Goal: Task Accomplishment & Management: Manage account settings

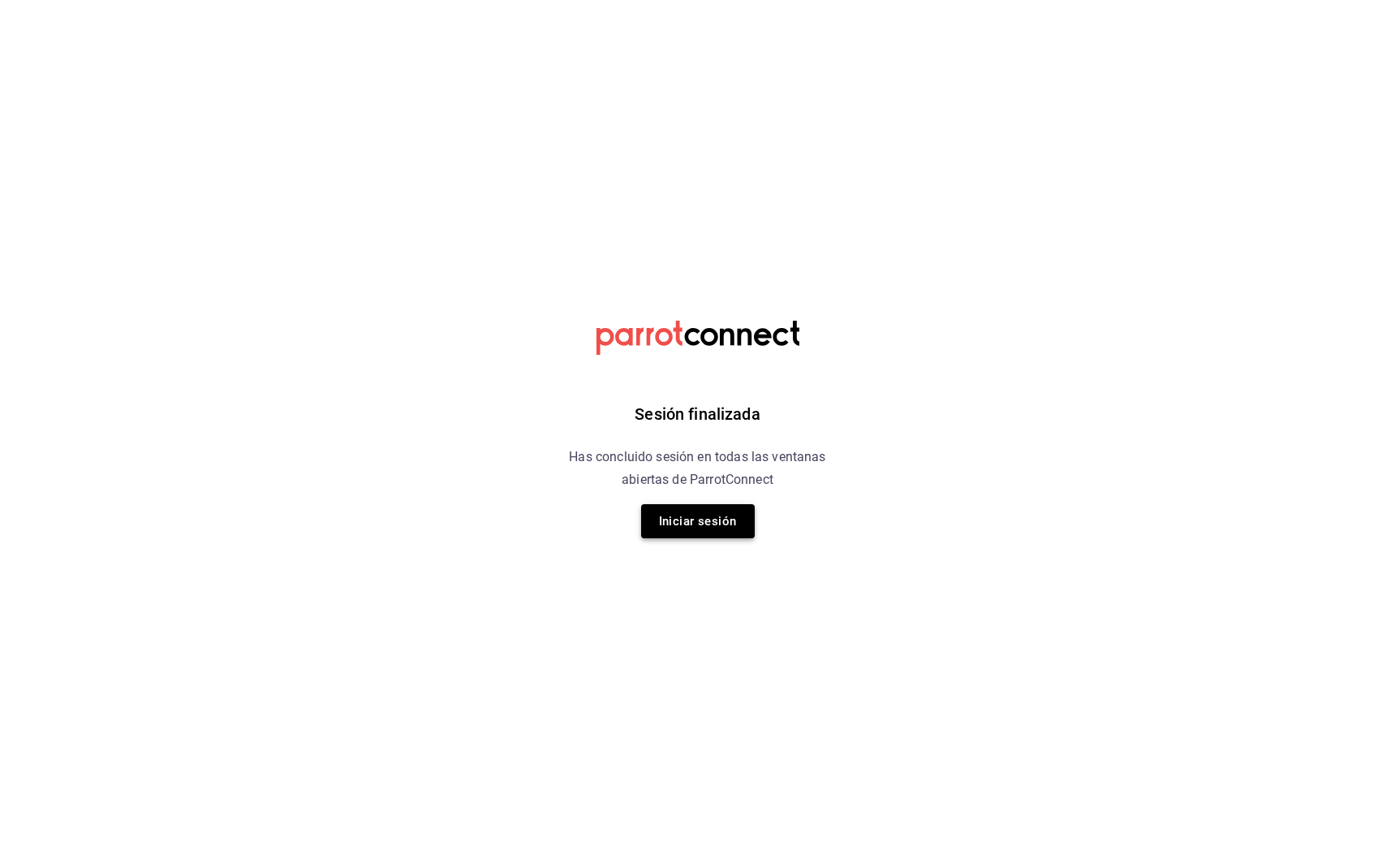
click at [686, 523] on button "Iniciar sesión" at bounding box center [698, 521] width 114 height 34
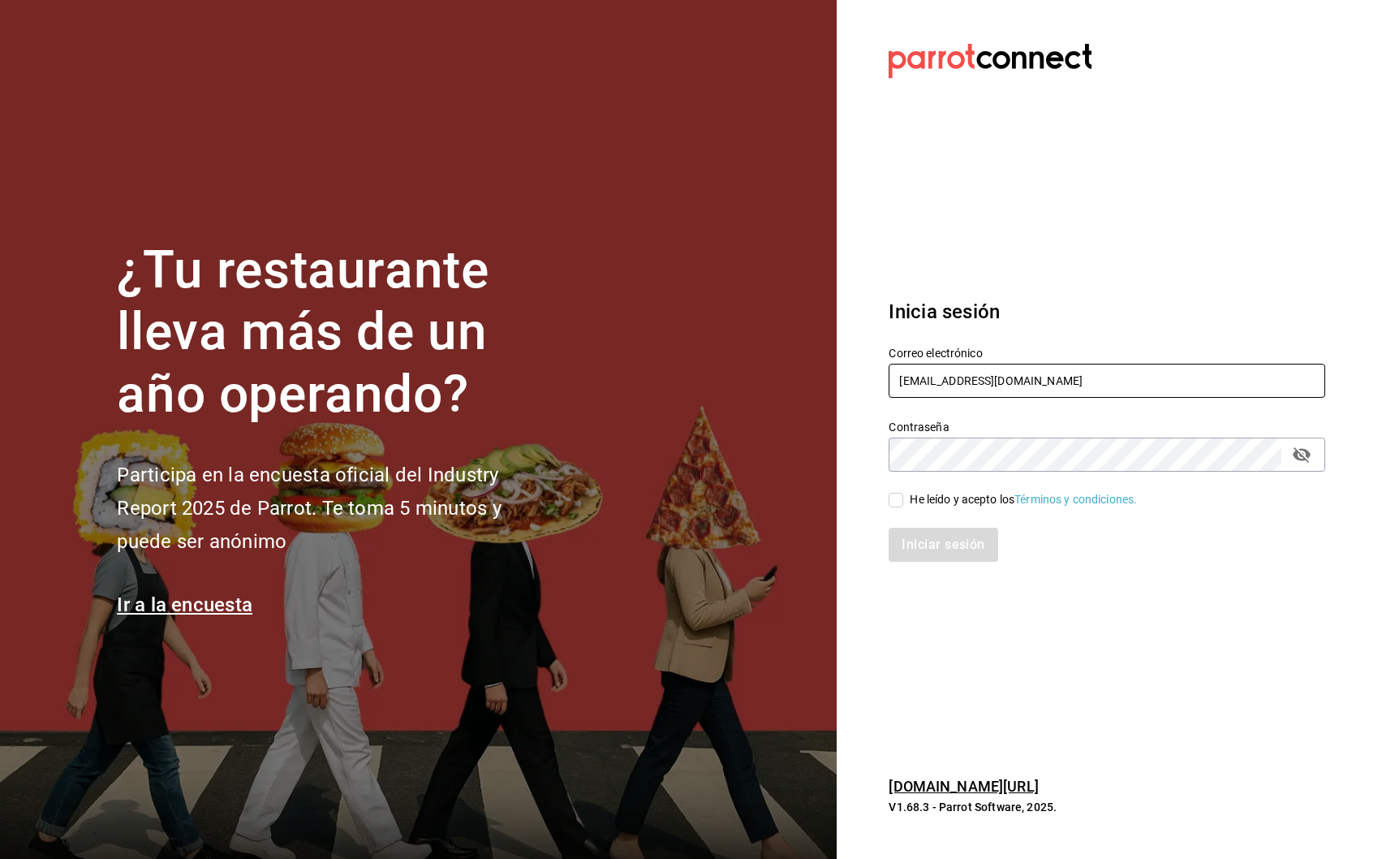
click at [969, 374] on input "inapodaca@bs.com" at bounding box center [1107, 381] width 437 height 34
type input "multiuser@blacksugar.com"
click at [892, 500] on input "He leído y acepto los Términos y condiciones." at bounding box center [896, 500] width 15 height 15
checkbox input "true"
click at [913, 539] on button "Iniciar sesión" at bounding box center [944, 545] width 110 height 34
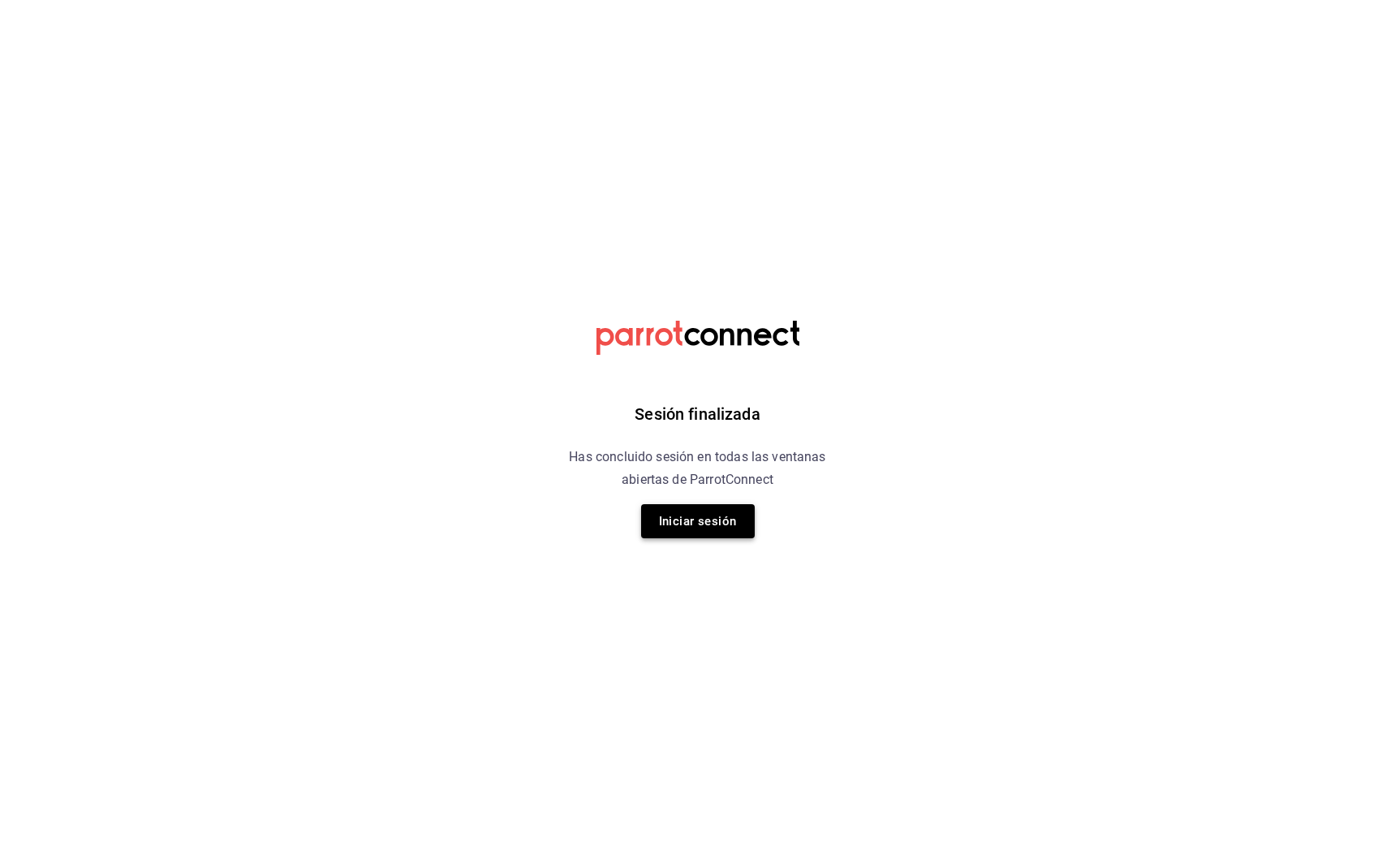
click at [705, 520] on button "Iniciar sesión" at bounding box center [698, 521] width 114 height 34
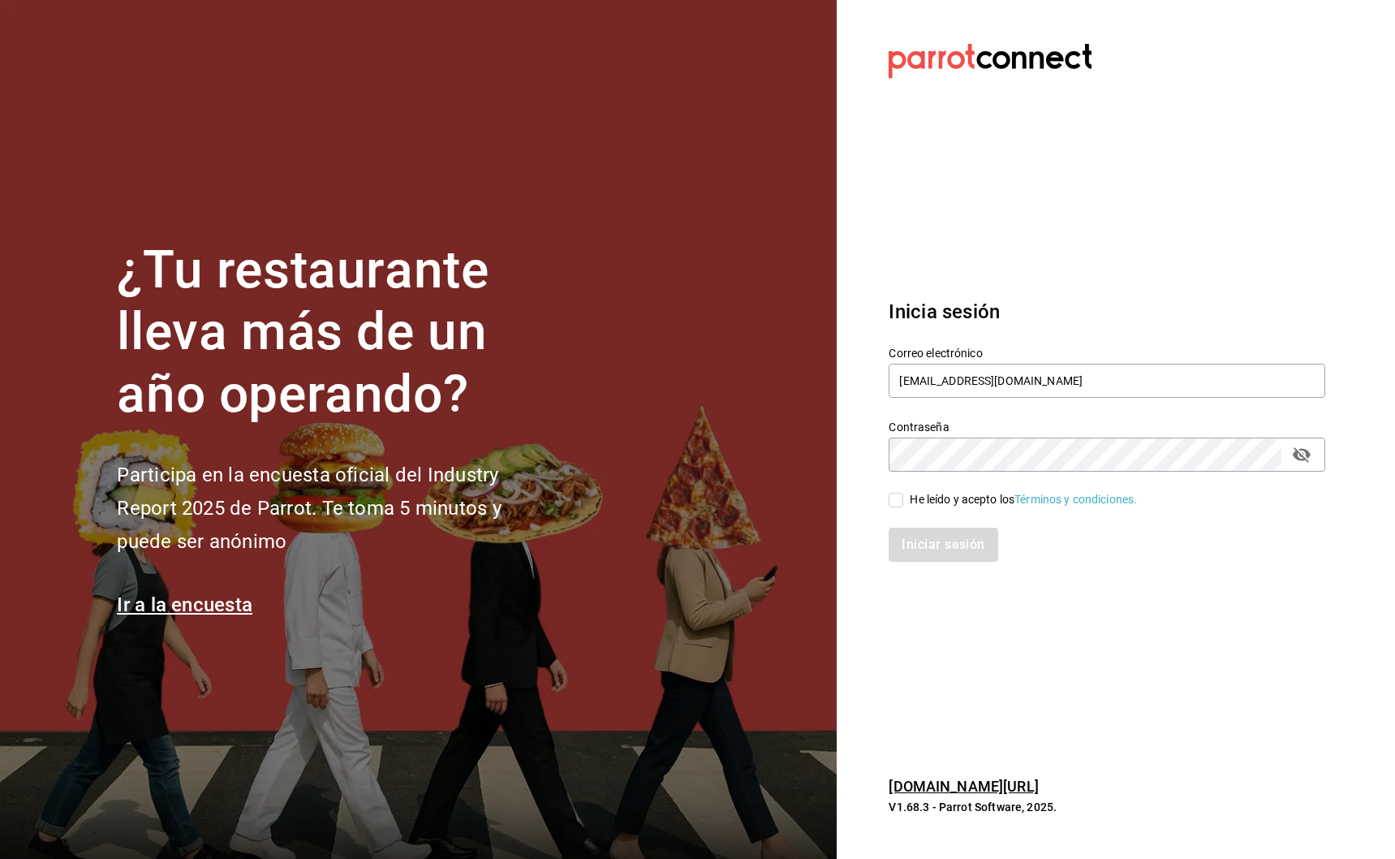
click at [891, 501] on input "He leído y acepto los Términos y condiciones." at bounding box center [896, 500] width 15 height 15
checkbox input "true"
click at [901, 544] on button "Iniciar sesión" at bounding box center [944, 545] width 110 height 34
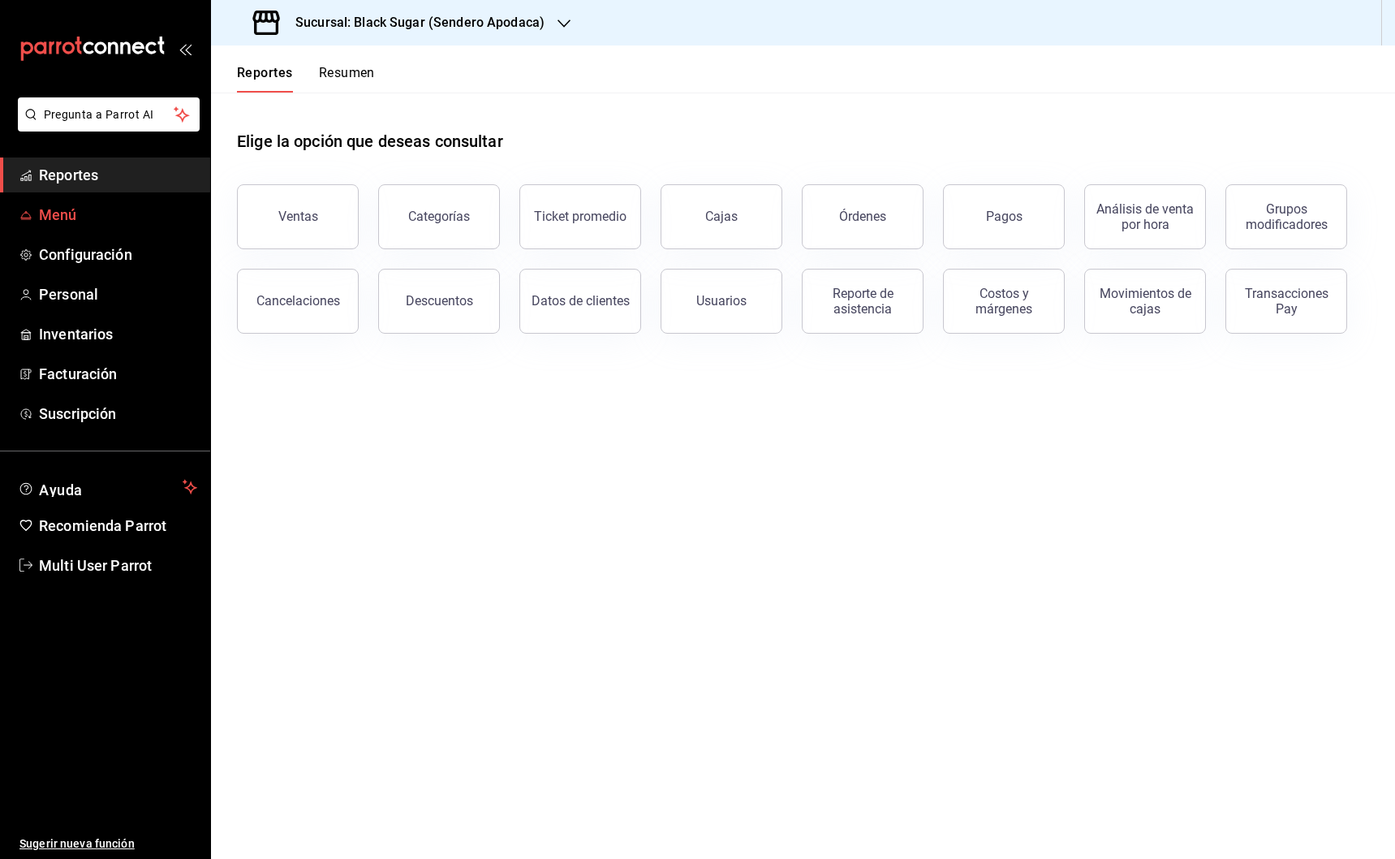
click at [69, 220] on span "Menú" at bounding box center [118, 215] width 158 height 22
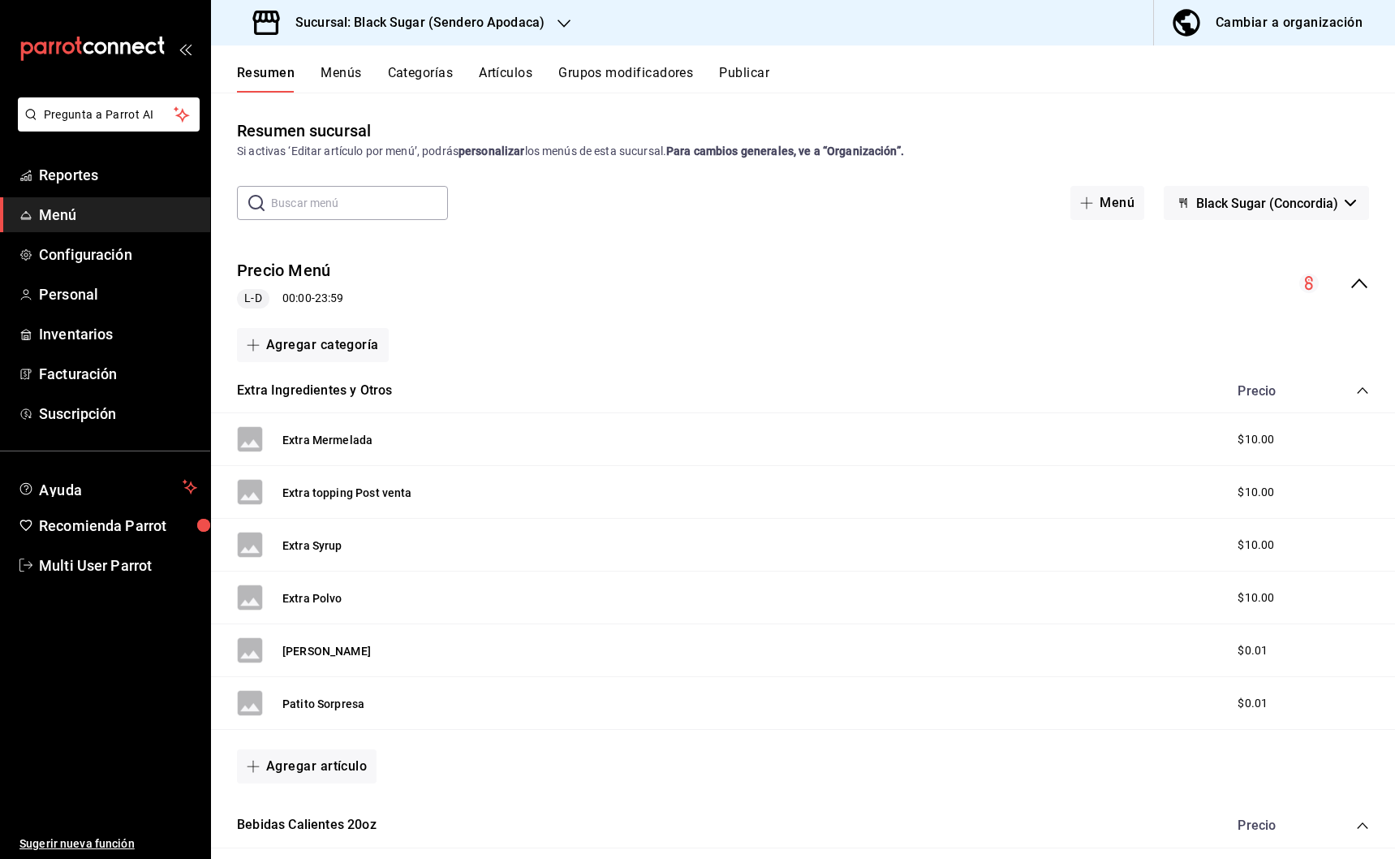
click at [359, 74] on button "Menús" at bounding box center [341, 79] width 41 height 28
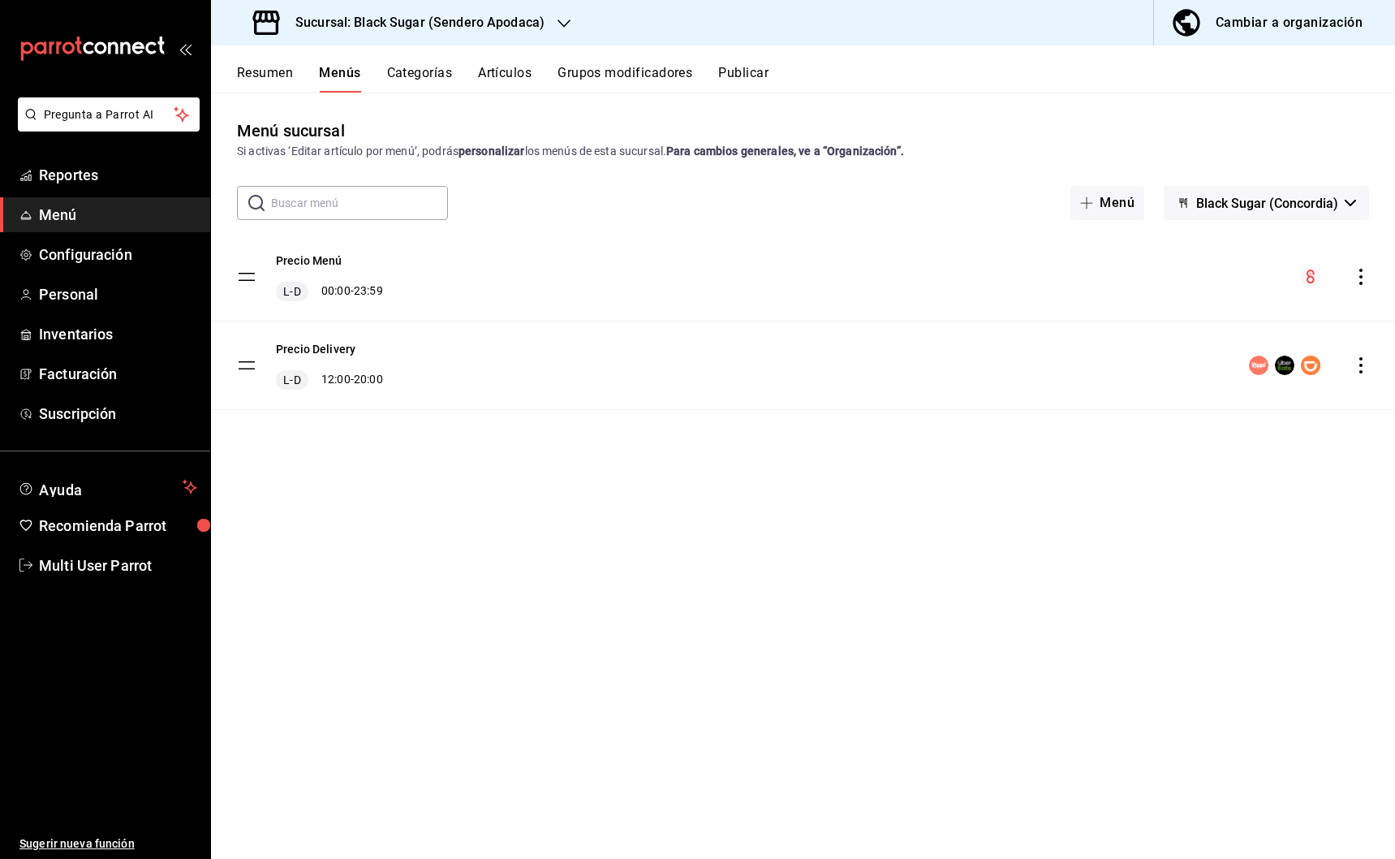
click at [489, 71] on button "Artículos" at bounding box center [505, 79] width 54 height 28
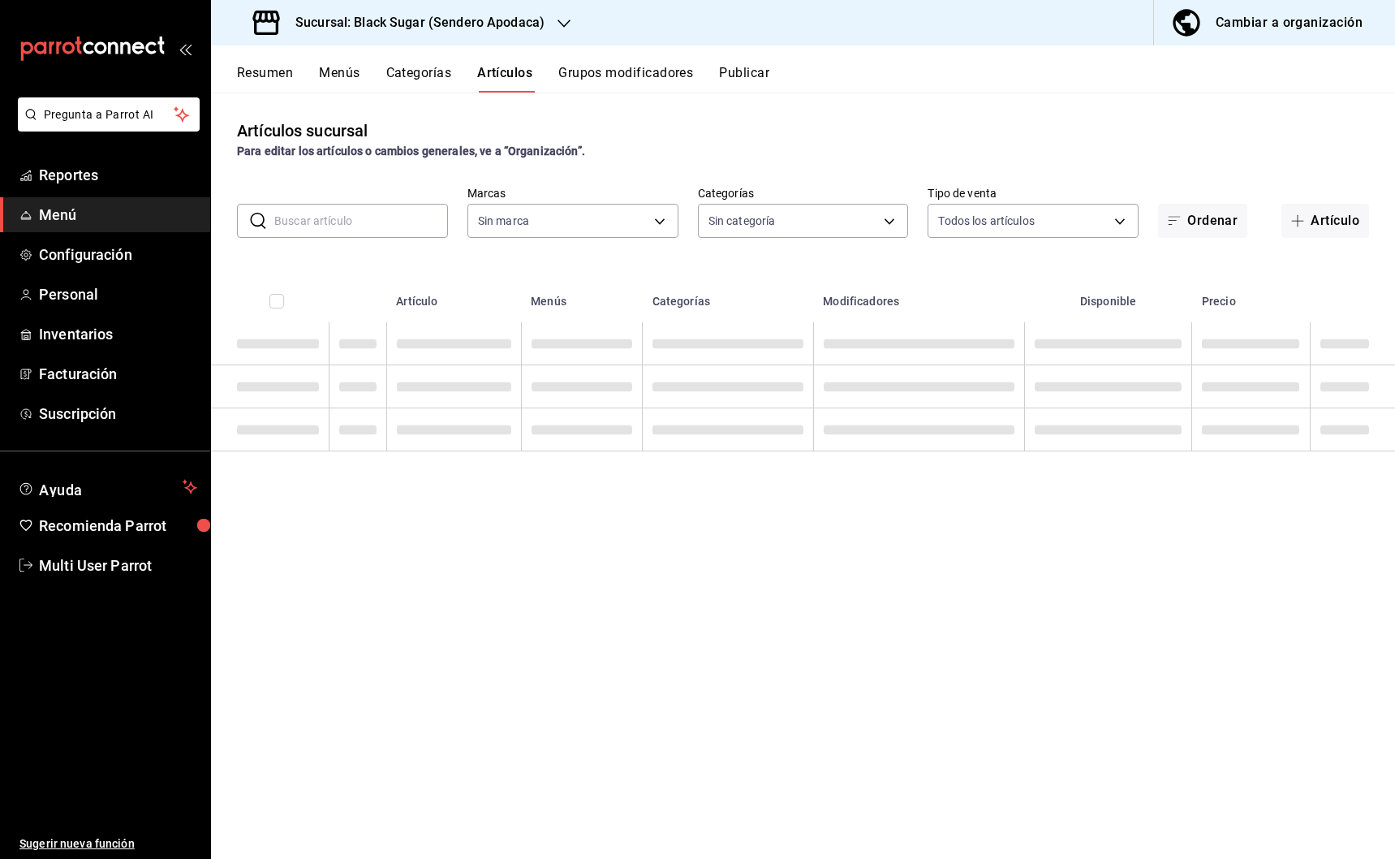
type input "8605cc14-c9e7-4d14-b1cd-cdc9f167f8d3"
type input "a658fe7b-10f4-4012-8ed6-b9bcd3ac6a4e,e0b1e262-ddbd-4500-8e94-3452dbf4f061,1af94…"
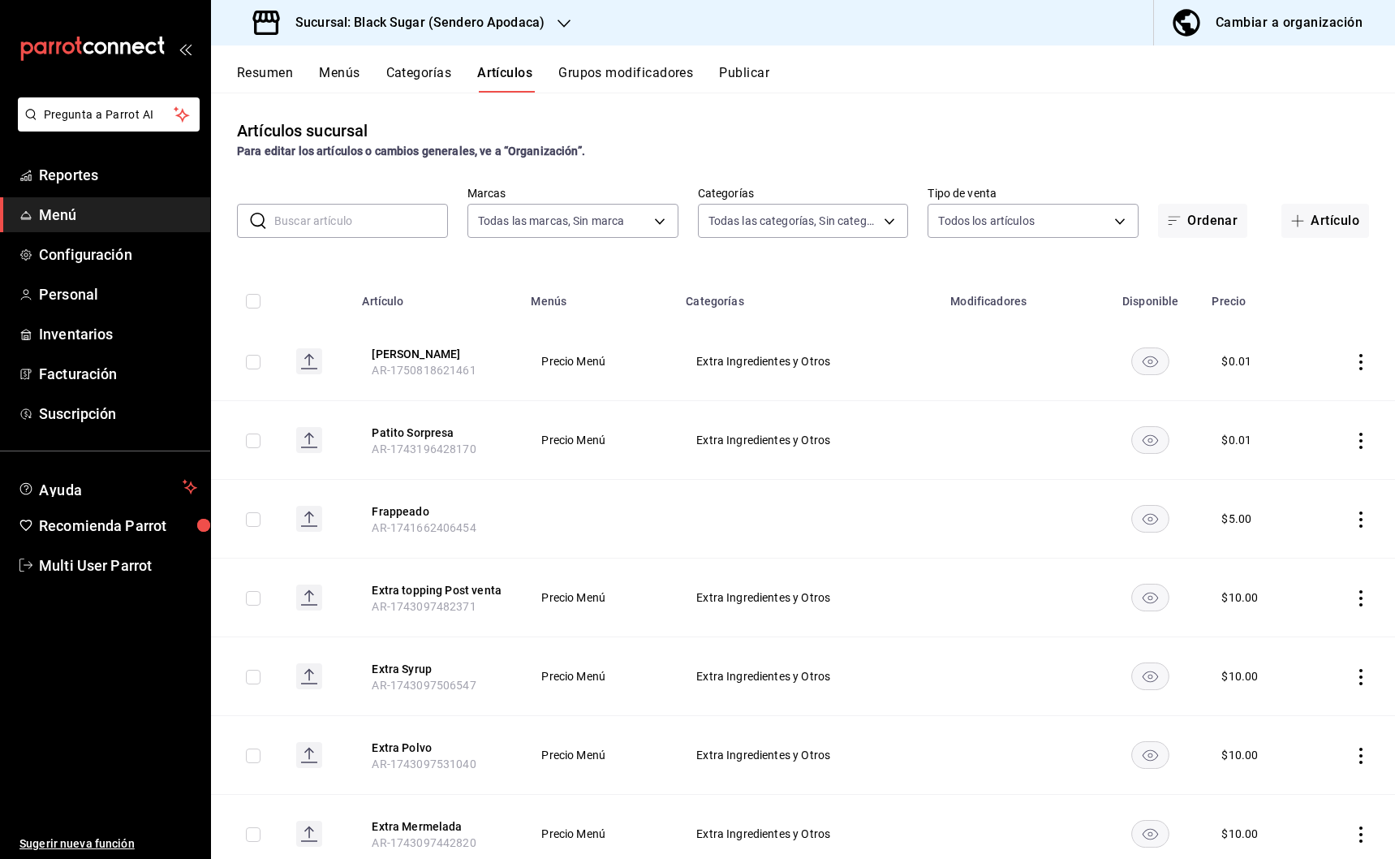
click at [378, 221] on input "text" at bounding box center [361, 221] width 174 height 32
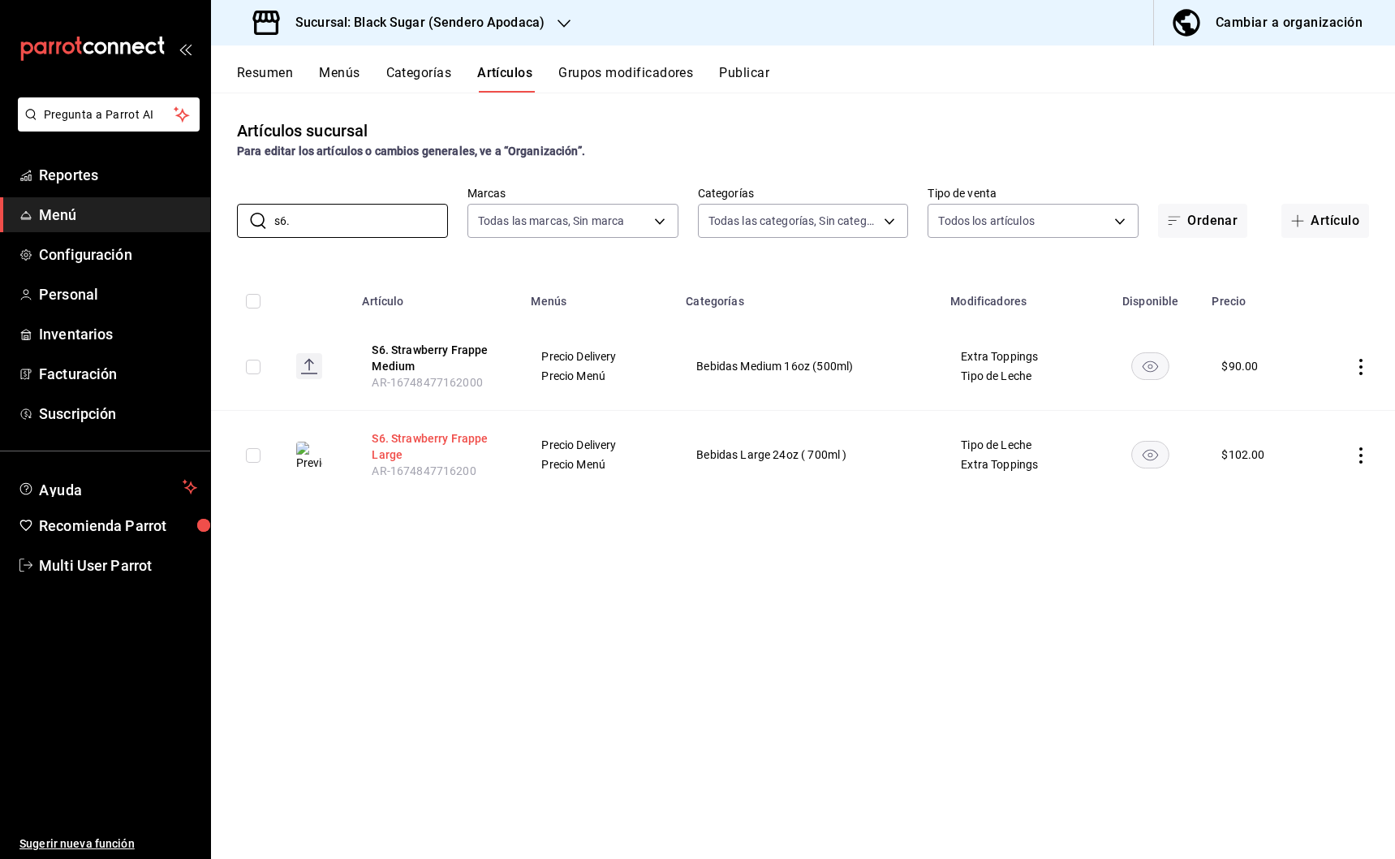
click at [437, 433] on button "S6. Strawberry Frappe Large" at bounding box center [437, 446] width 130 height 32
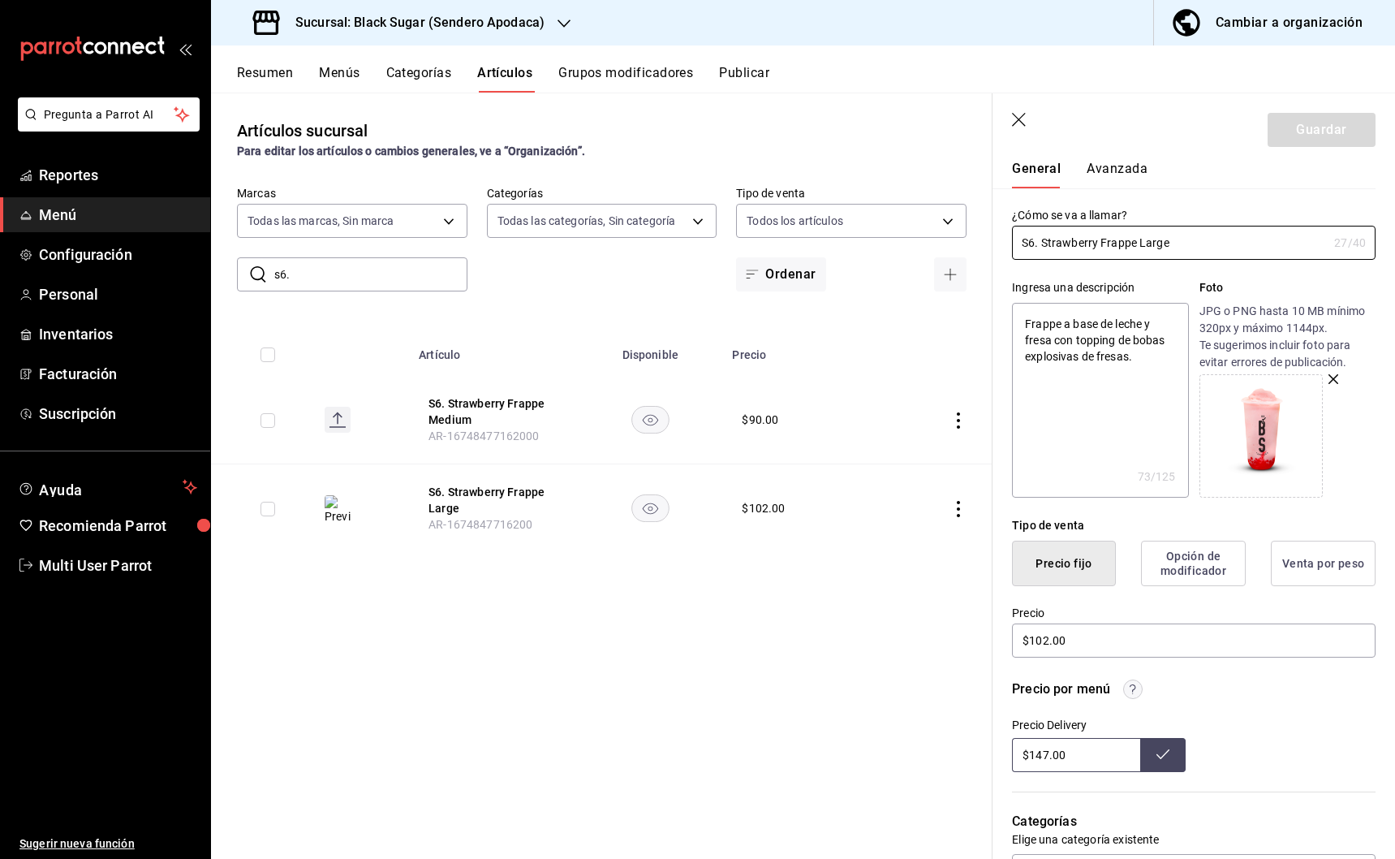
scroll to position [46, 0]
click at [328, 271] on input "s6." at bounding box center [370, 274] width 193 height 32
type input "s7."
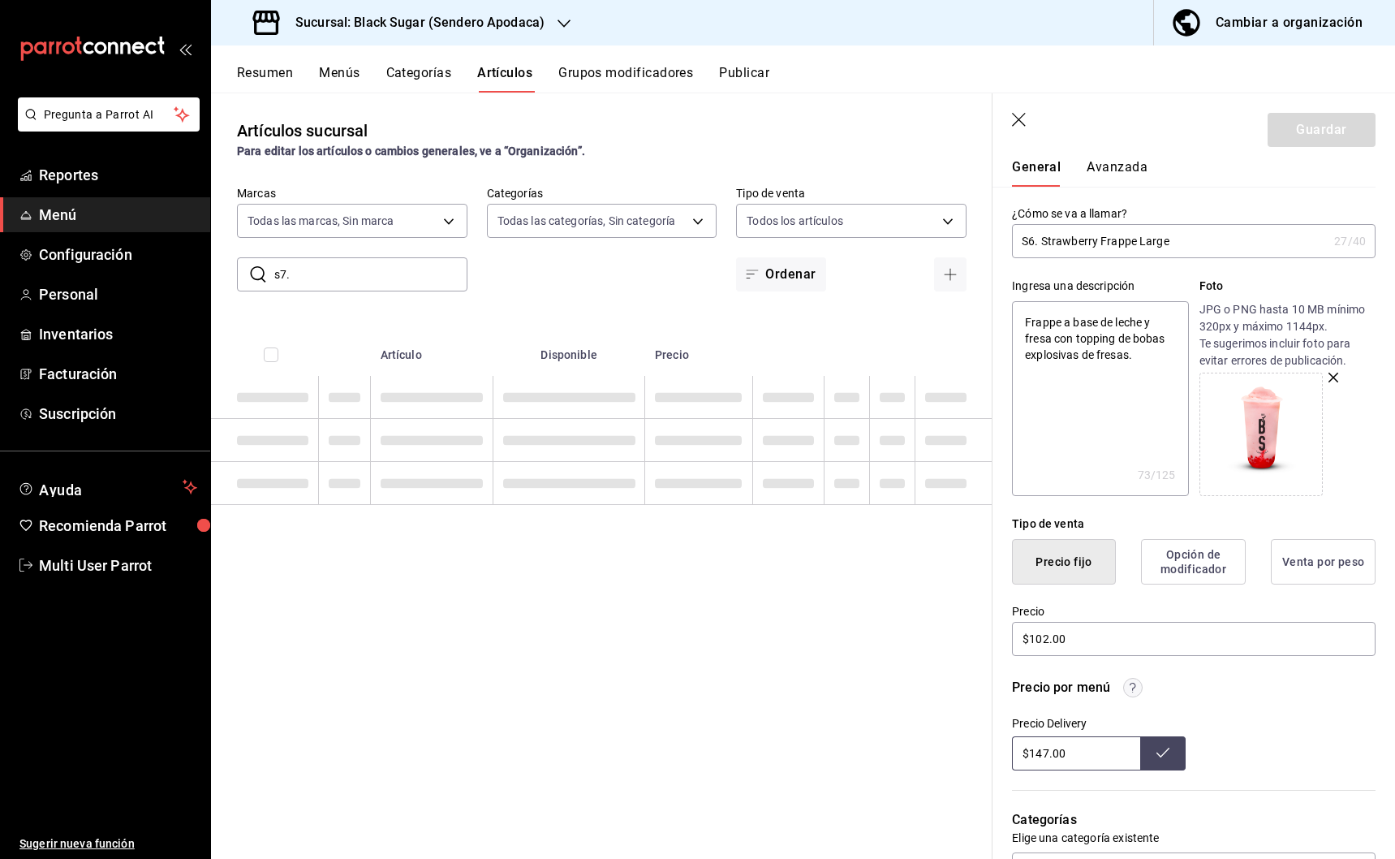
type textarea "x"
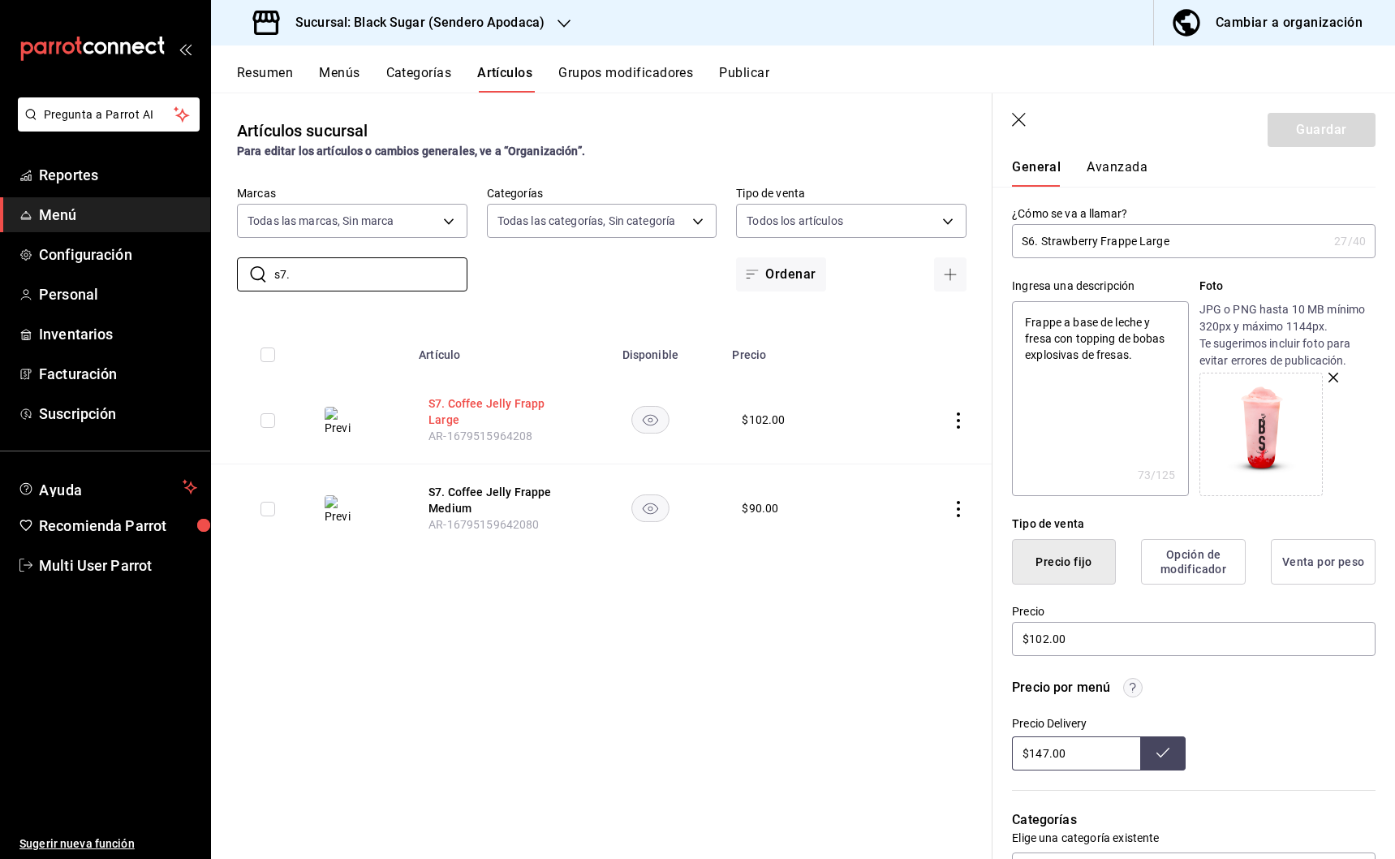
type input "s7."
click at [451, 423] on button "S7. Coffee Jelly Frapp Large" at bounding box center [494, 411] width 130 height 32
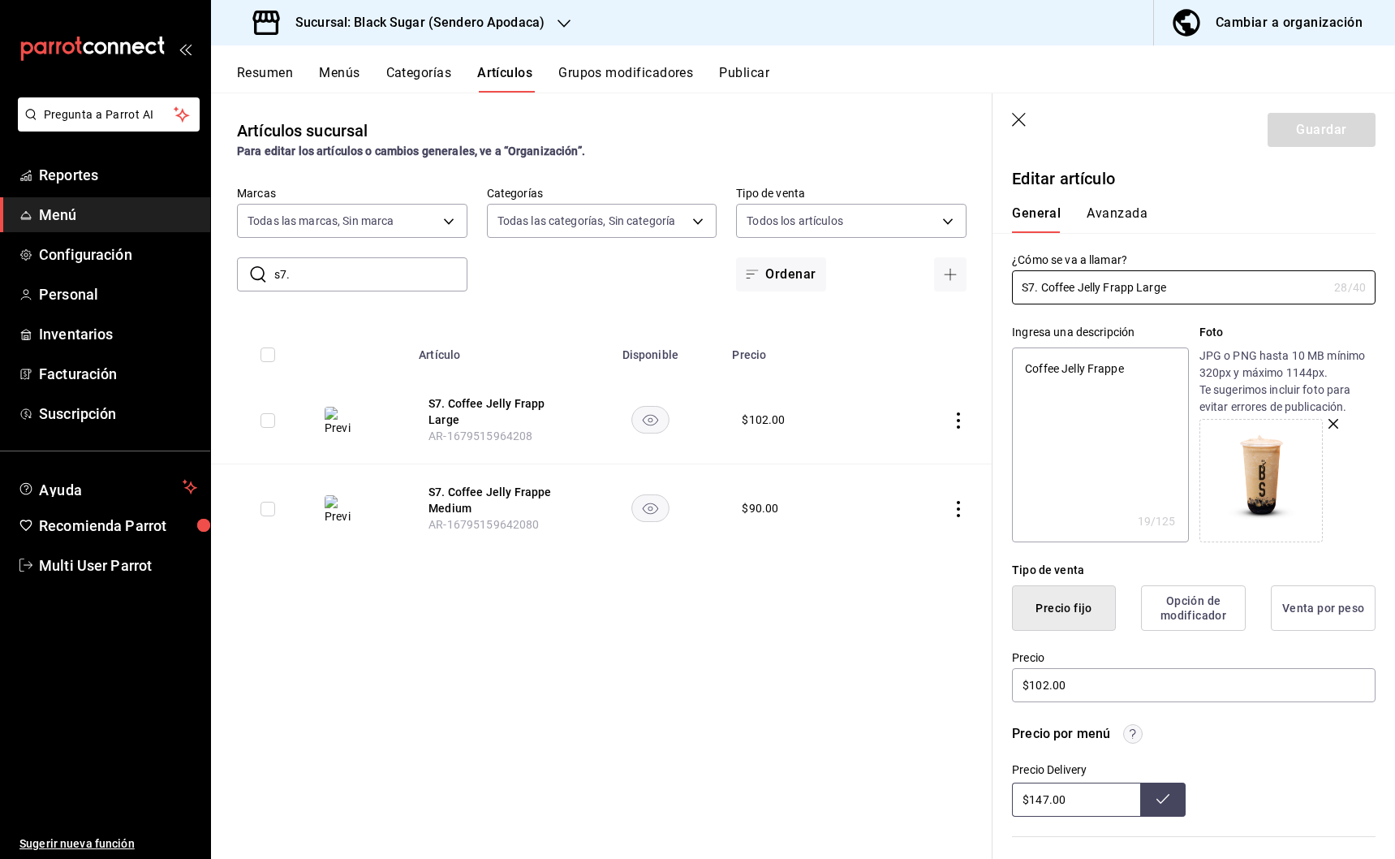
click at [1255, 32] on div "Cambiar a organización" at bounding box center [1289, 22] width 147 height 23
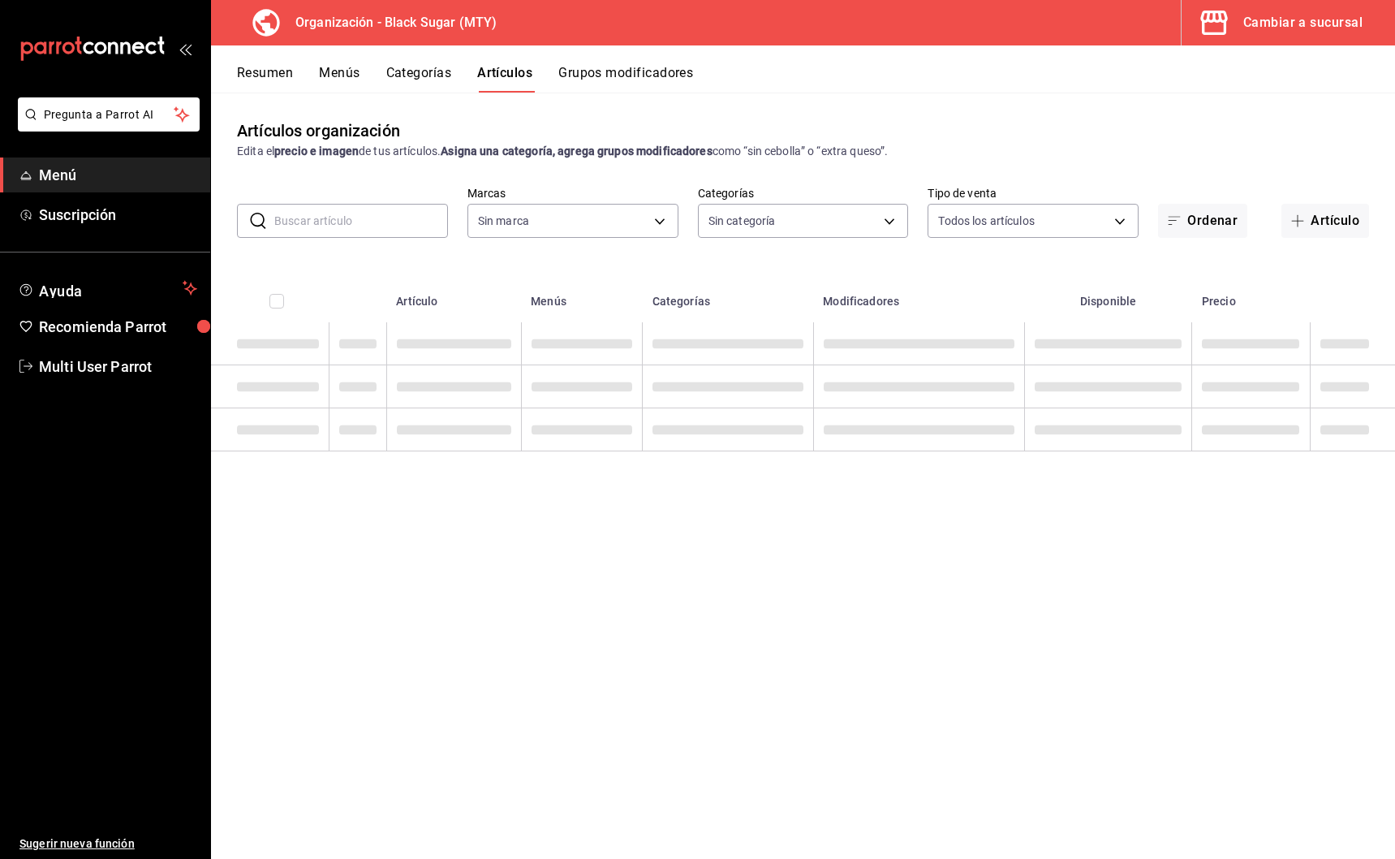
type input "187a88df-2753-4421-b0d4-a17ef0034368"
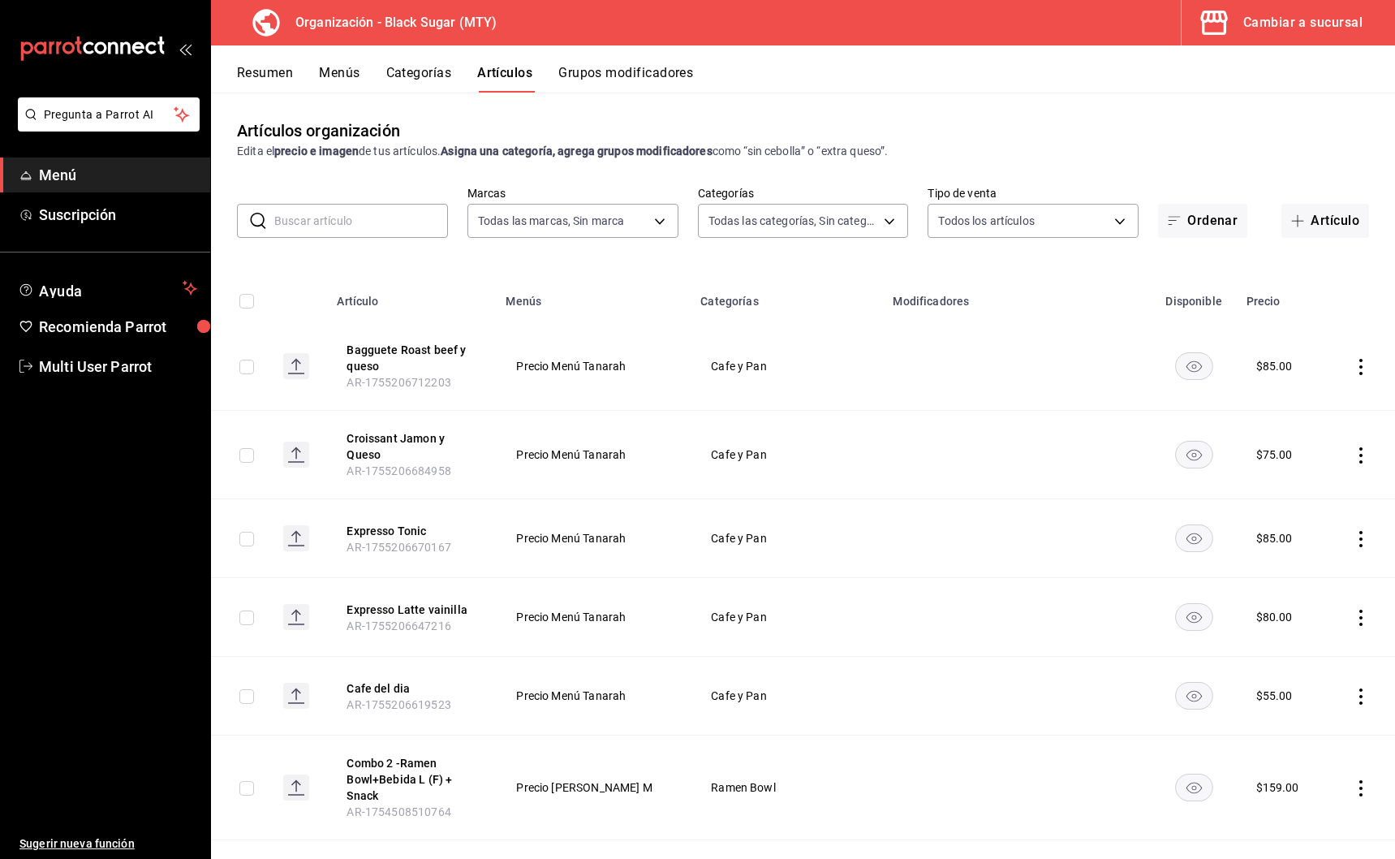
type input "9ce6e408-d0bf-4123-a54e-3cc5e65e5ec5,4a89c079-6bd0-40bf-82b6-799e49b65505,9d671…"
click at [336, 226] on input "text" at bounding box center [361, 221] width 174 height 32
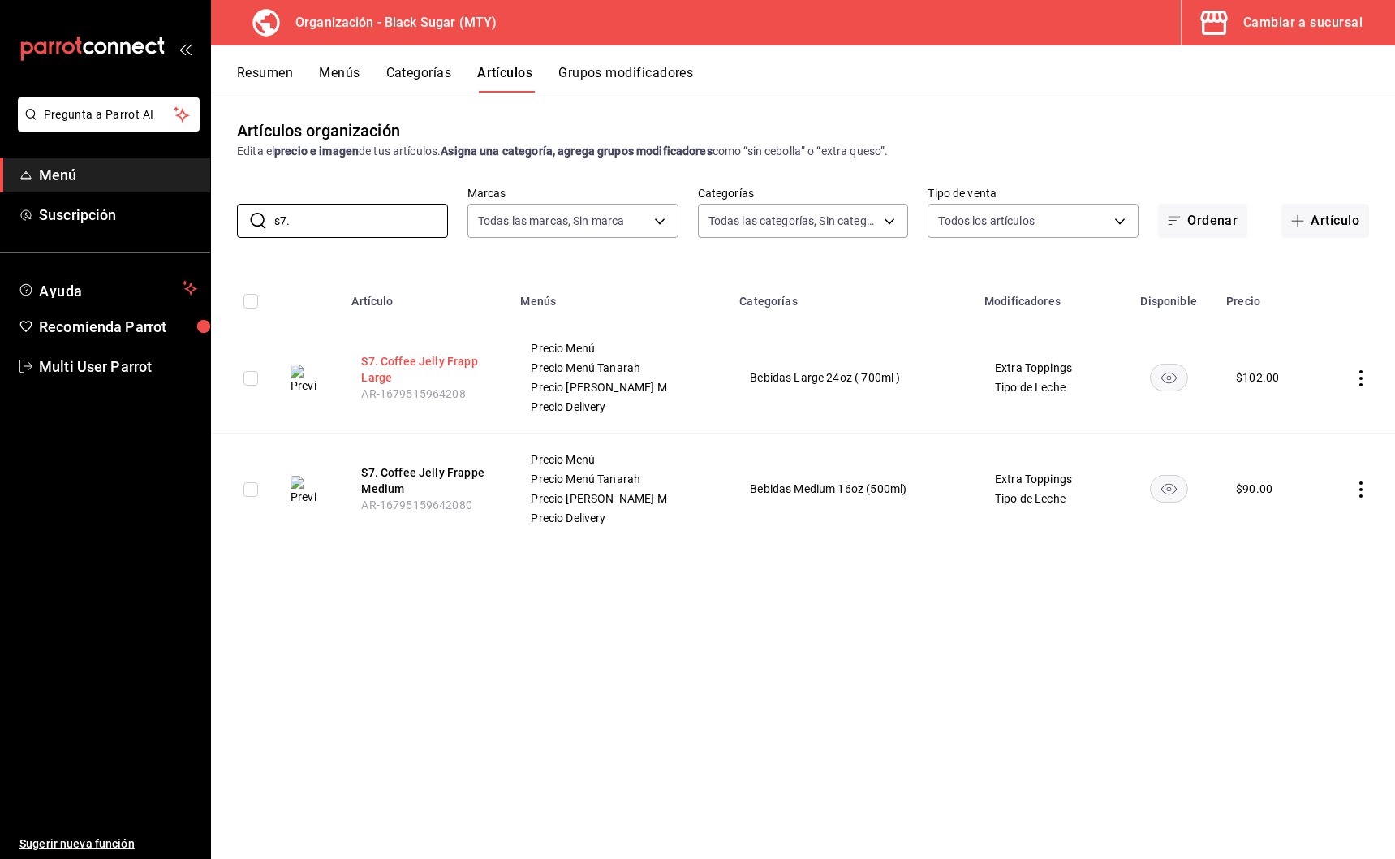
type input "s7."
click at [423, 371] on button "S7. Coffee Jelly Frapp Large" at bounding box center [426, 369] width 130 height 32
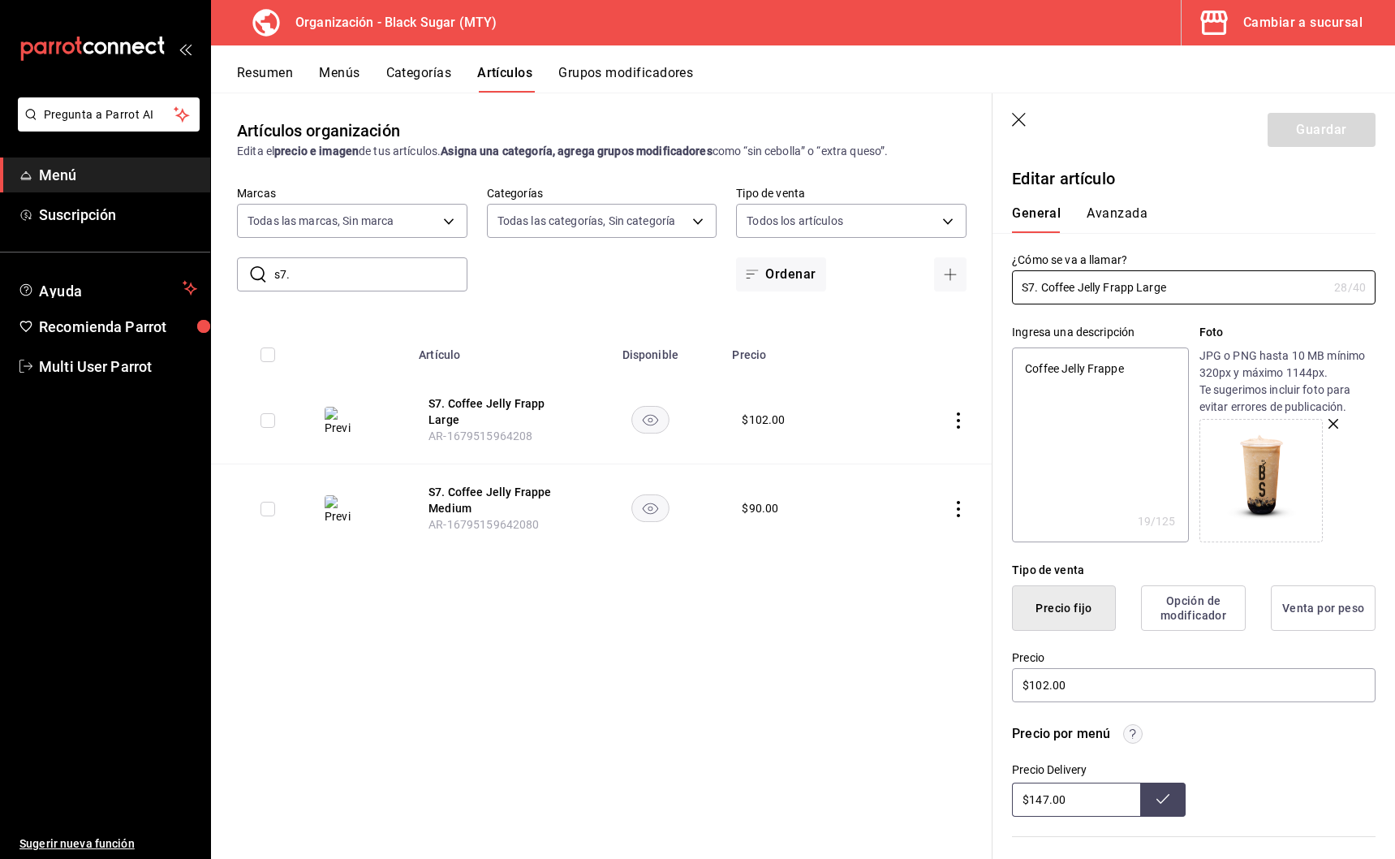
type textarea "x"
drag, startPoint x: 1151, startPoint y: 371, endPoint x: 1001, endPoint y: 371, distance: 150.1
click at [1007, 368] on div "Ingresa una descripción Coffee Jelly Frappe x 19 /125 ​ Foto JPG o PNG hasta 10…" at bounding box center [1184, 423] width 383 height 238
type textarea "C"
type textarea "x"
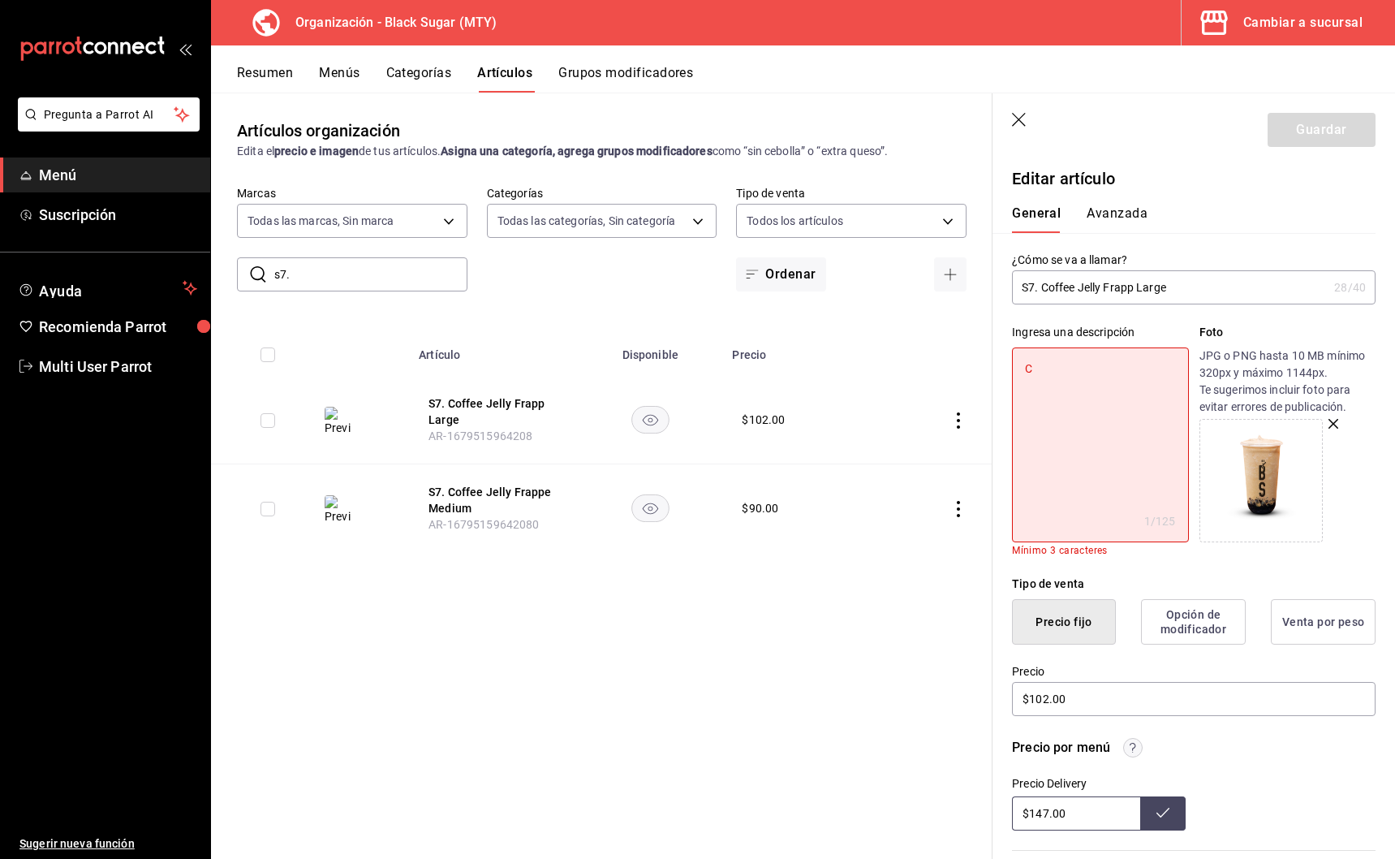
type textarea "Ca"
type textarea "x"
type textarea "C"
type textarea "x"
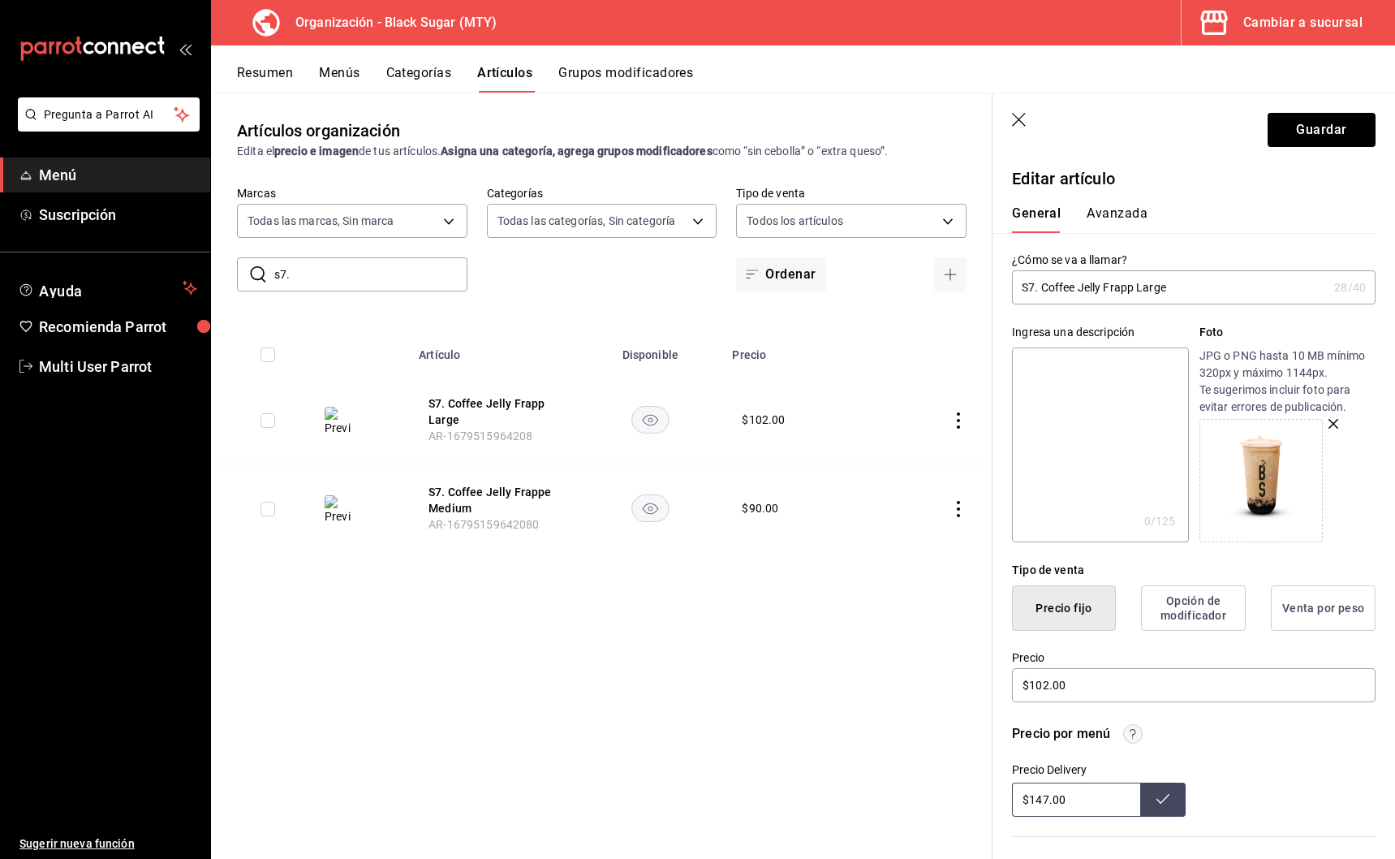
type textarea "B"
type textarea "x"
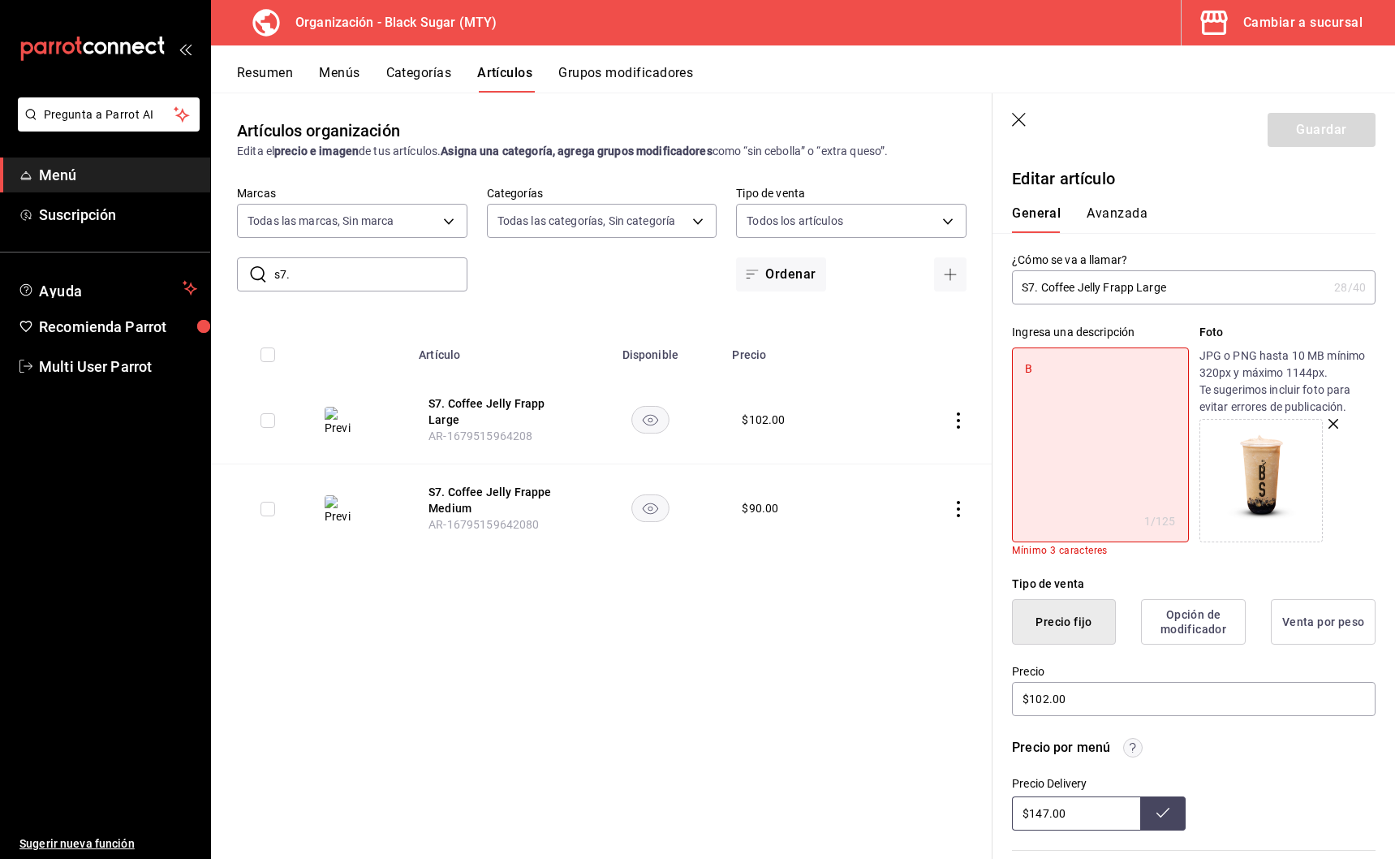
type textarea "Be"
type textarea "x"
type textarea "Beb"
type textarea "x"
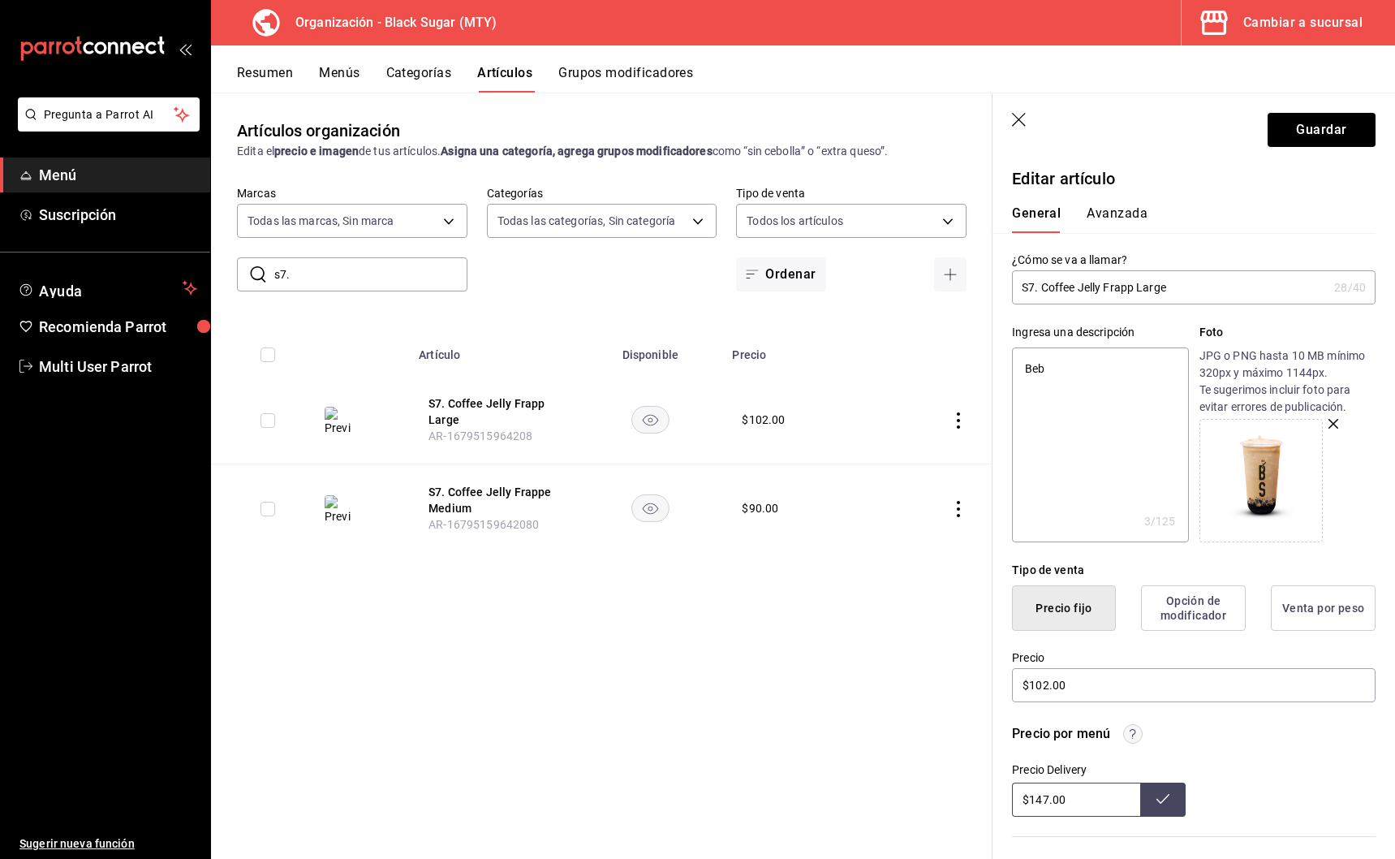
type textarea "Bebi"
type textarea "x"
type textarea "Bebia"
type textarea "x"
type textarea "Bebia"
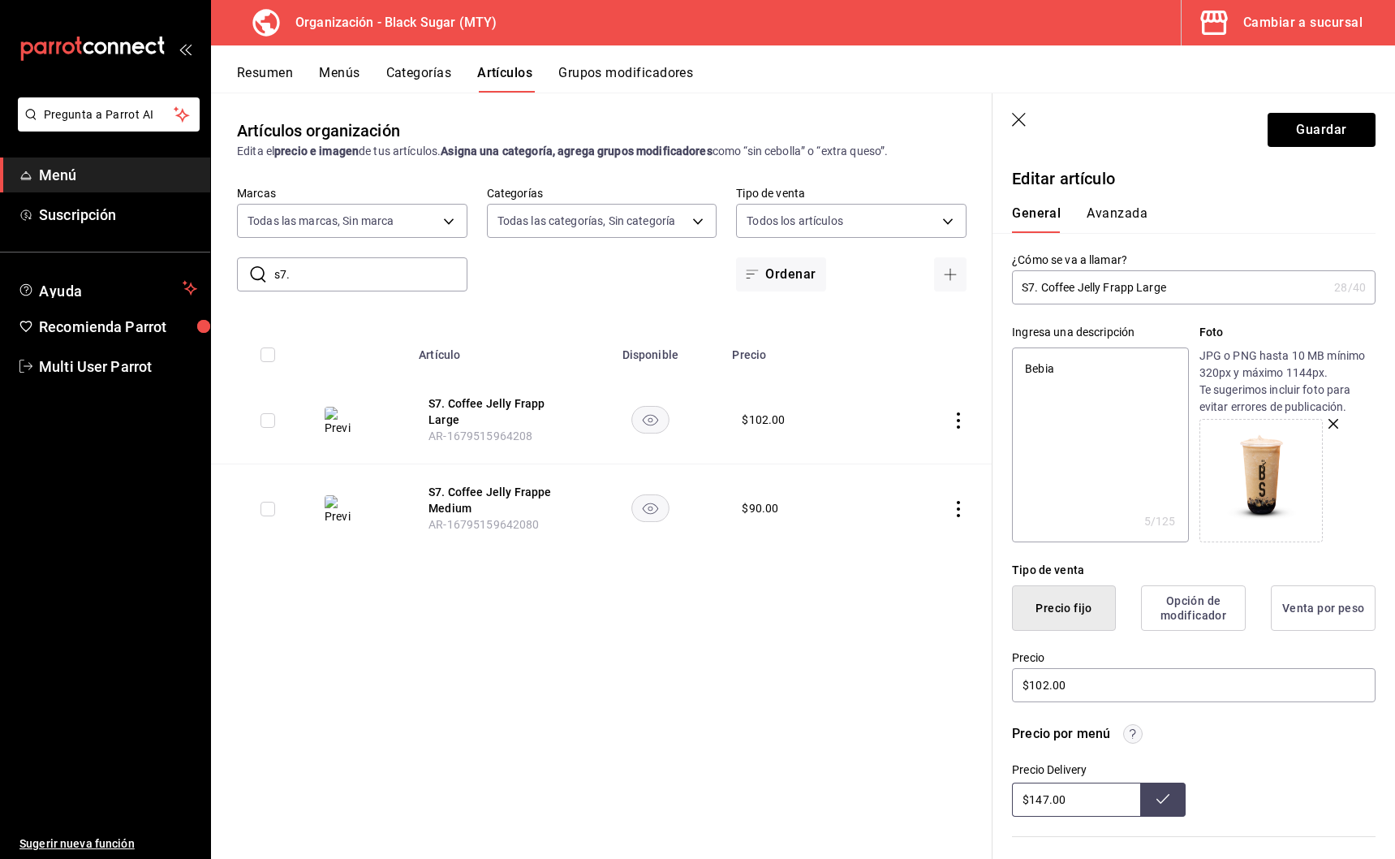
type textarea "x"
type textarea "Bebia a"
type textarea "x"
type textarea "Bebia a"
type textarea "x"
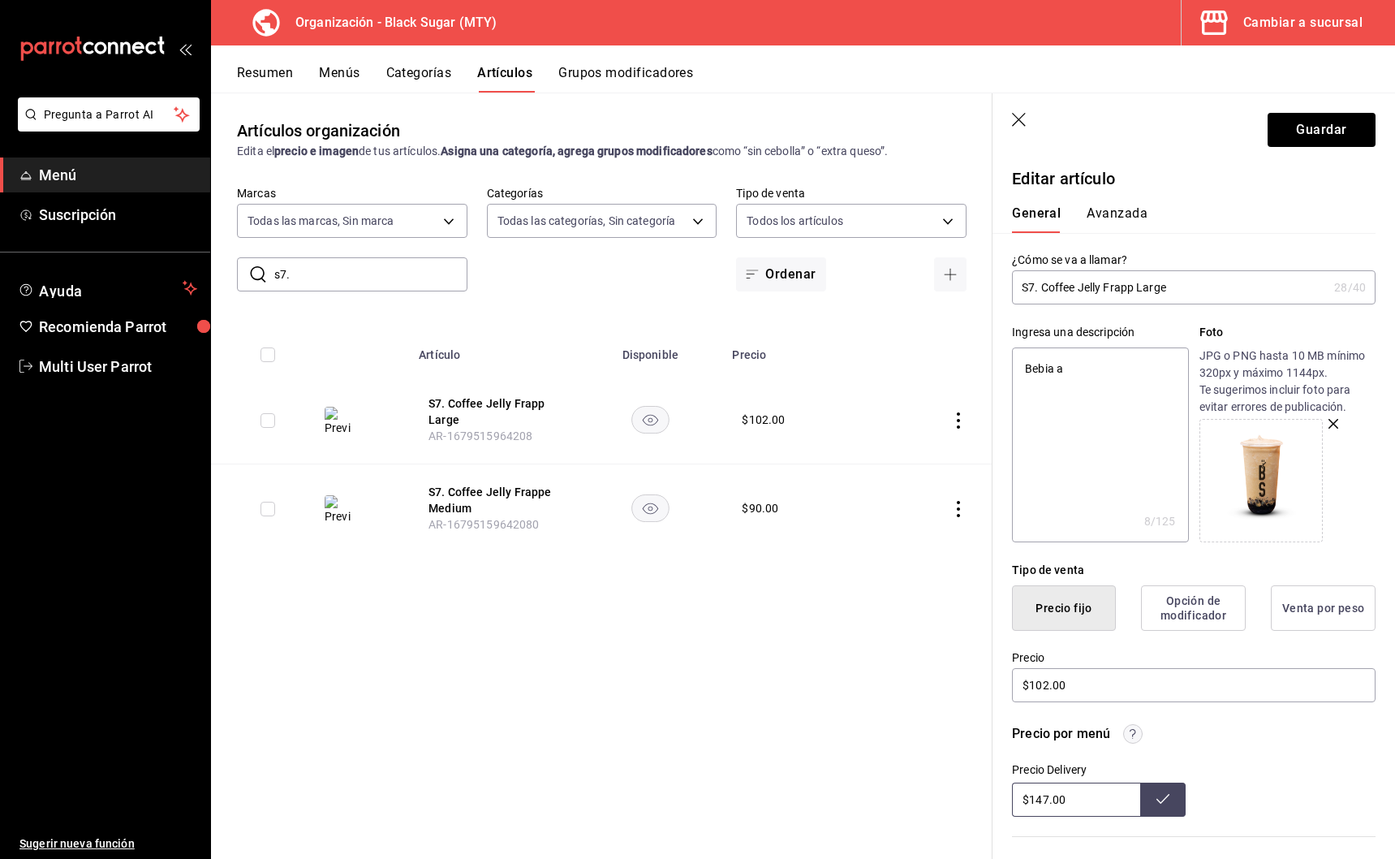
type textarea "Bebia a b"
type textarea "x"
type textarea "Bebia a ba"
type textarea "x"
type textarea "Bebia a bas"
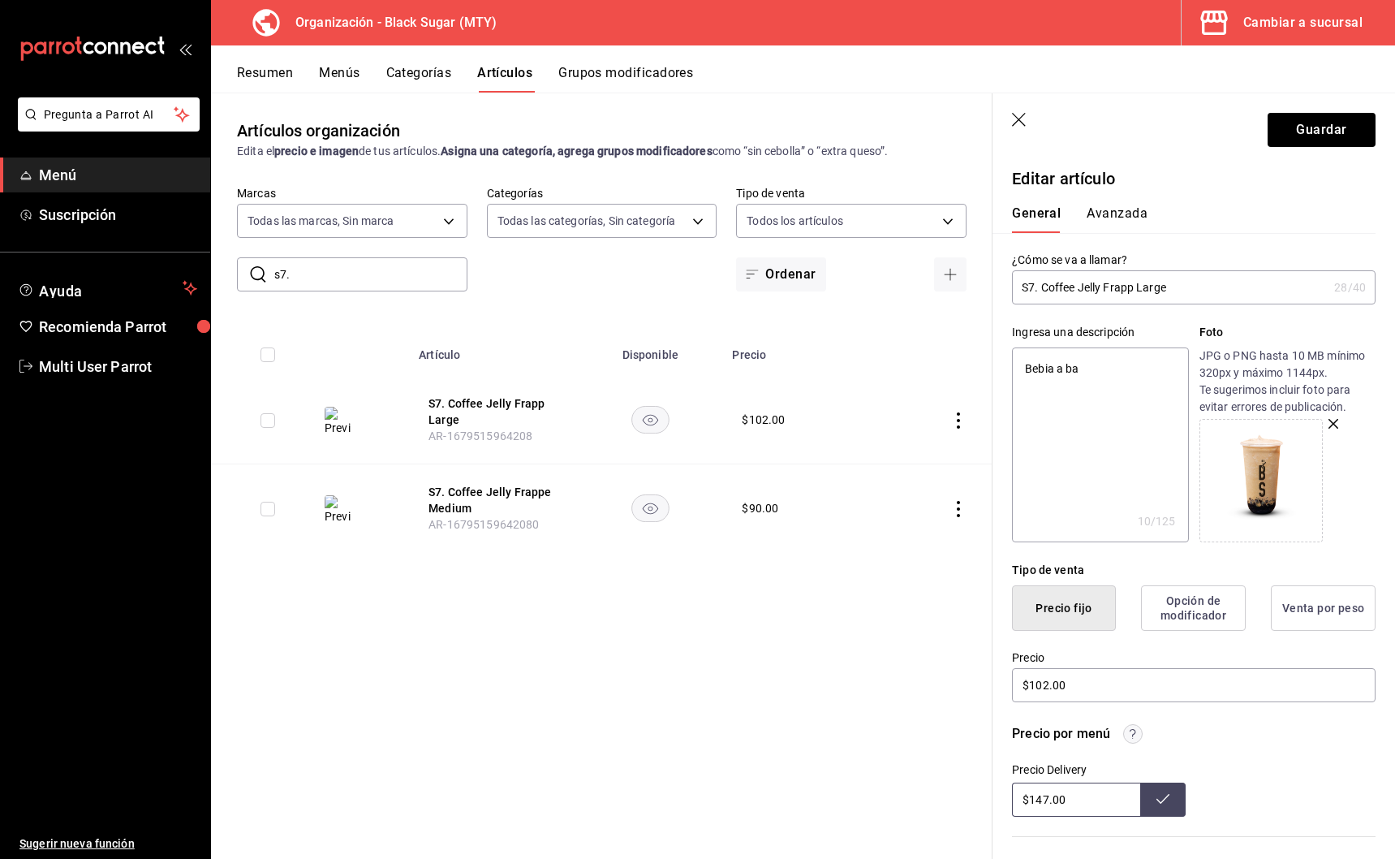
type textarea "x"
type textarea "Bebia a base"
type textarea "x"
type textarea "Bebia a base"
type textarea "x"
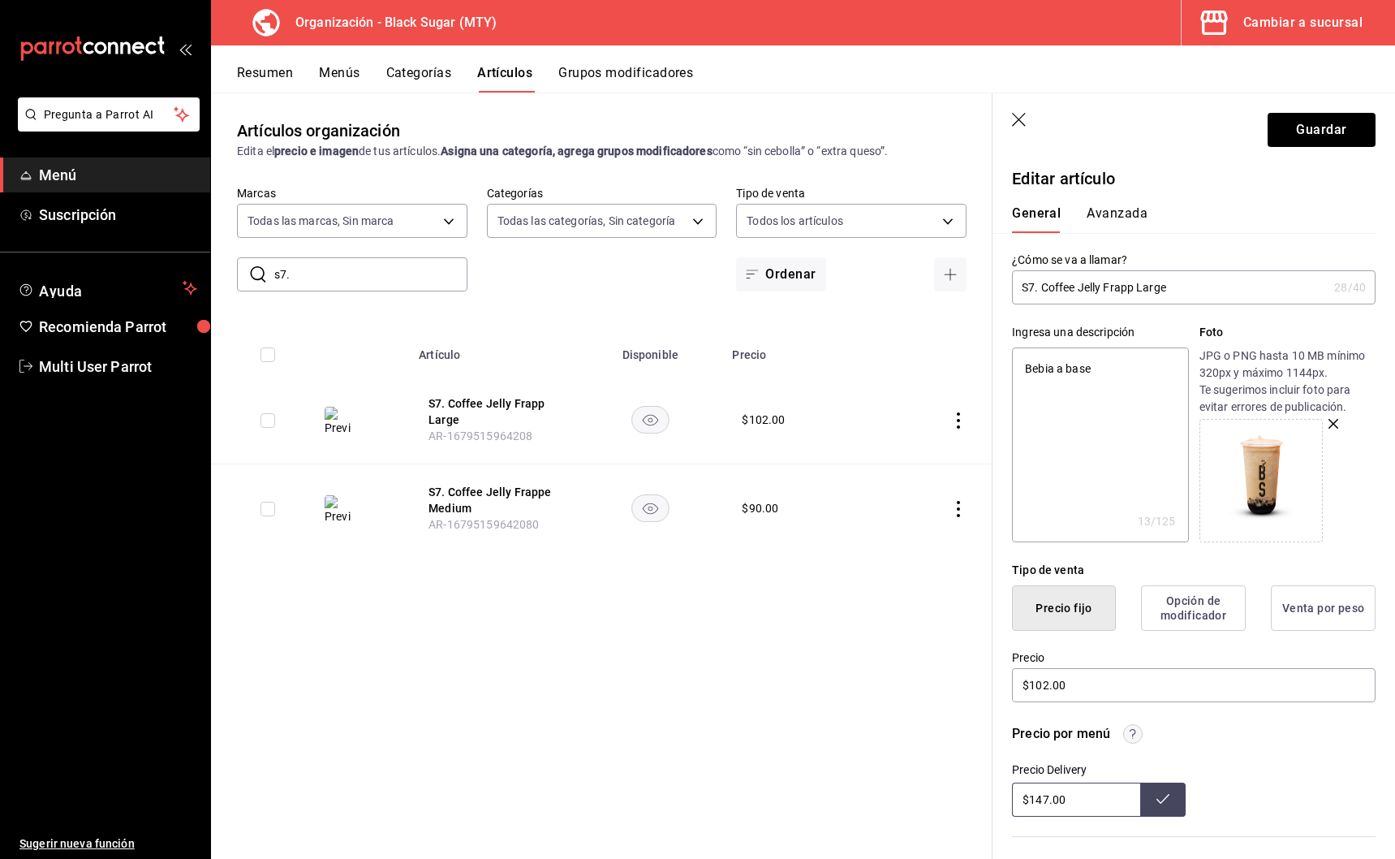
type textarea "Bebia a base f"
type textarea "x"
type textarea "Bebia a base"
type textarea "x"
type textarea "Bebia a base d"
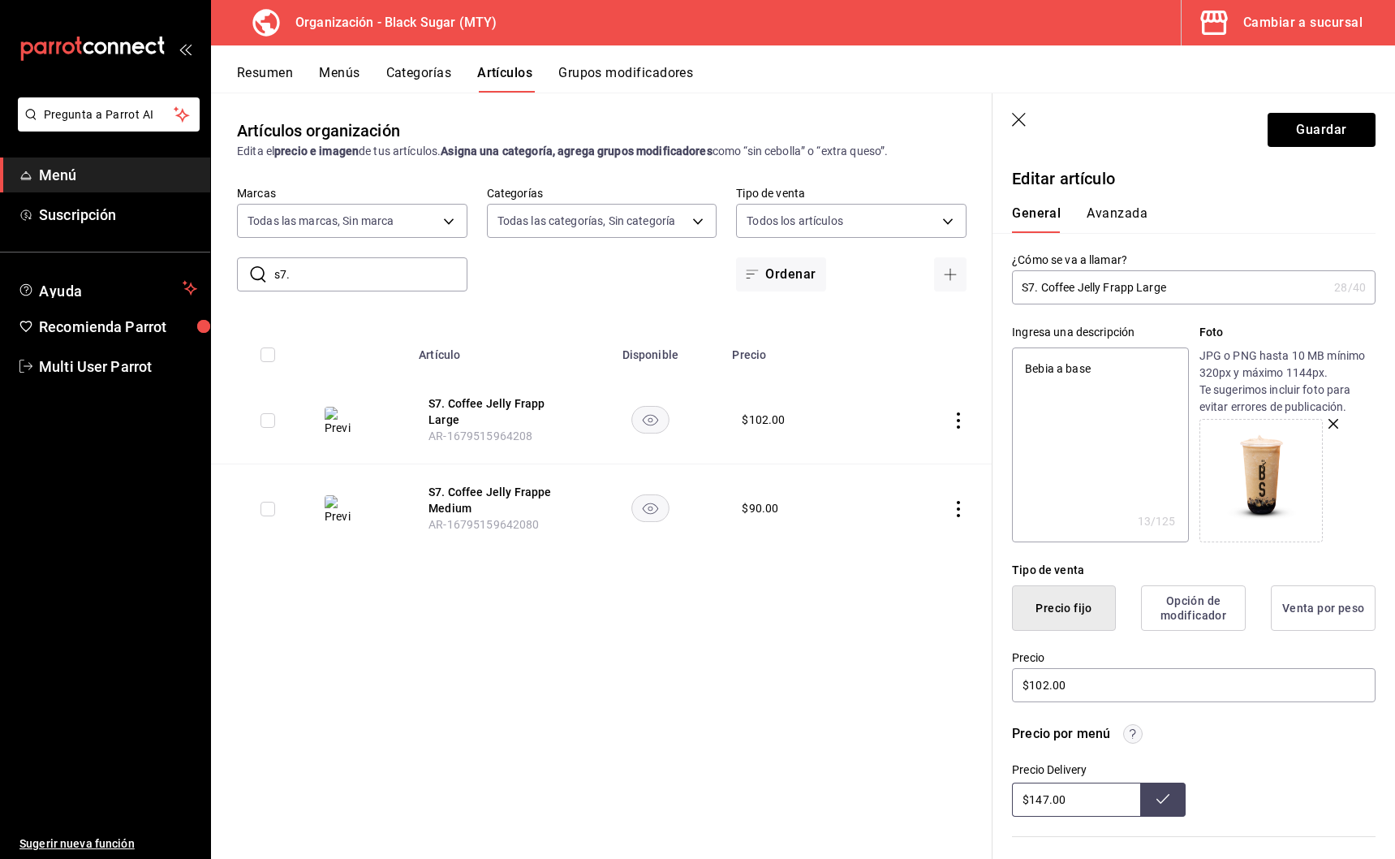
type textarea "x"
type textarea "Bebia a base de"
type textarea "x"
type textarea "Bebia a base de"
type textarea "x"
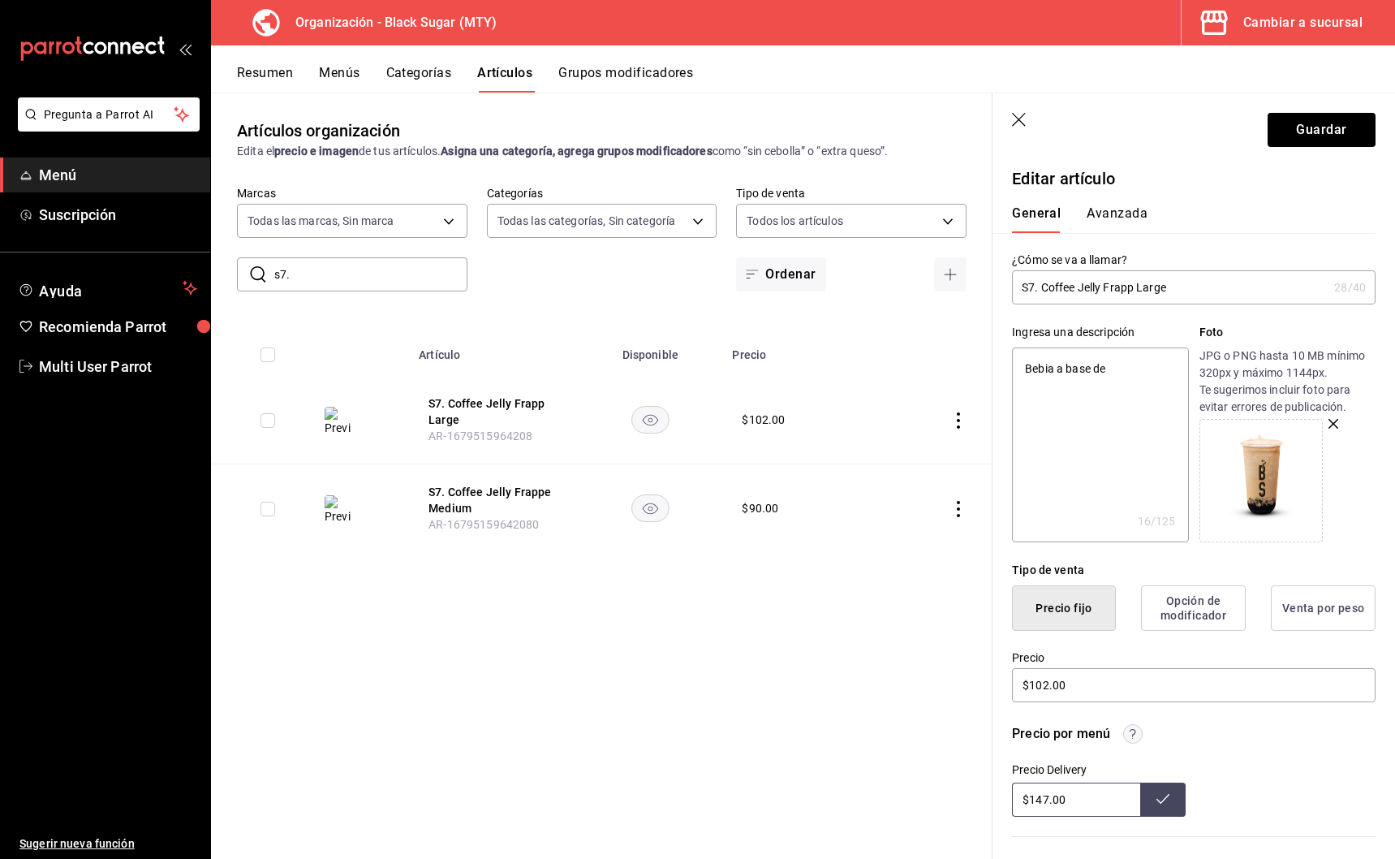
type textarea "Bebia a base de C"
type textarea "x"
type textarea "Bebia a base de Ca"
type textarea "x"
type textarea "Bebia a base de Caf"
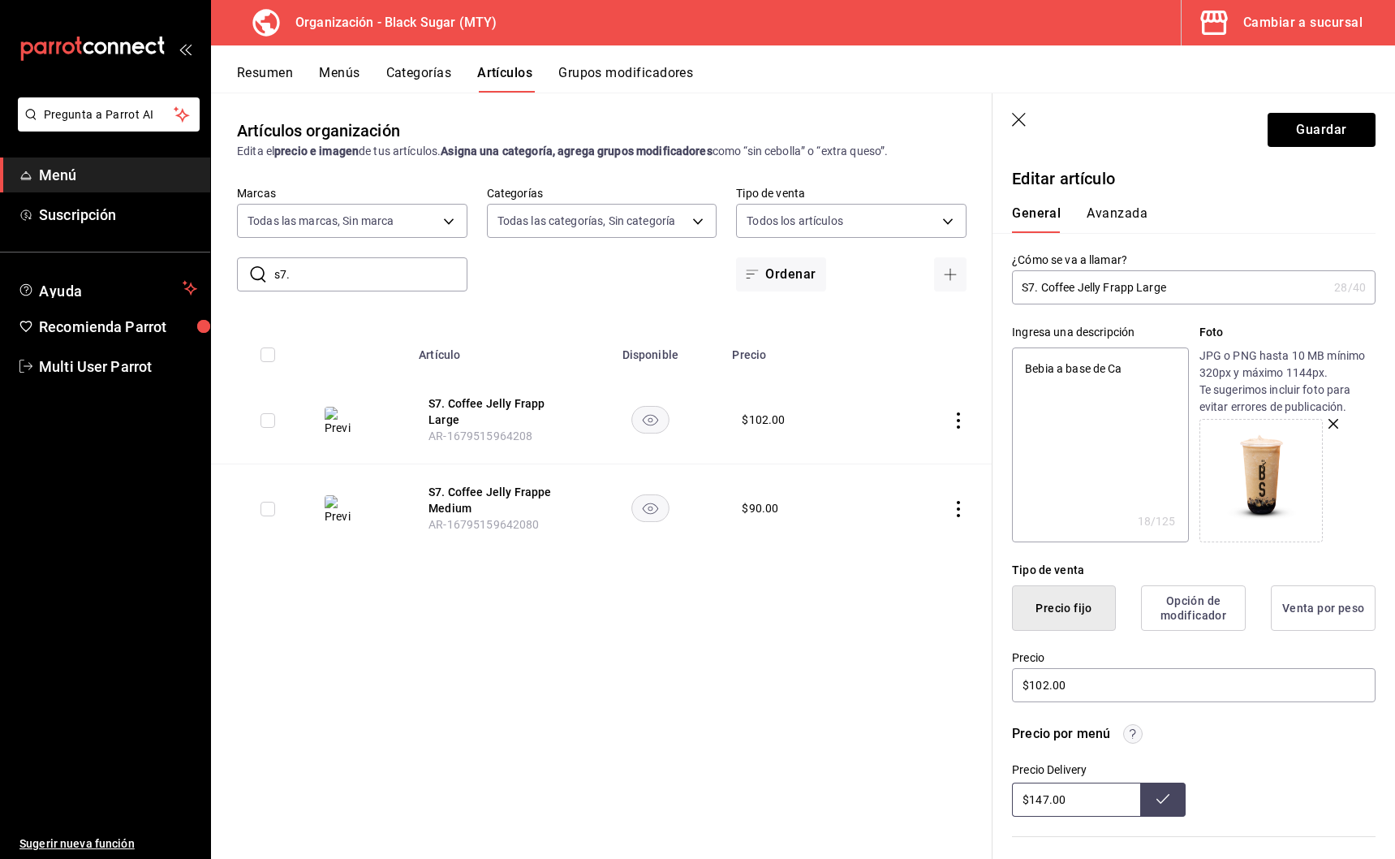
type textarea "x"
type textarea "Bebia a base de Cafe"
type textarea "x"
type textarea "Bebia a base de Cafe"
type textarea "x"
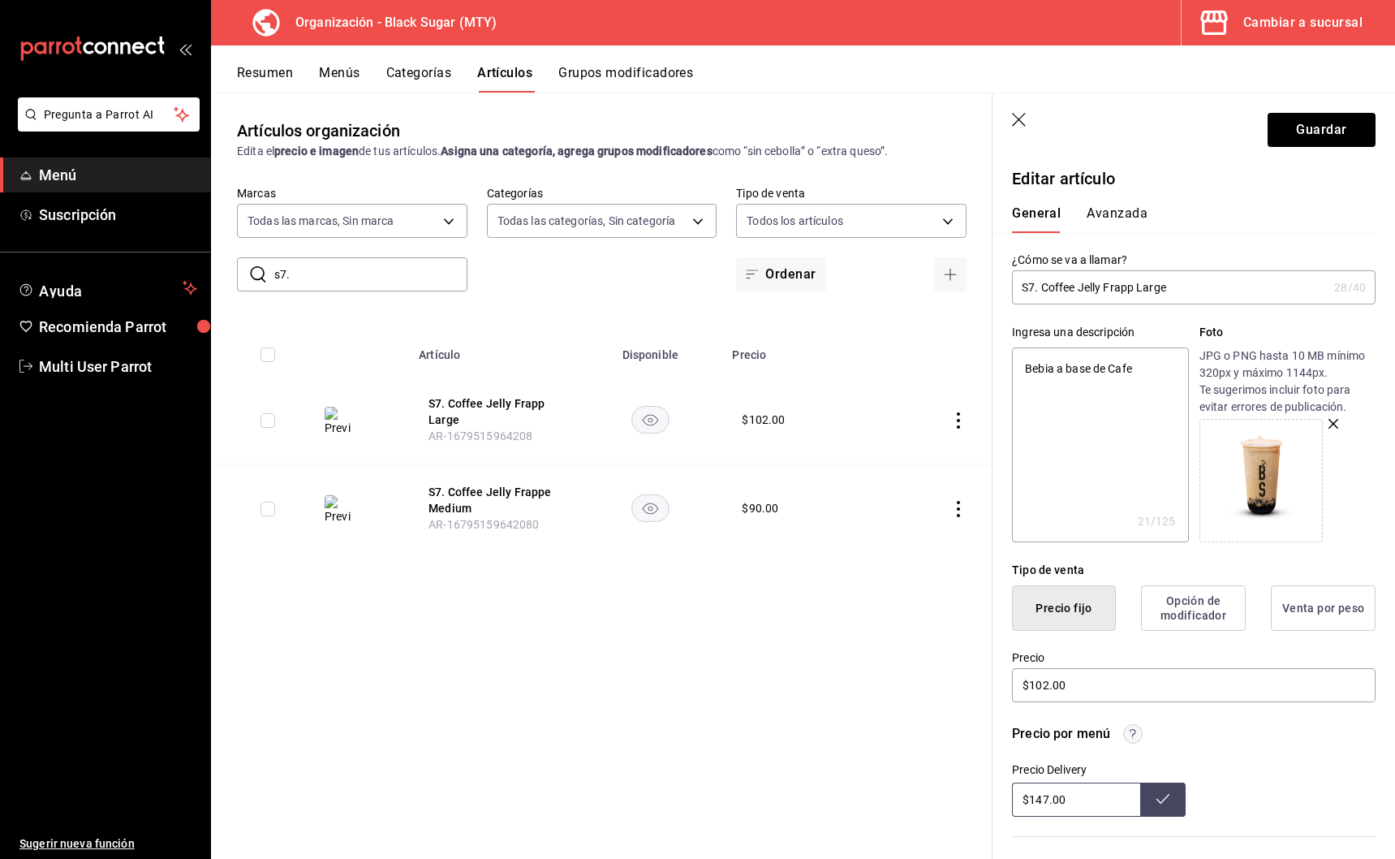
type textarea "Bebia a base de Cafe d"
type textarea "x"
type textarea "Bebia a base de Cafe de"
type textarea "x"
type textarea "Bebia a base de Cafe de l"
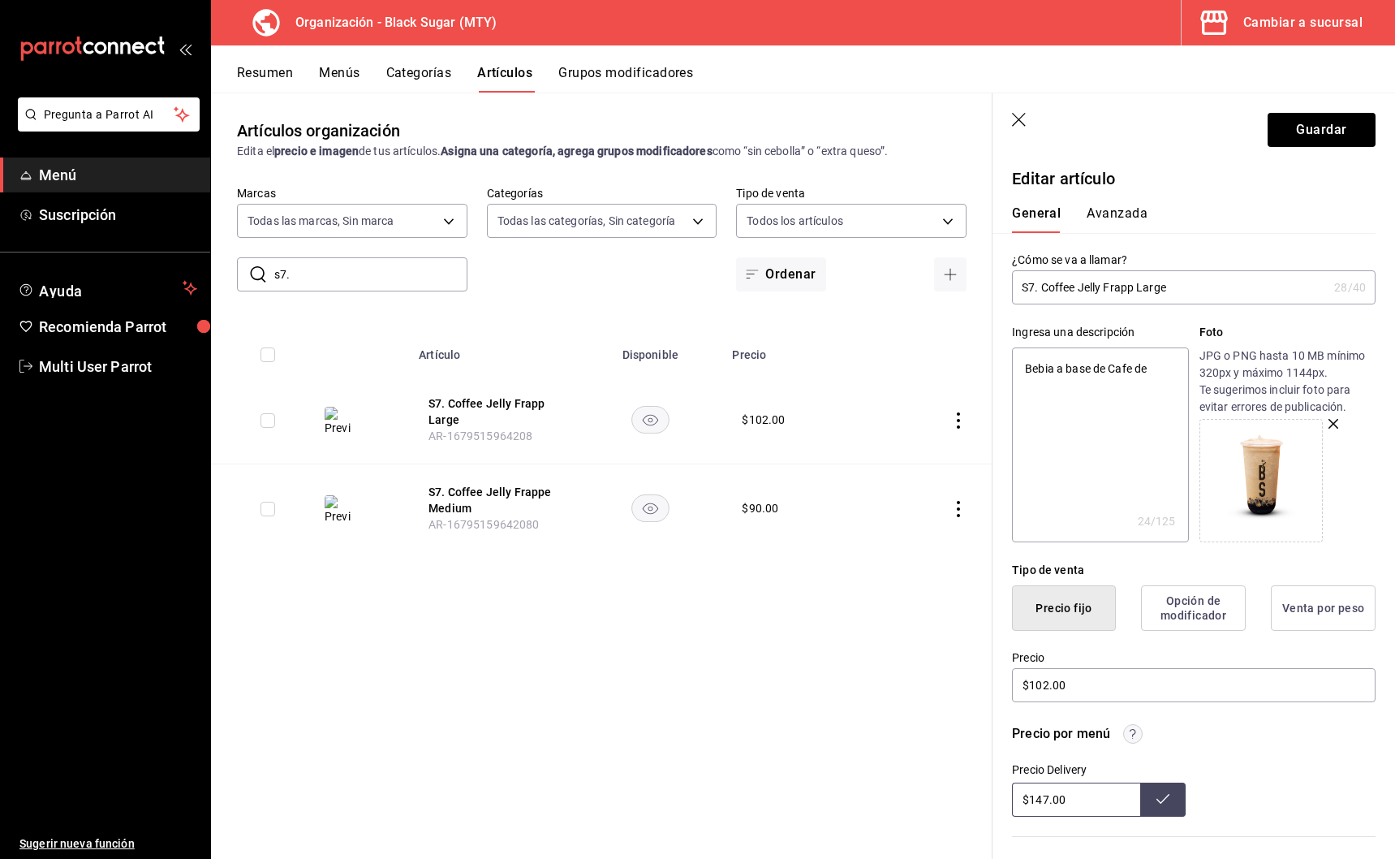
type textarea "x"
type textarea "Bebia a base de Cafe de la"
type textarea "x"
type textarea "Bebia a base de Cafe de la"
type textarea "x"
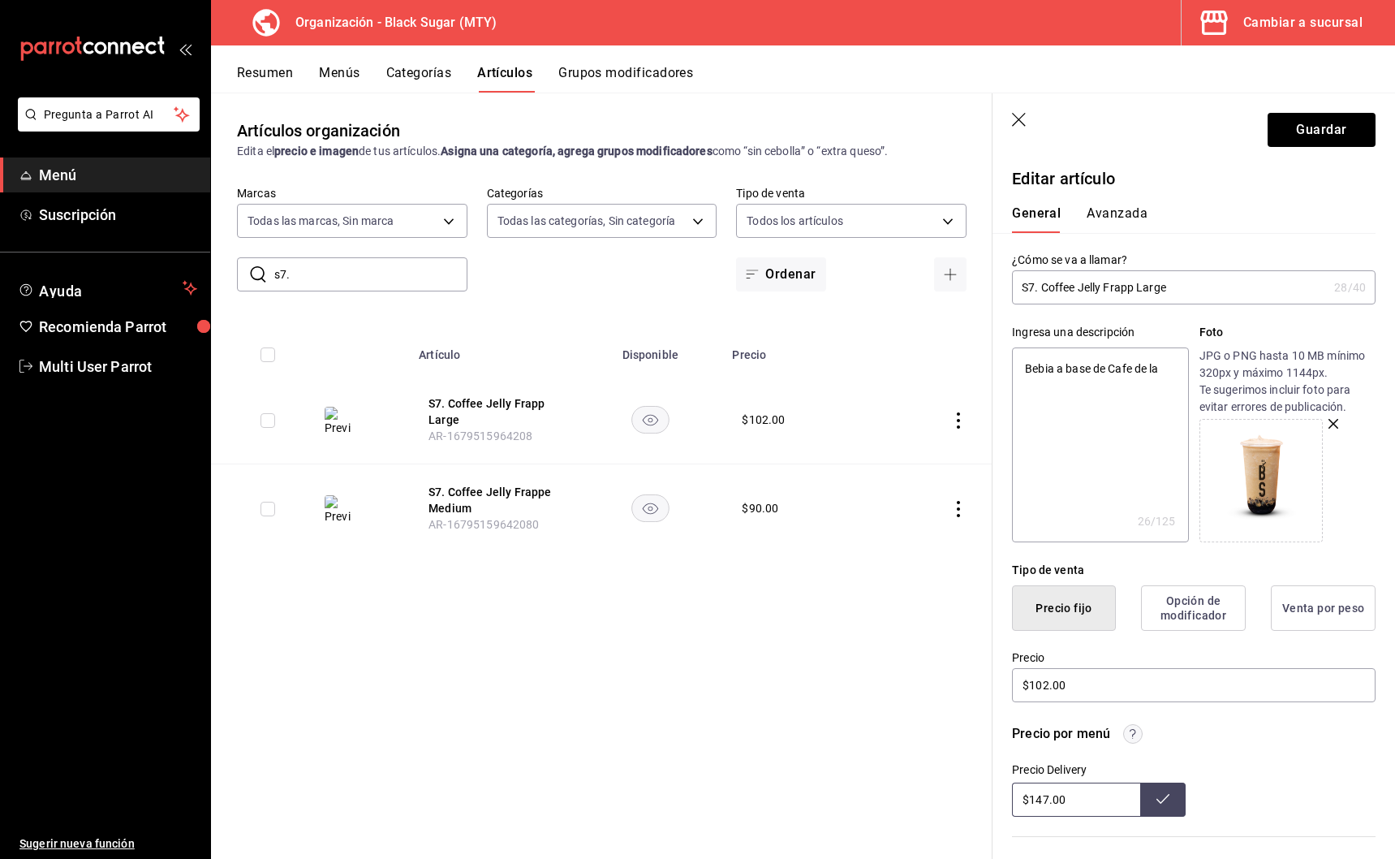
type textarea "Bebia a base de Cafe de la c"
type textarea "x"
type textarea "Bebia a base de Cafe de la ca"
type textarea "x"
type textarea "Bebia a base de Cafe de la cas"
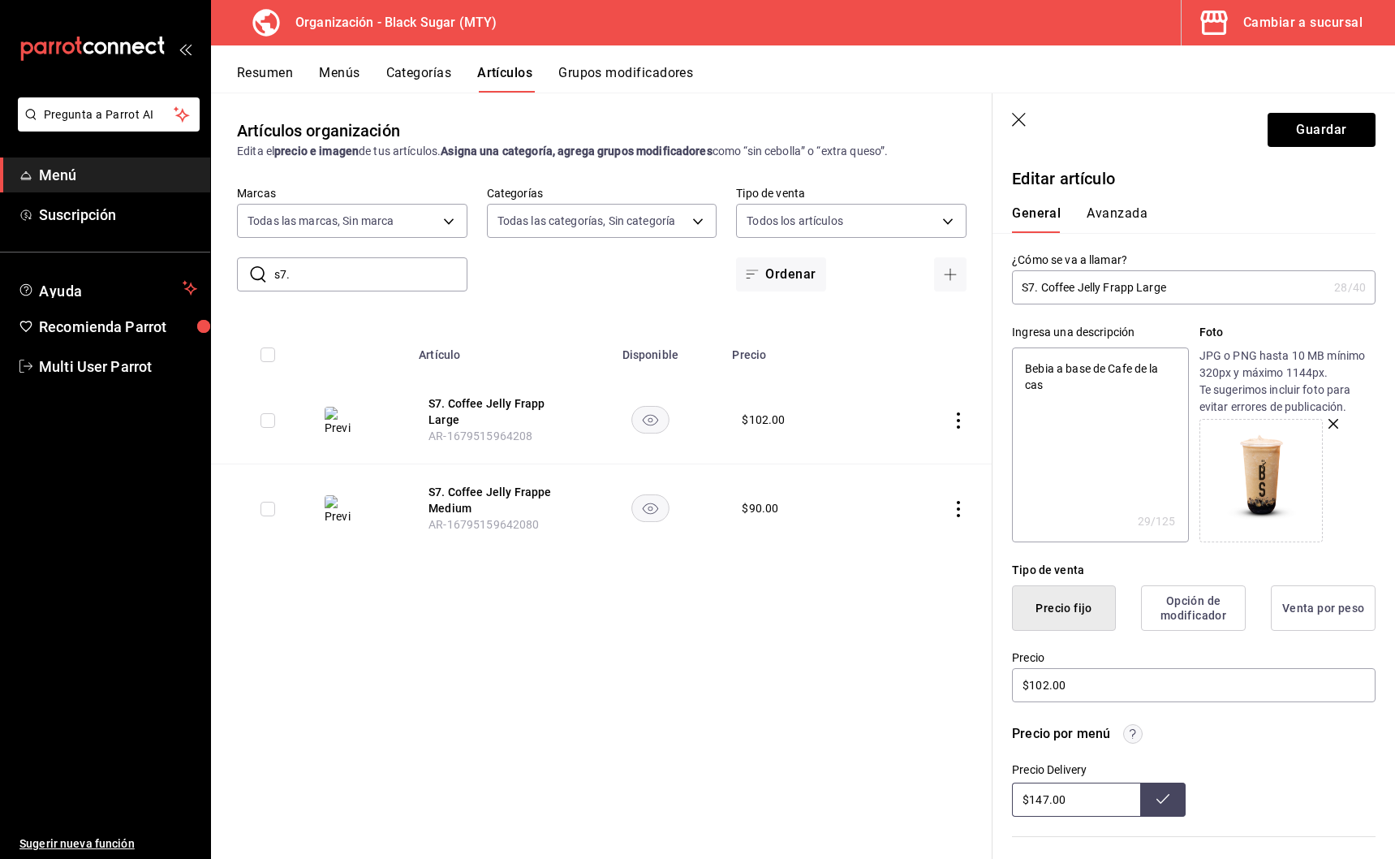
type textarea "x"
type textarea "Bebia a base de Cafe de la casa"
type textarea "x"
type textarea "Bebia a base de Cafe de la casa"
type textarea "x"
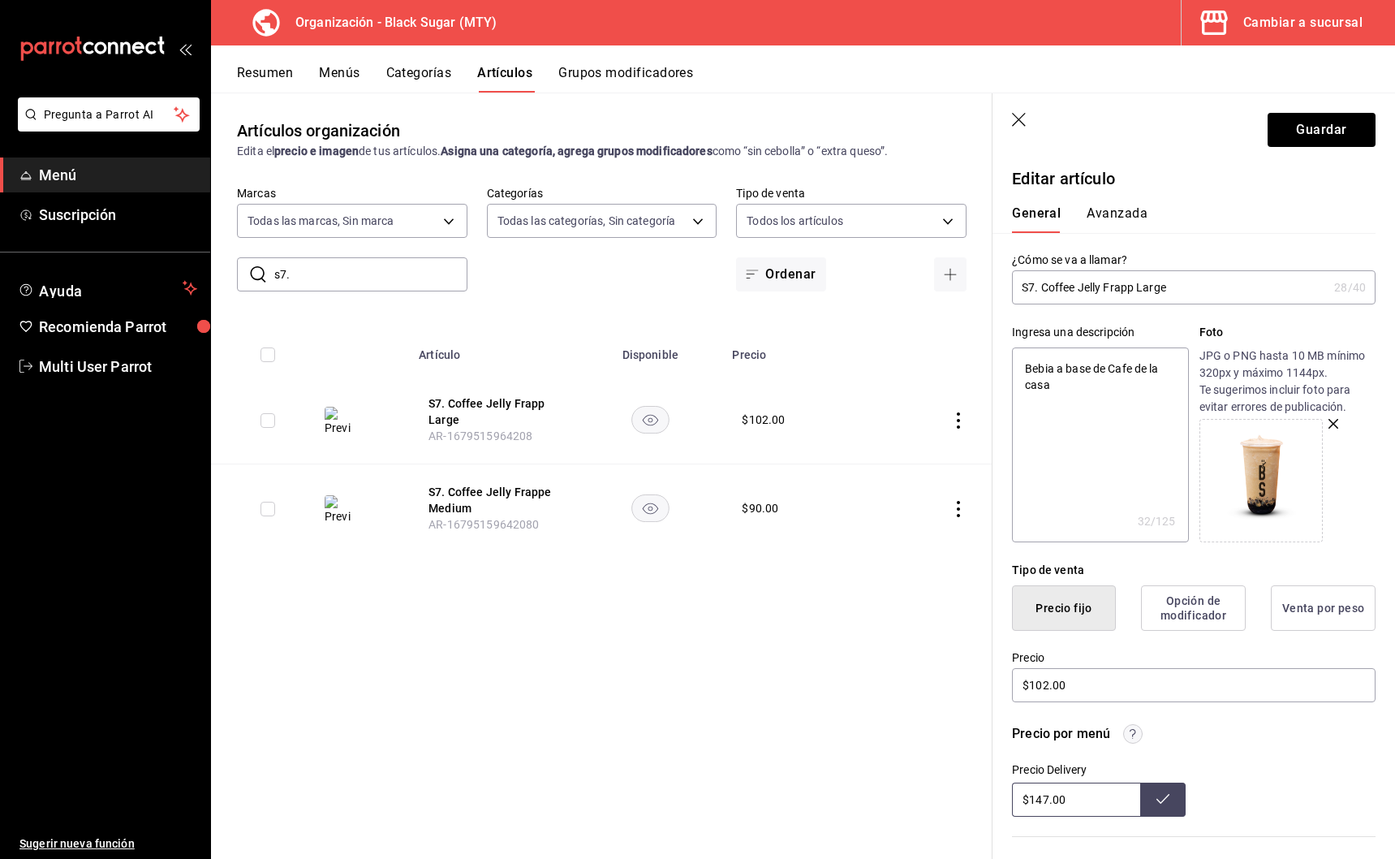
type textarea "Bebia a base de Cafe de la casa c"
type textarea "x"
type textarea "Bebia a base de Cafe de la casa co"
type textarea "x"
type textarea "Bebia a base de Cafe de la casa con"
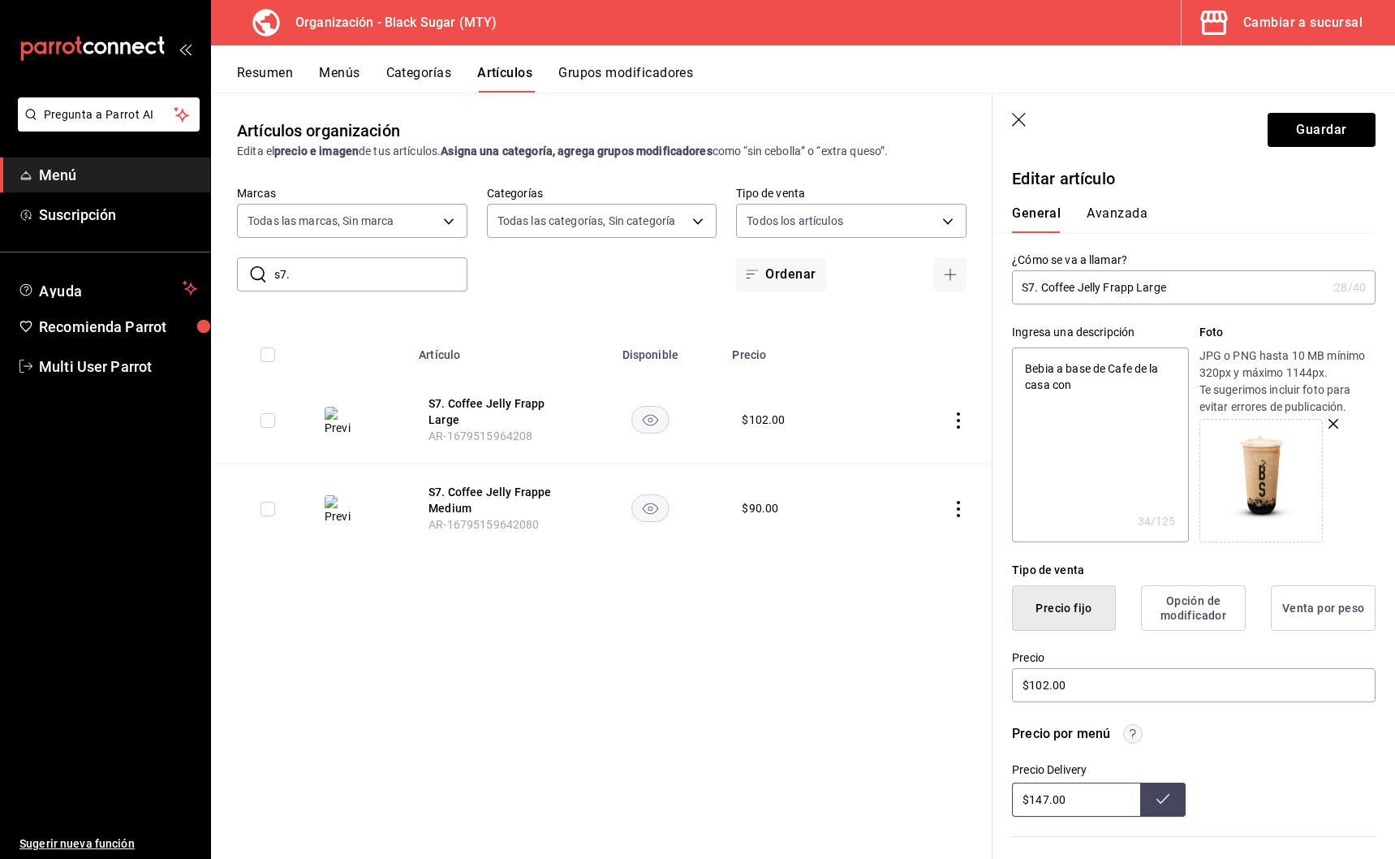
type textarea "x"
type textarea "Bebia a base de Cafe de la casa con"
type textarea "x"
type textarea "Bebia a base de Cafe de la casa con l"
type textarea "x"
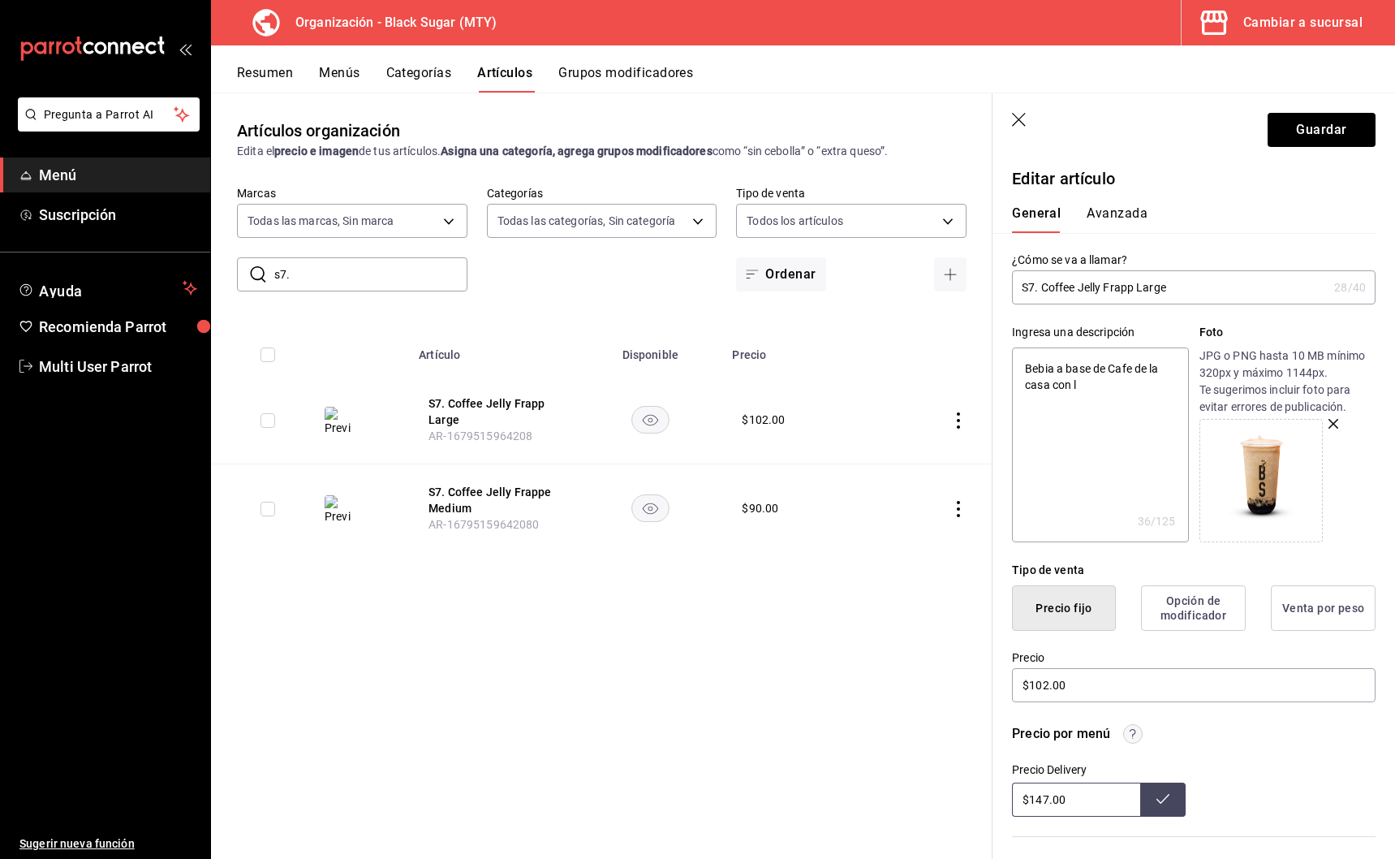
type textarea "Bebia a base de Cafe de la casa con le"
type textarea "x"
type textarea "Bebia a base de Cafe de la casa con lec"
type textarea "x"
type textarea "Bebia a base de Cafe de la casa con lech"
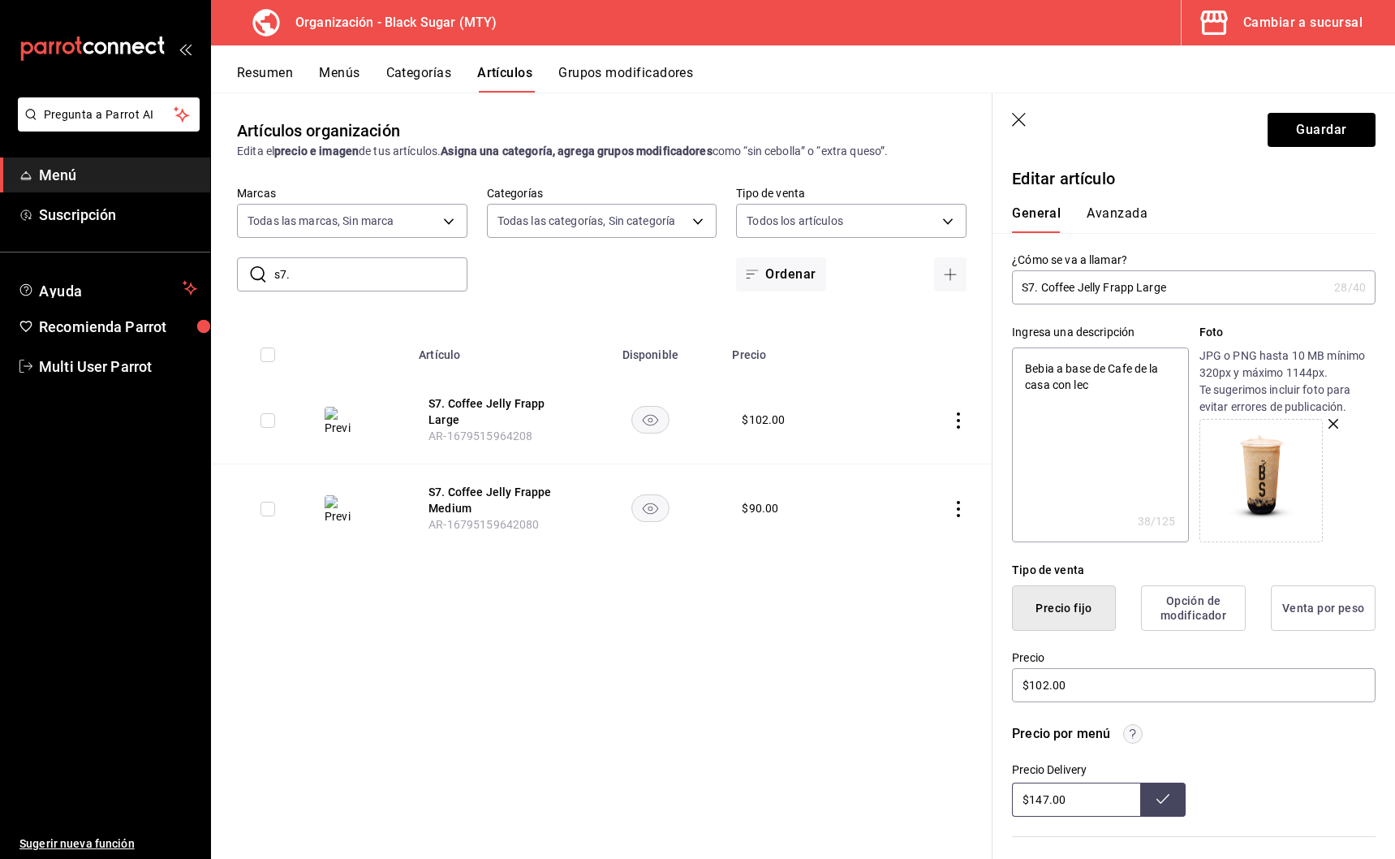
type textarea "x"
type textarea "Bebia a base de Cafe de la casa con leche"
type textarea "x"
type textarea "Bebia a base de Cafe de la casa con leche"
type textarea "x"
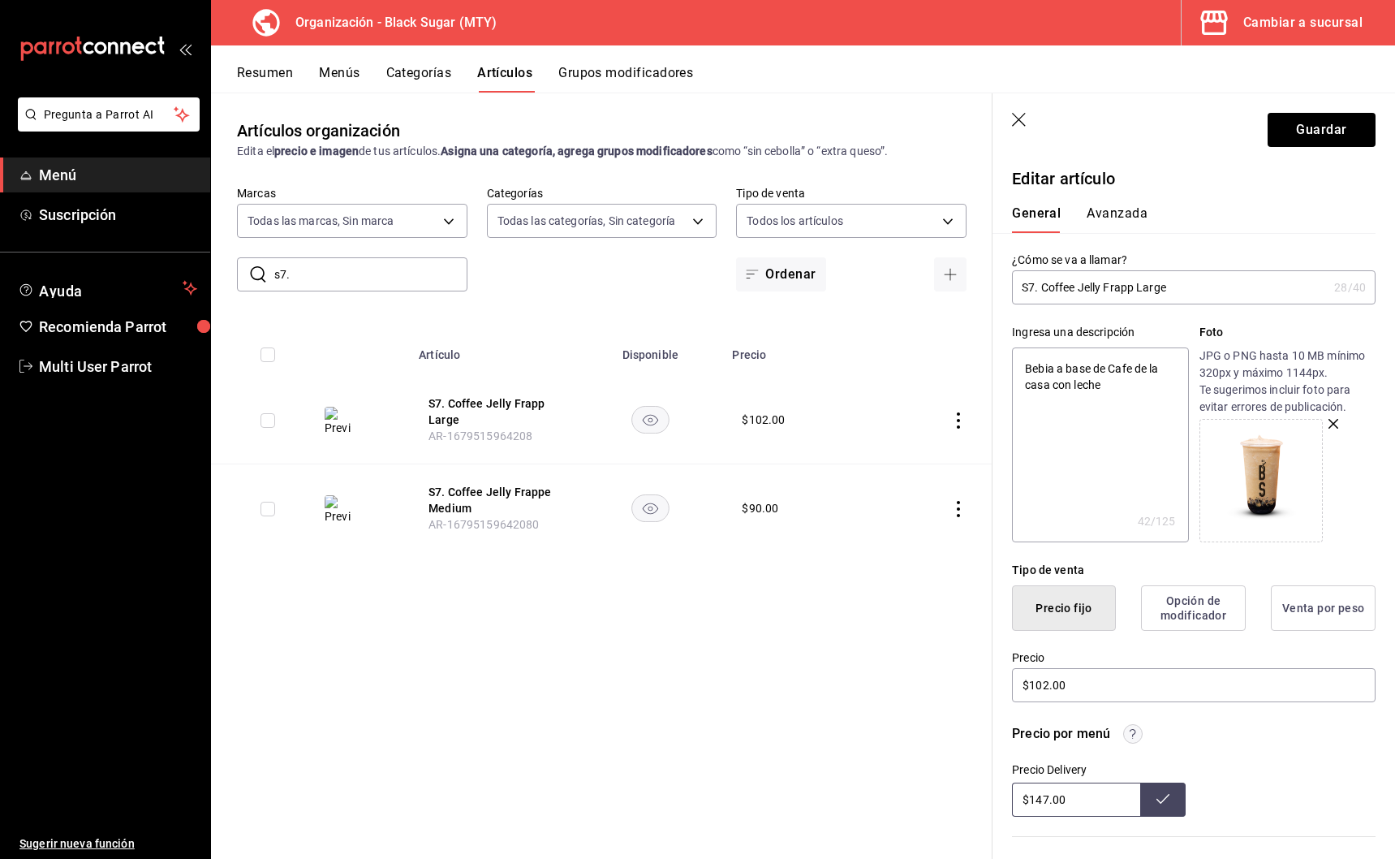
type textarea "Bebia a base de Cafe de la casa con leche y"
type textarea "x"
type textarea "Bebia a base de Cafe de la casa con leche y"
type textarea "x"
type textarea "Bebia a base de Cafe de la casa con leche y t"
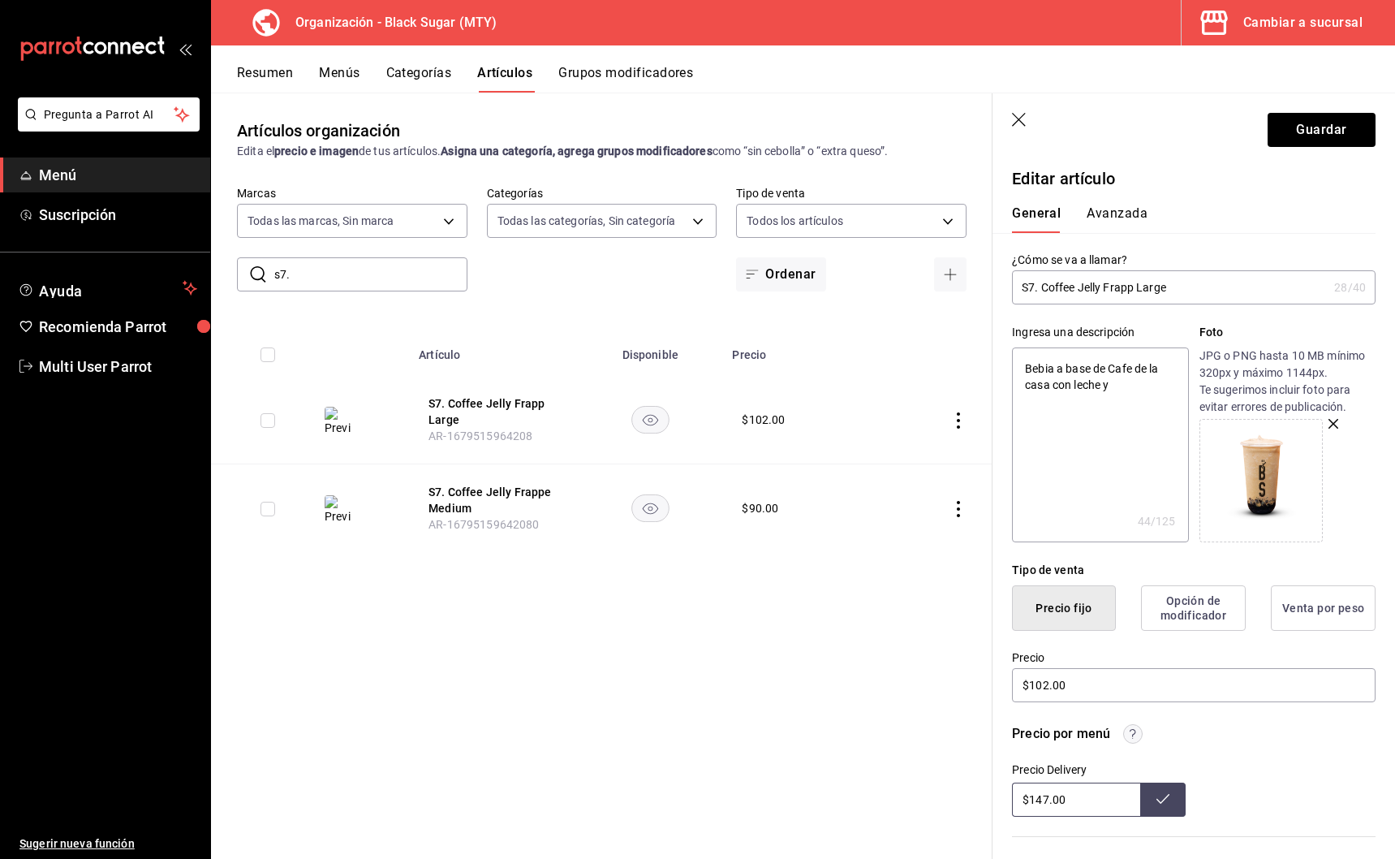
type textarea "x"
type textarea "Bebia a base de Cafe de la casa con leche y ti"
type textarea "x"
type textarea "Bebia a base de Cafe de la casa con leche y t"
type textarea "x"
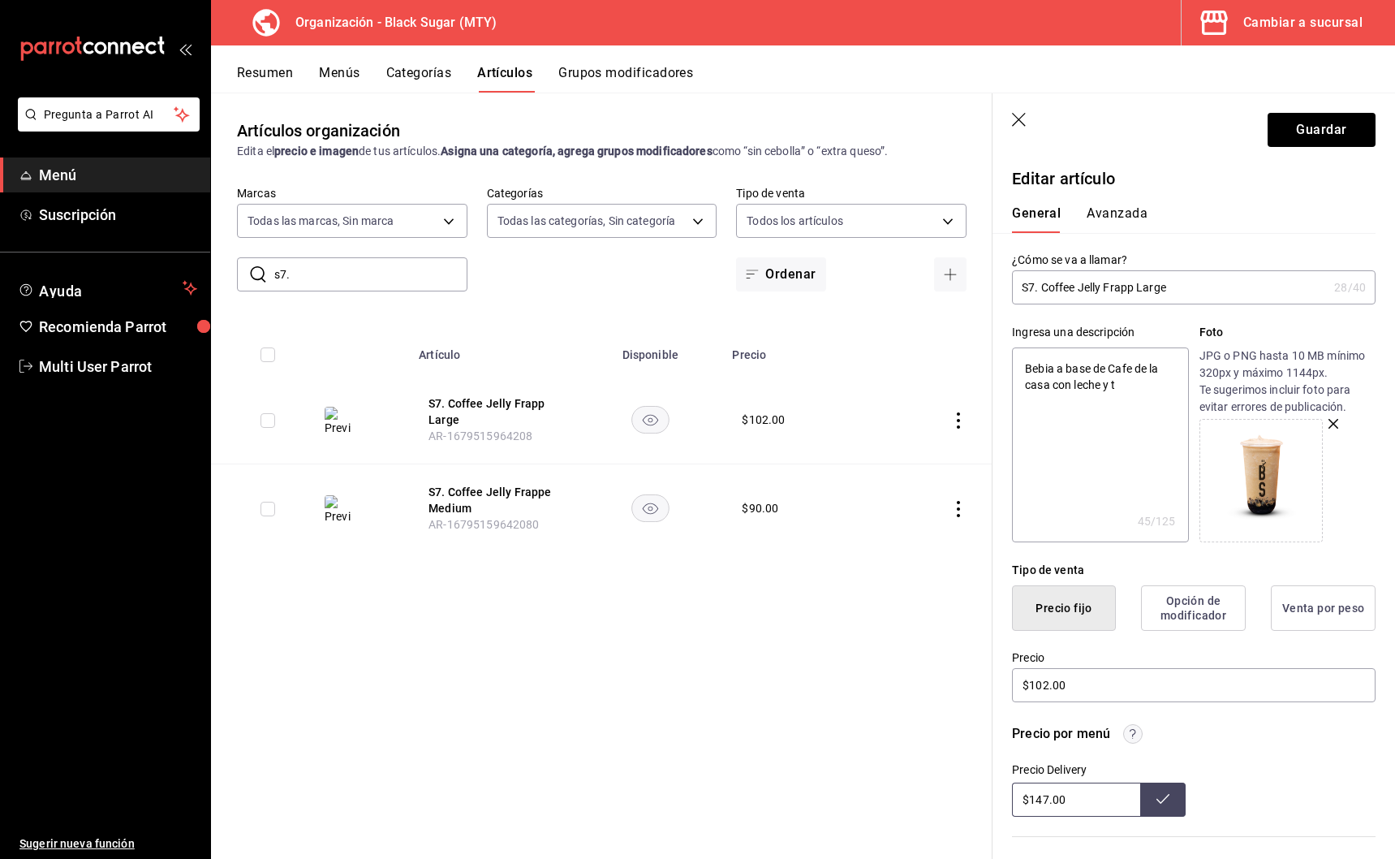
type textarea "Bebia a base de Cafe de la casa con leche y to"
type textarea "x"
type textarea "Bebia a base de Cafe de la casa con leche y top"
type textarea "x"
type textarea "Bebia a base de Cafe de la casa con leche y topp"
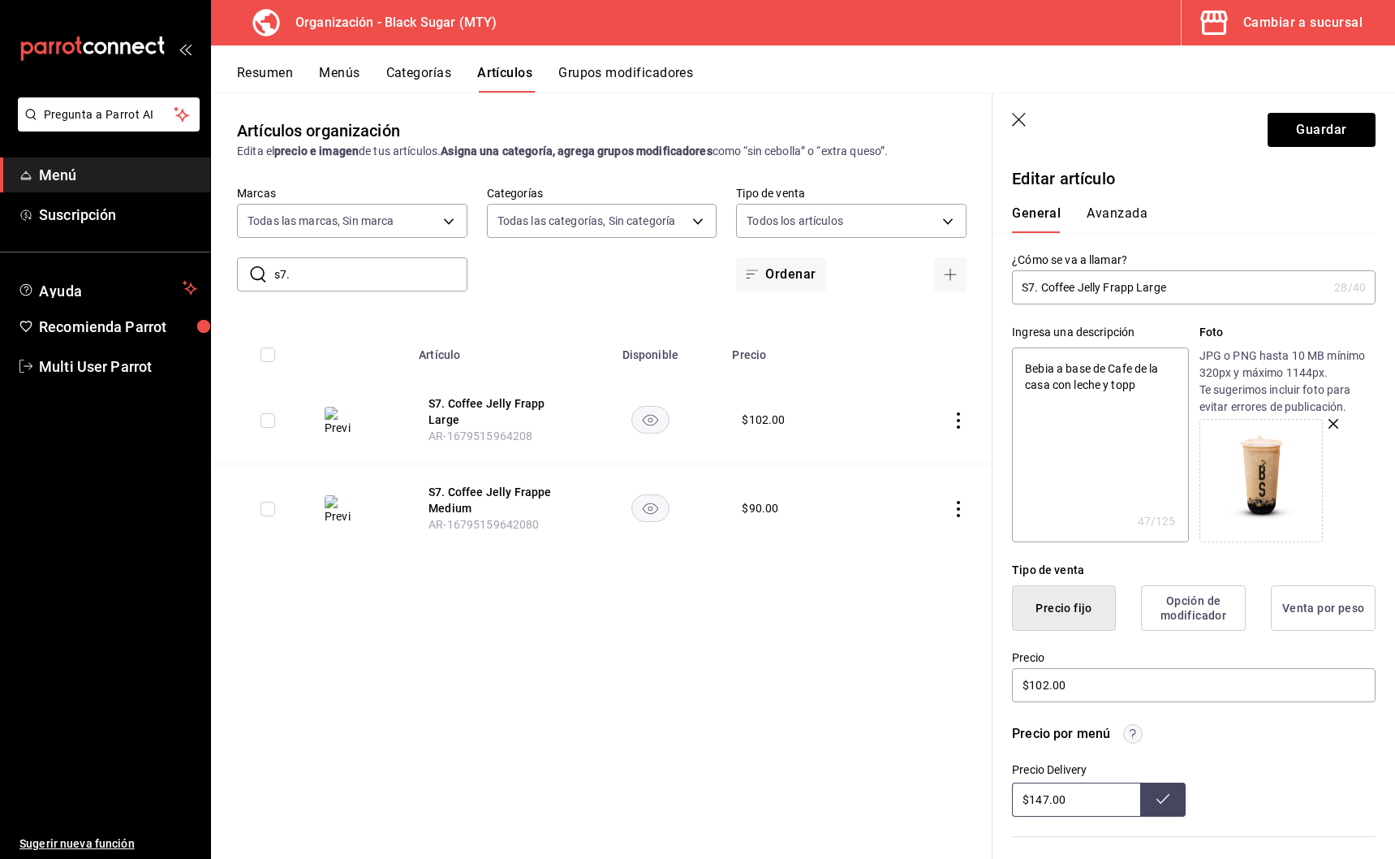
type textarea "x"
type textarea "Bebia a base de Cafe de la casa con leche y toppi"
type textarea "x"
type textarea "Bebia a base de Cafe de la casa con leche y toppin"
type textarea "x"
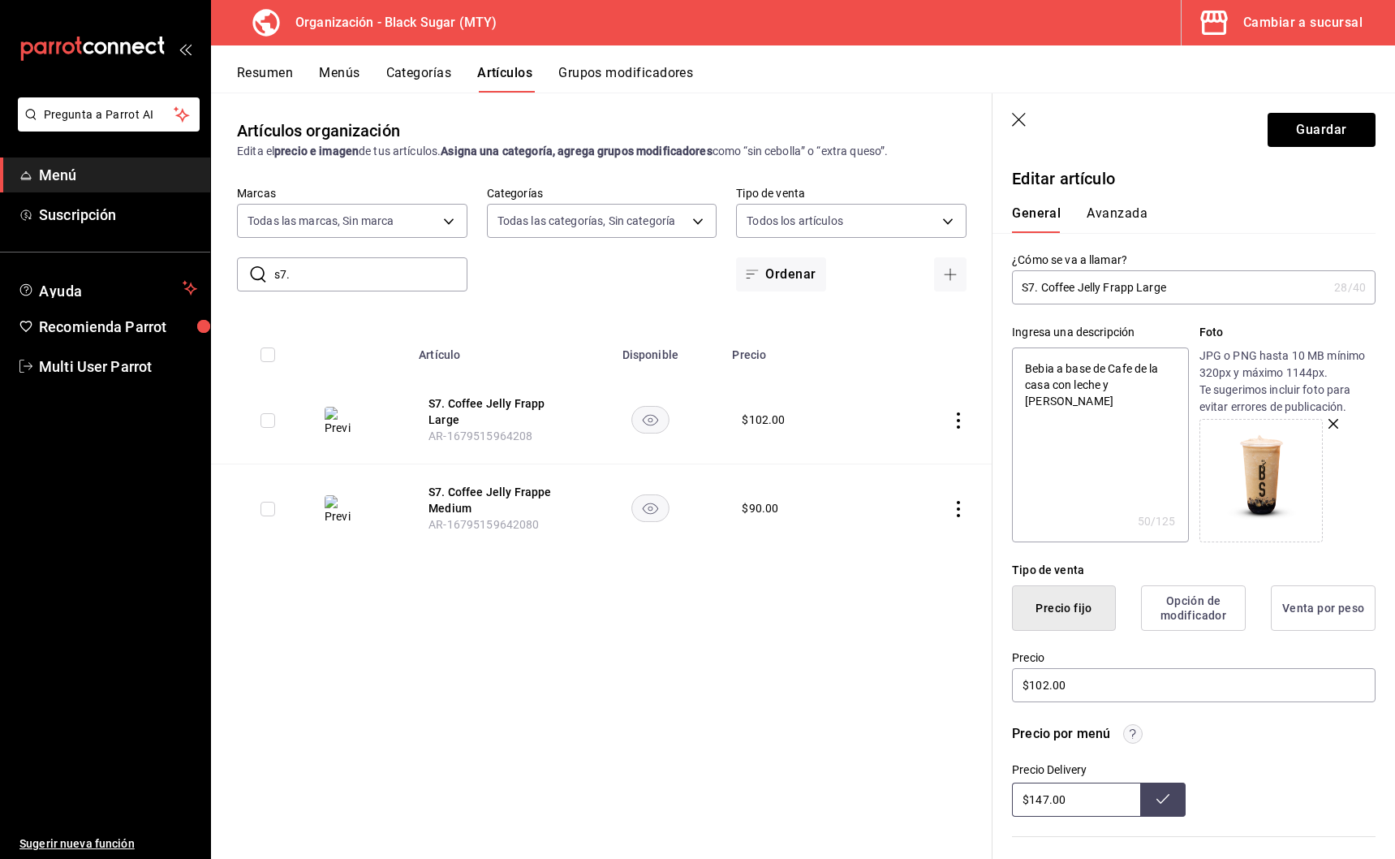
type textarea "Bebia a base de Cafe de la casa con leche y topping"
type textarea "x"
type textarea "Bebia a base de Cafe de la casa con leche y topping"
type textarea "x"
type textarea "Bebia a base de Cafe de la casa con leche y topping d"
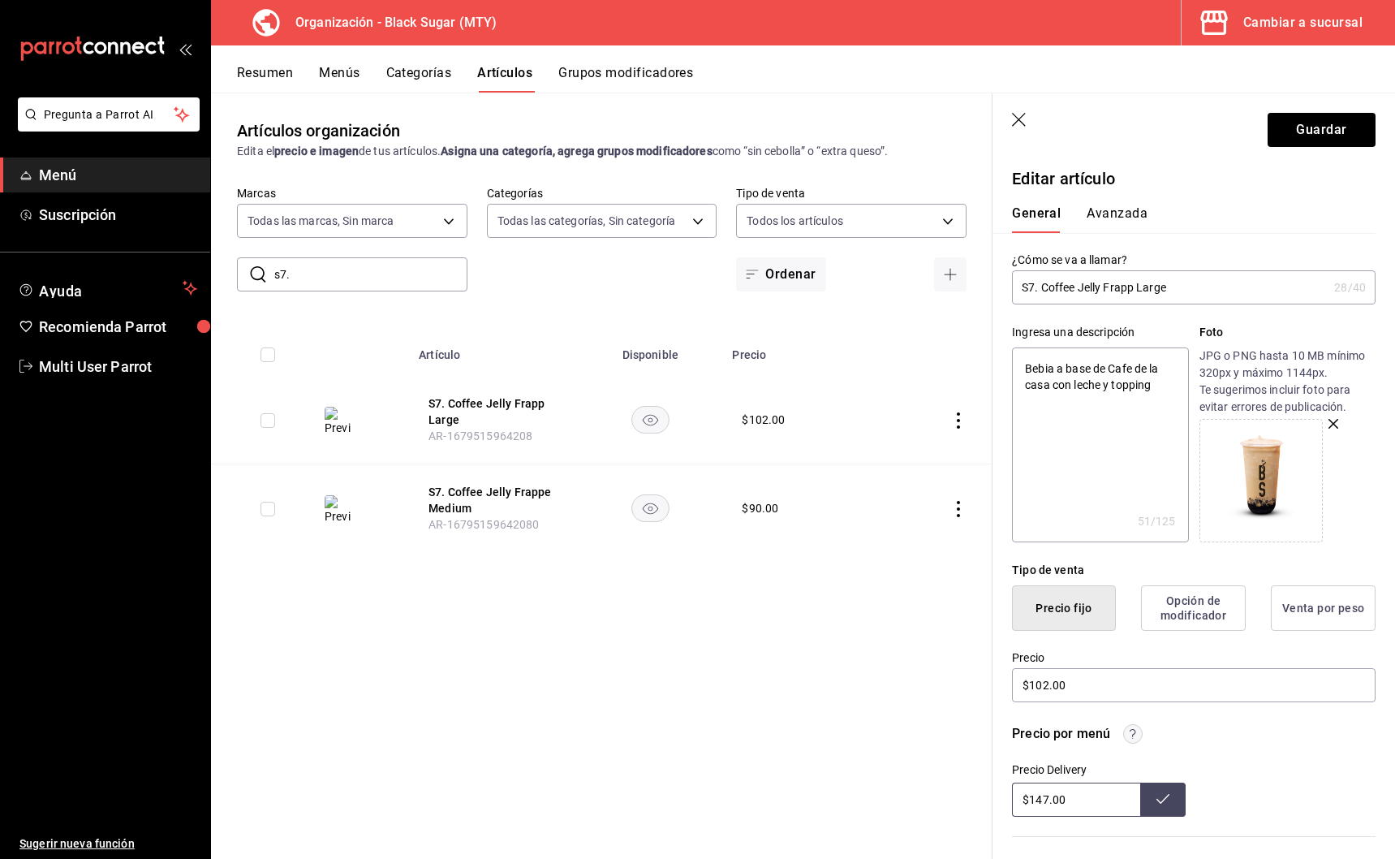
type textarea "x"
type textarea "Bebia a base de Cafe de la casa con leche y topping de"
type textarea "x"
type textarea "Bebia a base de Cafe de la casa con leche y topping de"
type textarea "x"
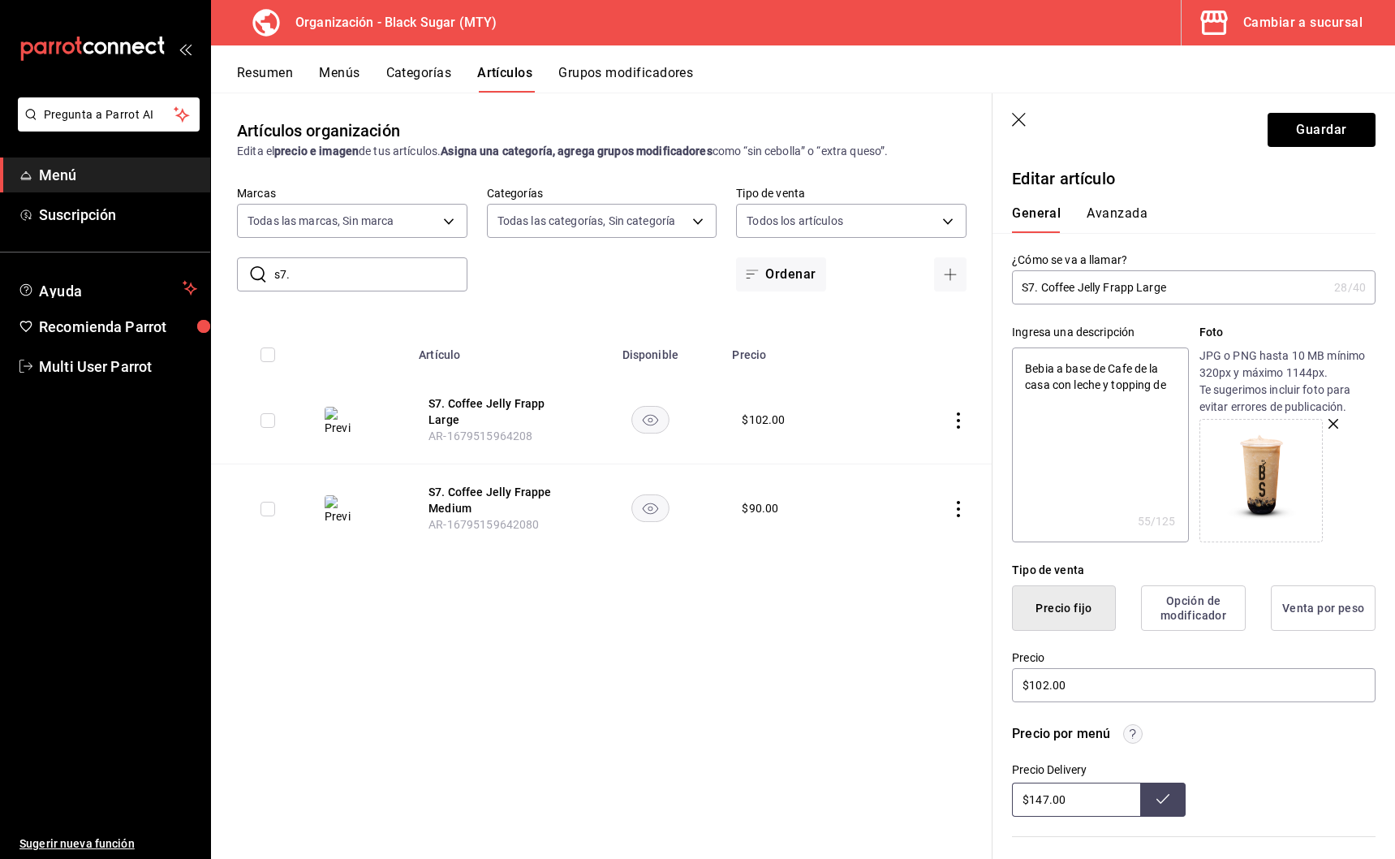
type textarea "Bebia a base de Cafe de la casa con leche y topping de c"
type textarea "x"
type textarea "Bebia a base de Cafe de la casa con leche y topping de co"
type textarea "x"
type textarea "Bebia a base de Cafe de la casa con leche y topping de cof"
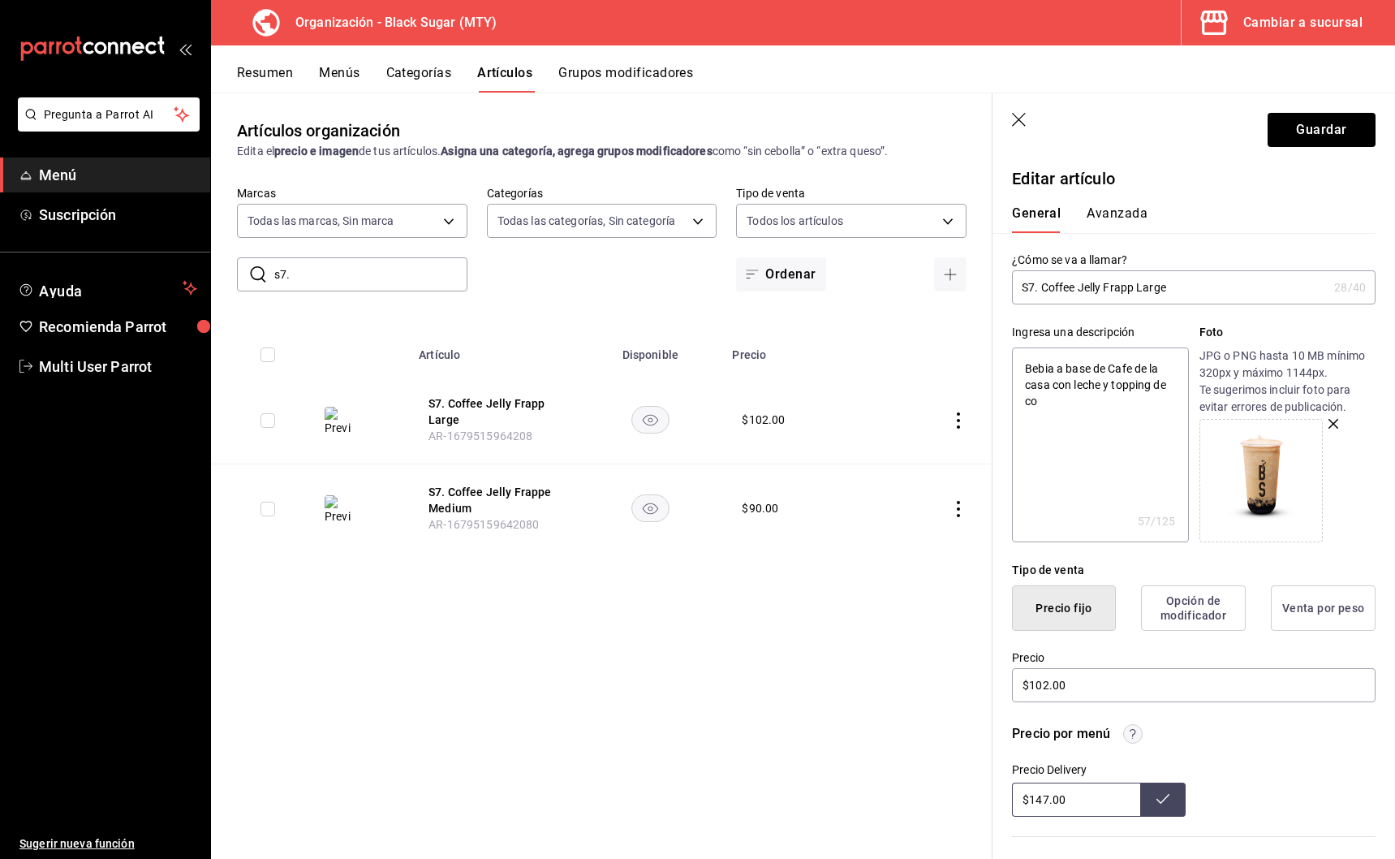
type textarea "x"
type textarea "Bebia a base de Cafe de la casa con leche y topping de coff"
type textarea "x"
type textarea "Bebia a base de Cafe de la casa con leche y topping de coffe"
type textarea "x"
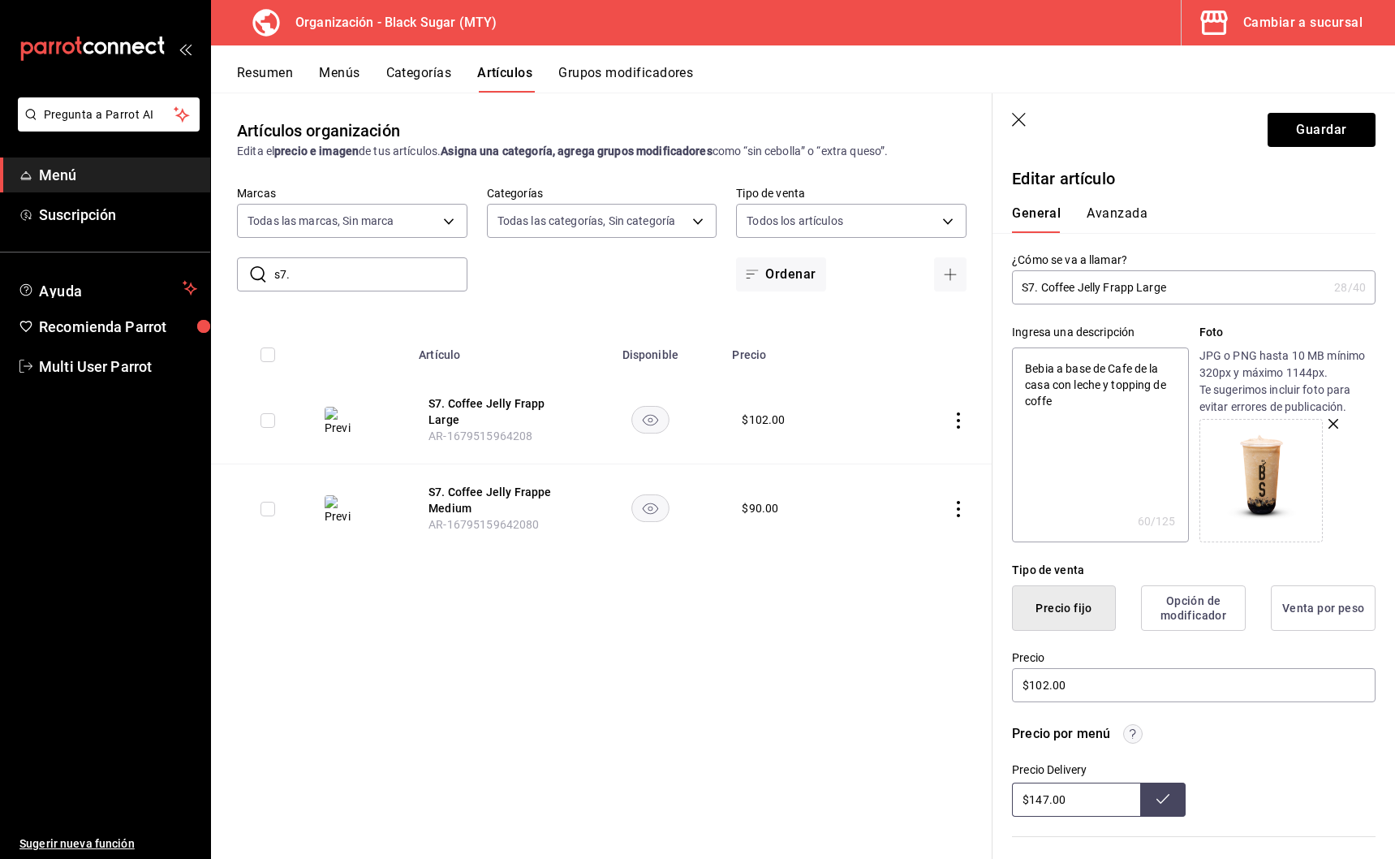
type textarea "Bebia a base de Cafe de la casa con leche y topping de coffee"
type textarea "x"
type textarea "Bebia a base de Cafe de la casa con leche y topping de coffee"
type textarea "x"
type textarea "Bebia a base de Cafe de la casa con leche y topping de coffee j"
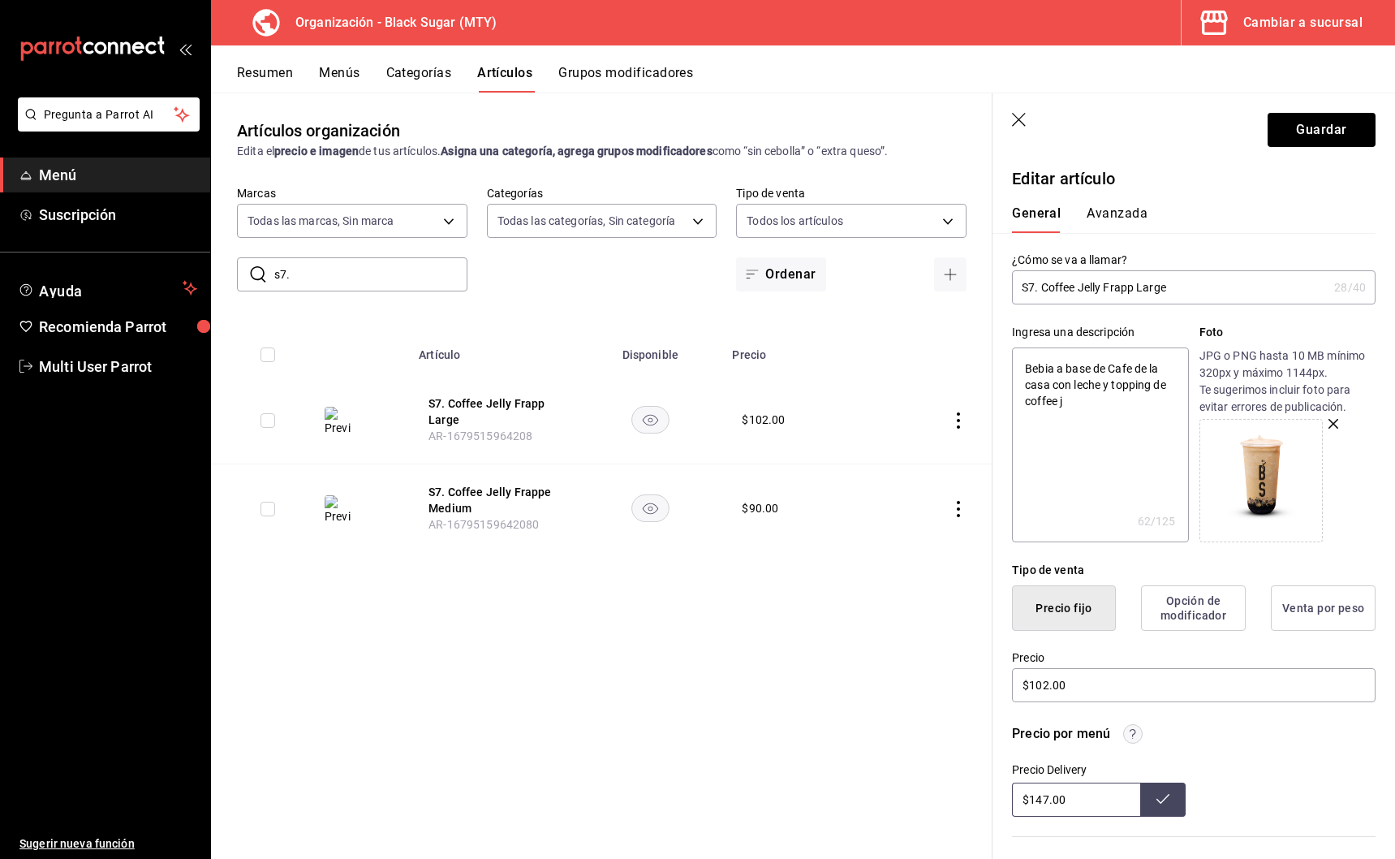
type textarea "x"
type textarea "Bebia a base de Cafe de la casa con leche y topping de coffee je"
type textarea "x"
type textarea "Bebia a base de Cafe de la casa con leche y topping de coffee jel"
type textarea "x"
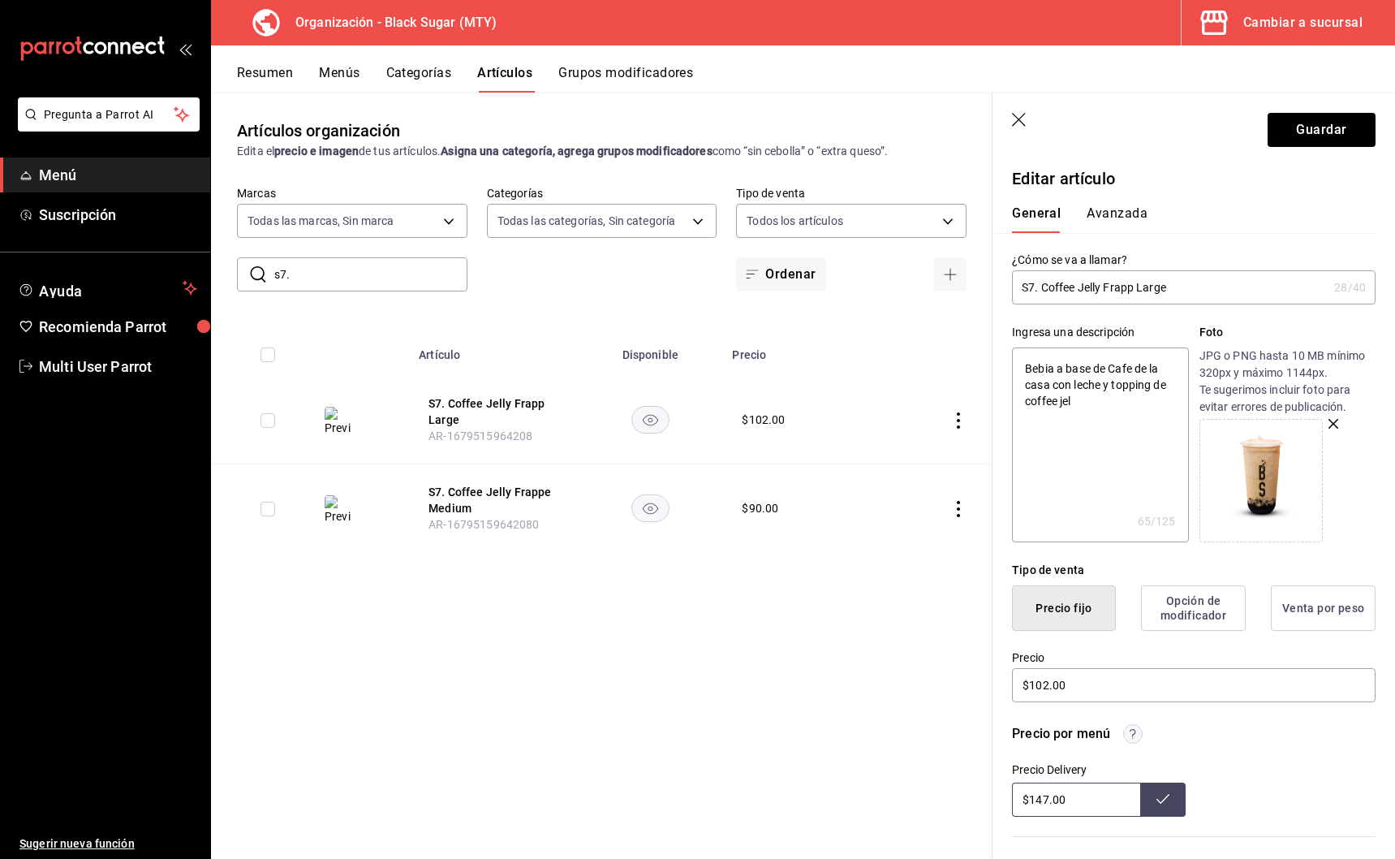
type textarea "Bebia a base de Cafe de la casa con leche y topping de coffee jell"
type textarea "x"
type textarea "Bebia a base de Cafe de la casa con leche y topping de coffee jelly"
type textarea "x"
type textarea "Bebia a base de Cafe de la casa con leche y topping de coffee jelly"
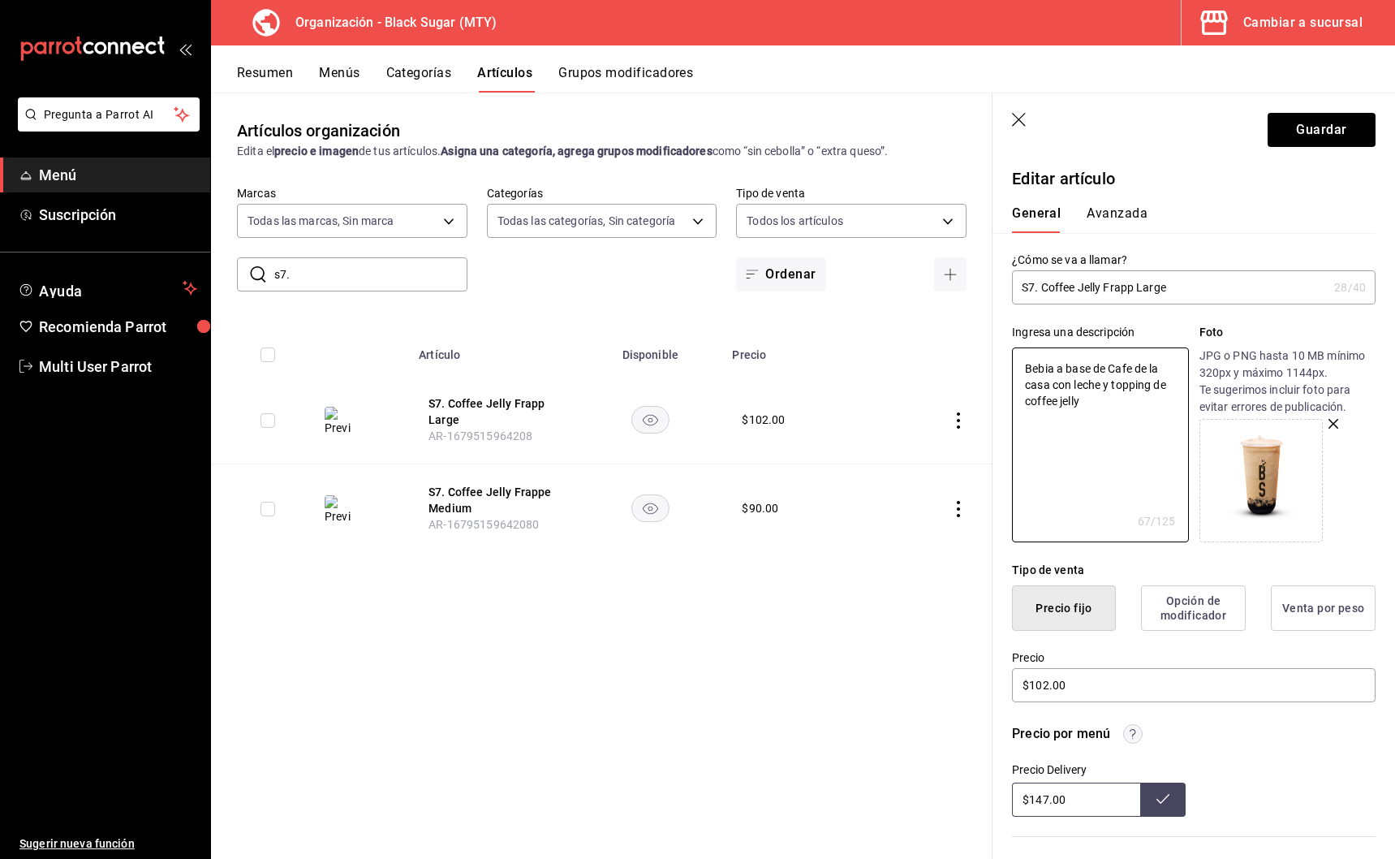
type textarea "x"
click at [1135, 287] on input "S7. Coffee Jelly Frapp Large" at bounding box center [1170, 287] width 316 height 32
type input "S7. Coffee Jelly Frap Large"
type textarea "x"
type input "S7. Coffee Jelly Frape Large"
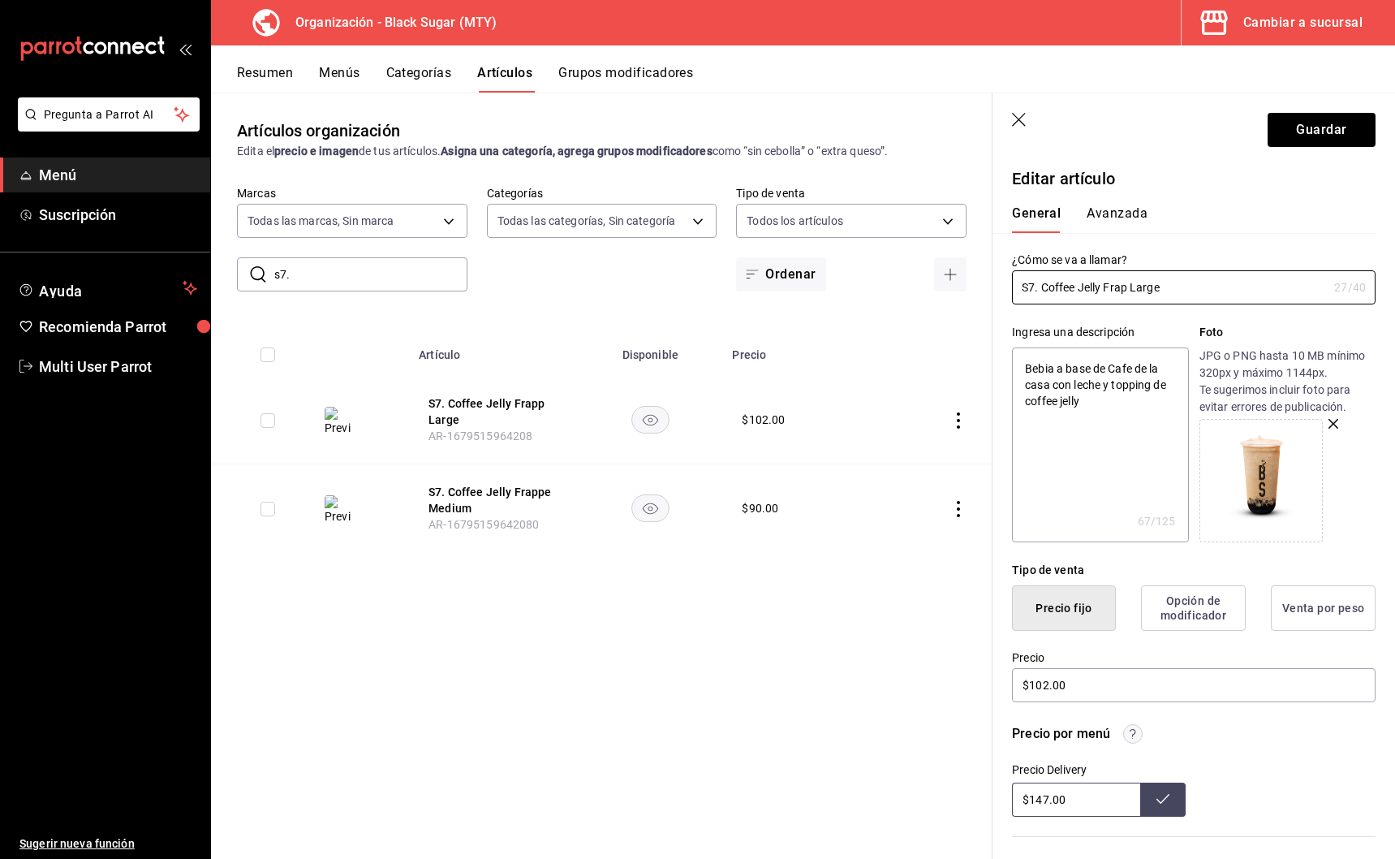
type textarea "x"
type input "S7. Coffee Jelly Frappe Large"
type textarea "x"
type input "S7. Coffee Jelly Frappe Large"
type textarea "x"
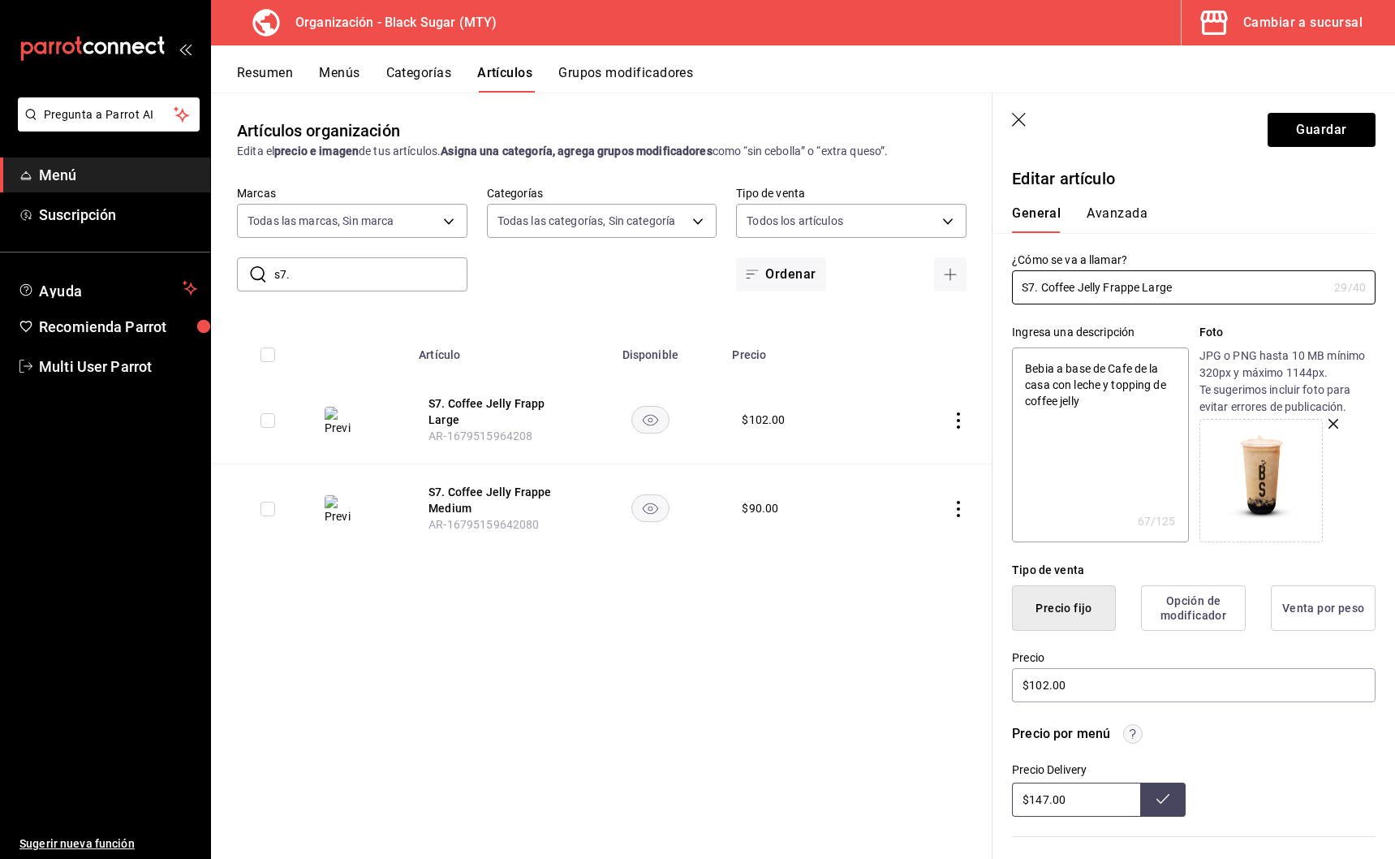
click at [1136, 399] on textarea "Bebia a base de Cafe de la casa con leche y topping de coffee jelly" at bounding box center [1100, 444] width 176 height 195
type textarea "Bebia a base de Cafe de la casa con leche y topping de coffee jelly."
type textarea "x"
type textarea "Bebia a base de Cafe de la casa con leche y topping de coffee jelly."
type textarea "x"
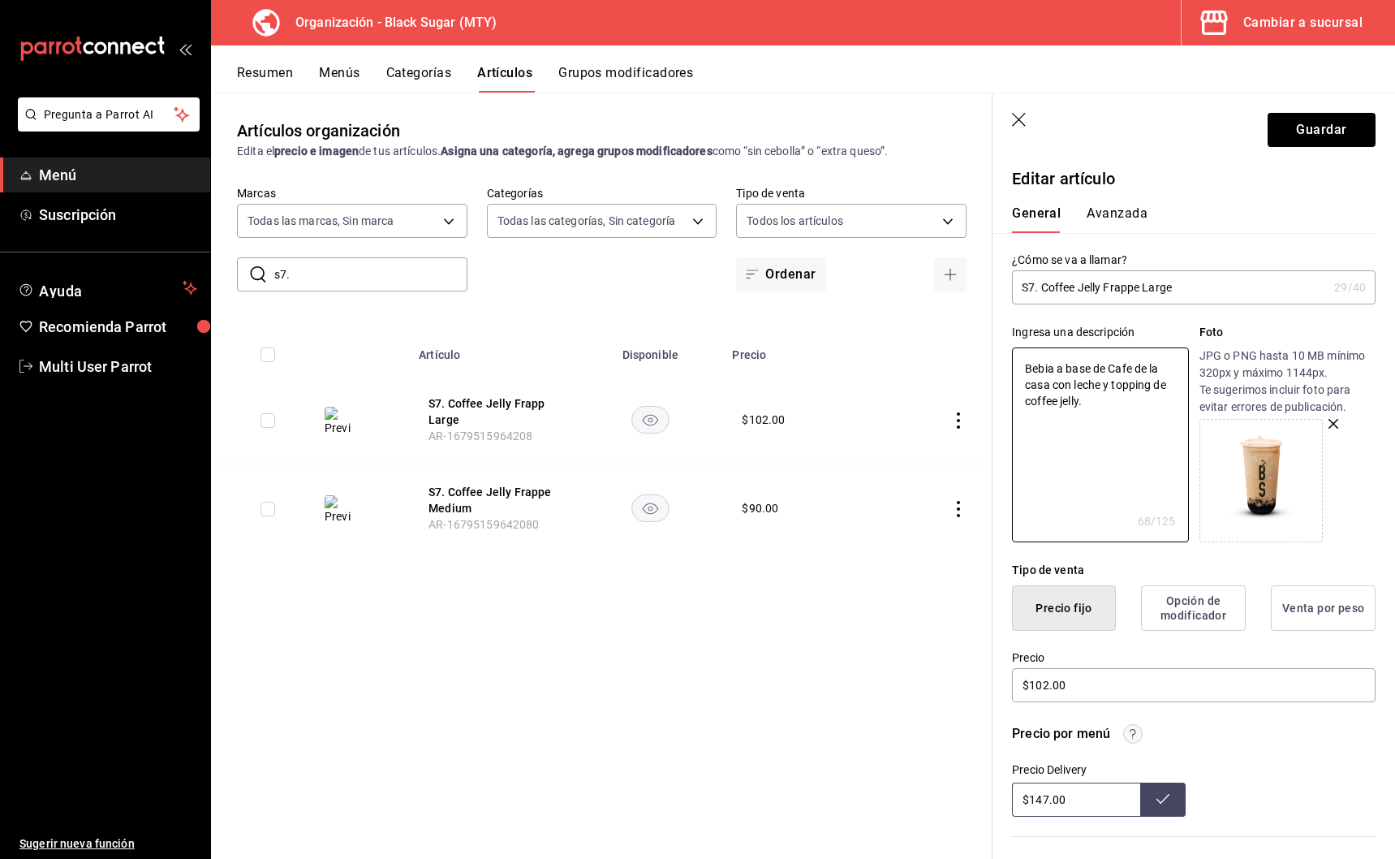
drag, startPoint x: 1102, startPoint y: 412, endPoint x: 937, endPoint y: 335, distance: 181.9
click at [942, 335] on main "Artículos organización Edita el precio e imagen de tus artículos. Asigna una ca…" at bounding box center [803, 476] width 1184 height 766
type textarea "D"
type textarea "x"
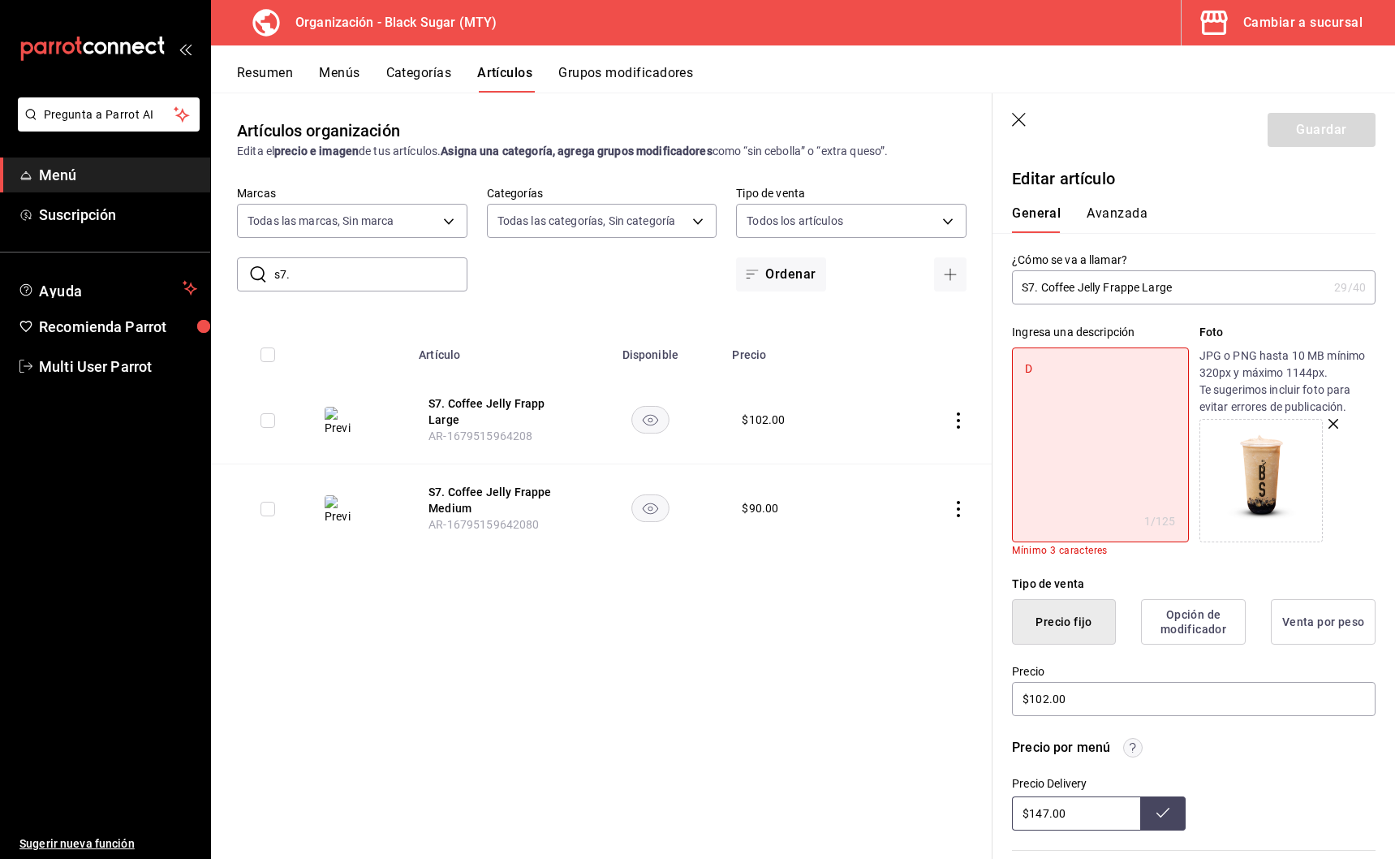
type textarea "De"
type textarea "x"
type textarea "Del"
type textarea "x"
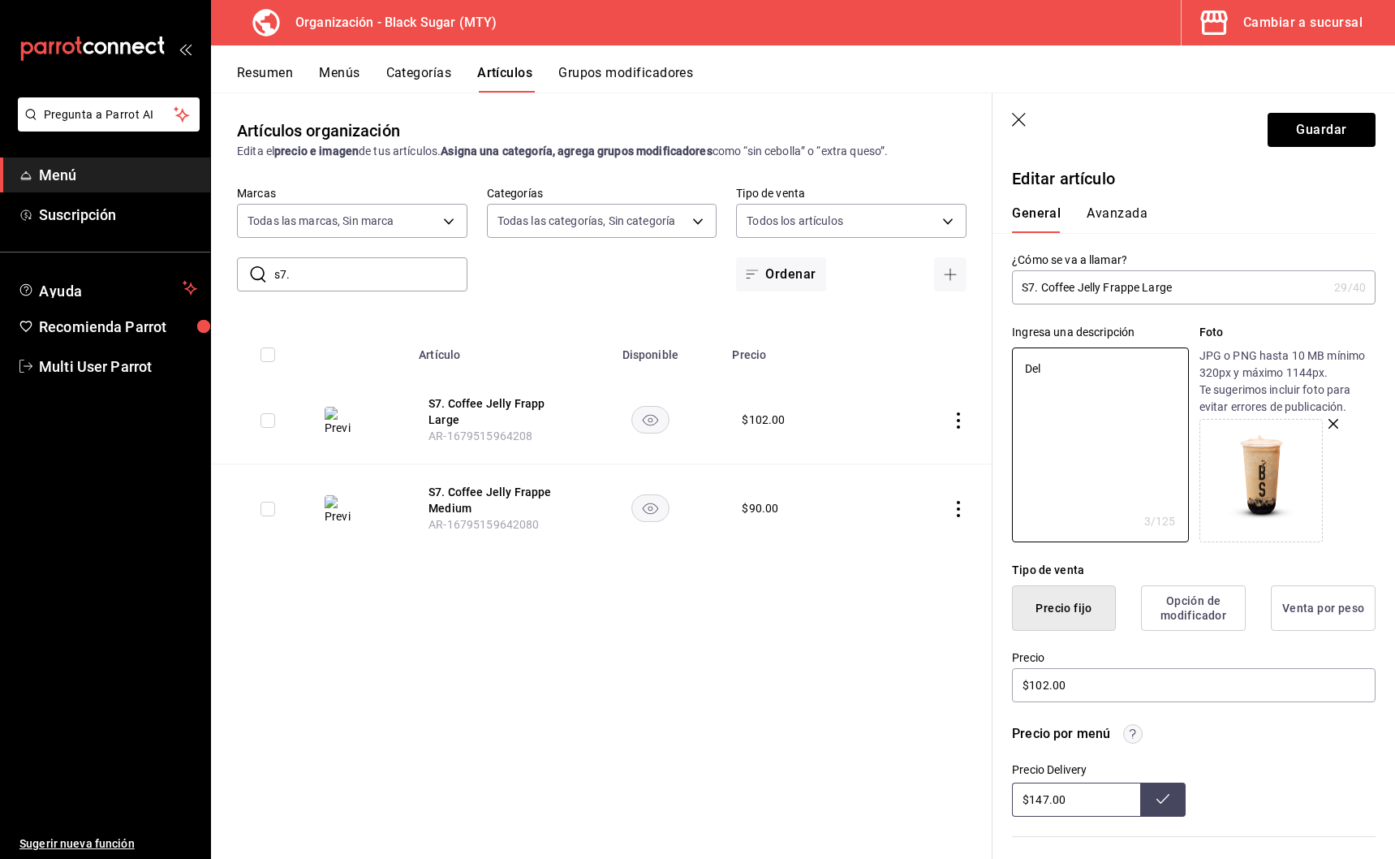
type textarea "Deli"
type textarea "x"
type textarea "Delic"
type textarea "x"
type textarea "Delici"
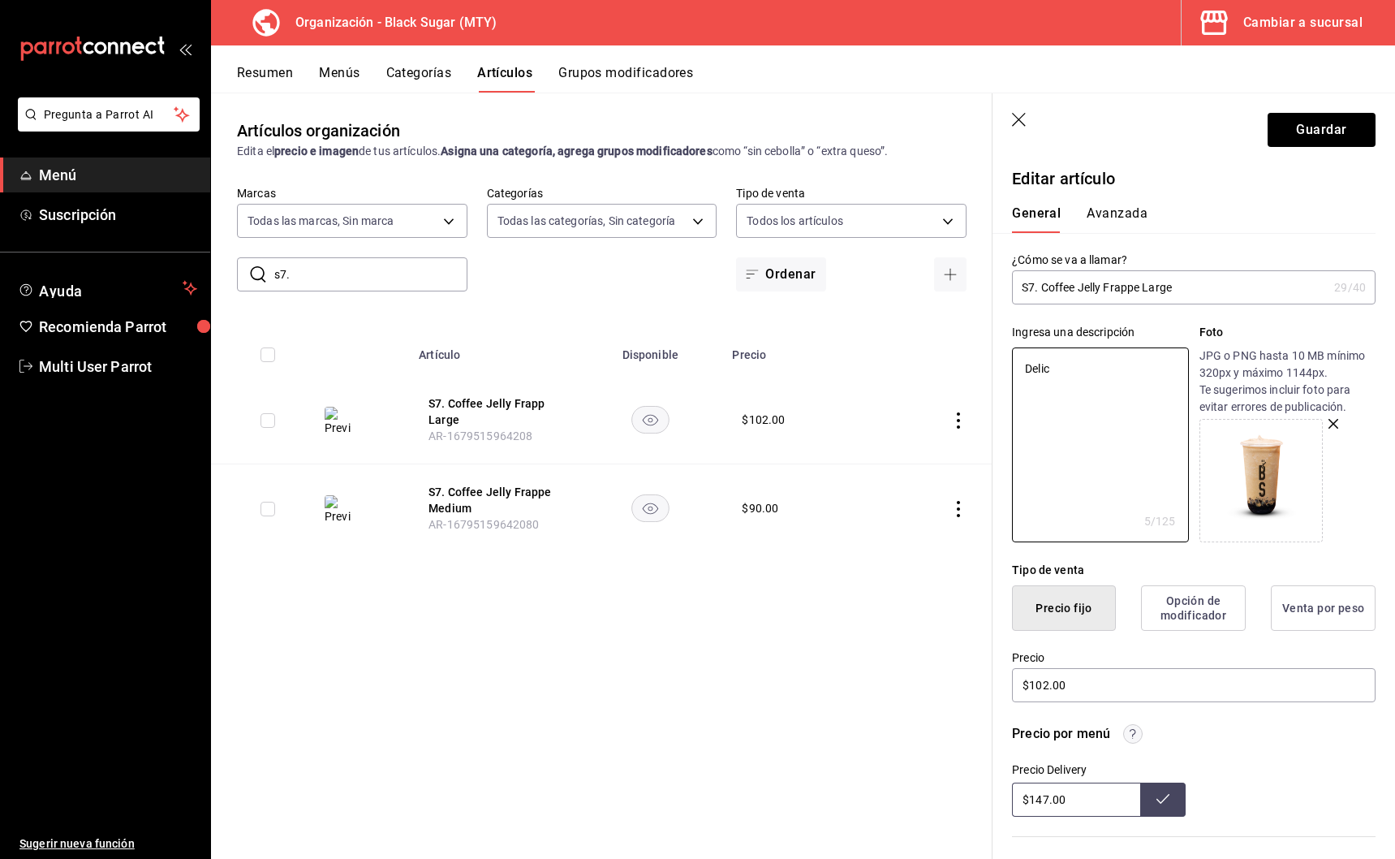
type textarea "x"
type textarea "Delicio"
type textarea "x"
type textarea "Delicios"
type textarea "x"
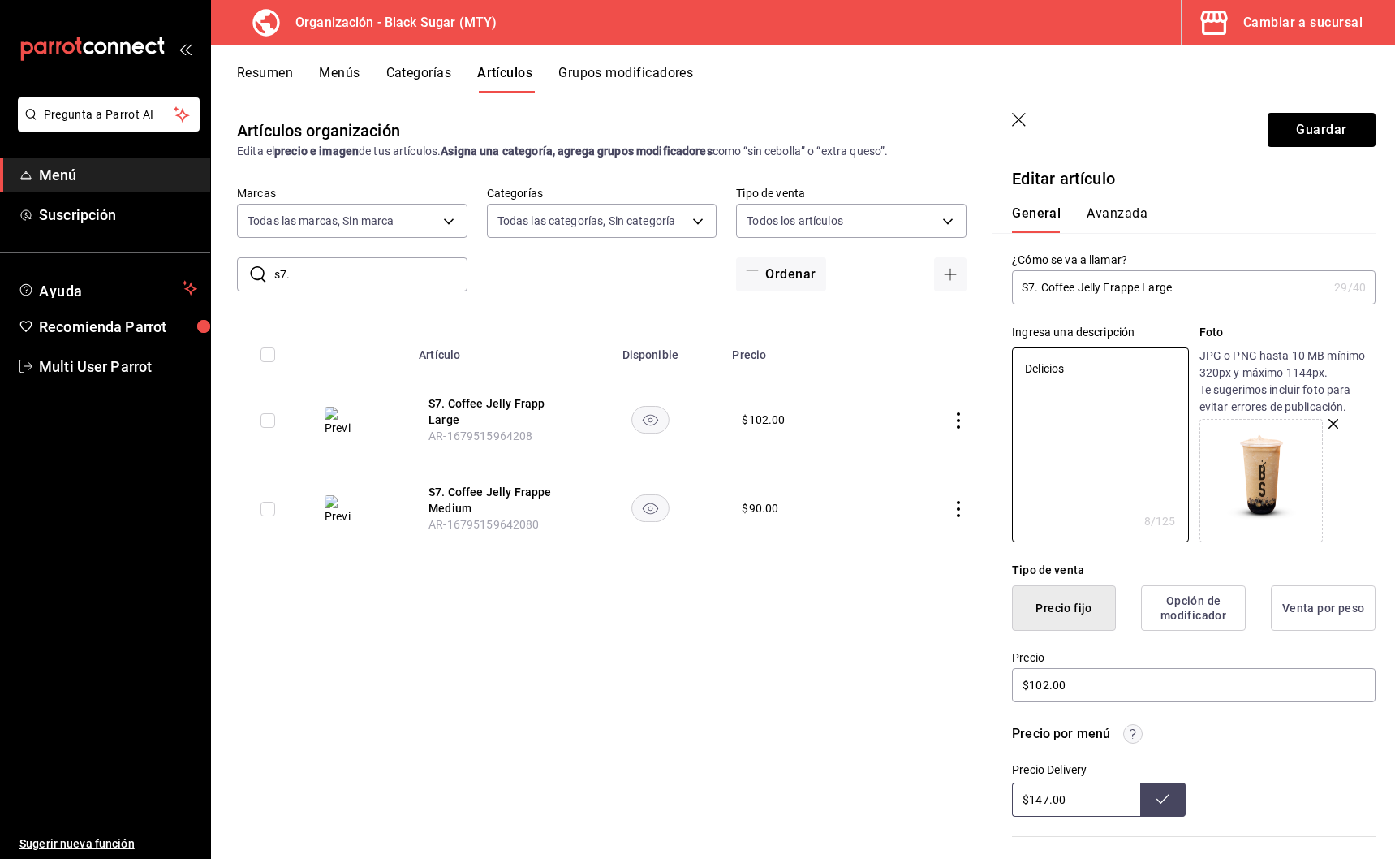
type textarea "Delicioso"
type textarea "x"
type textarea "Delicioso"
type textarea "x"
type textarea "Delicioso F"
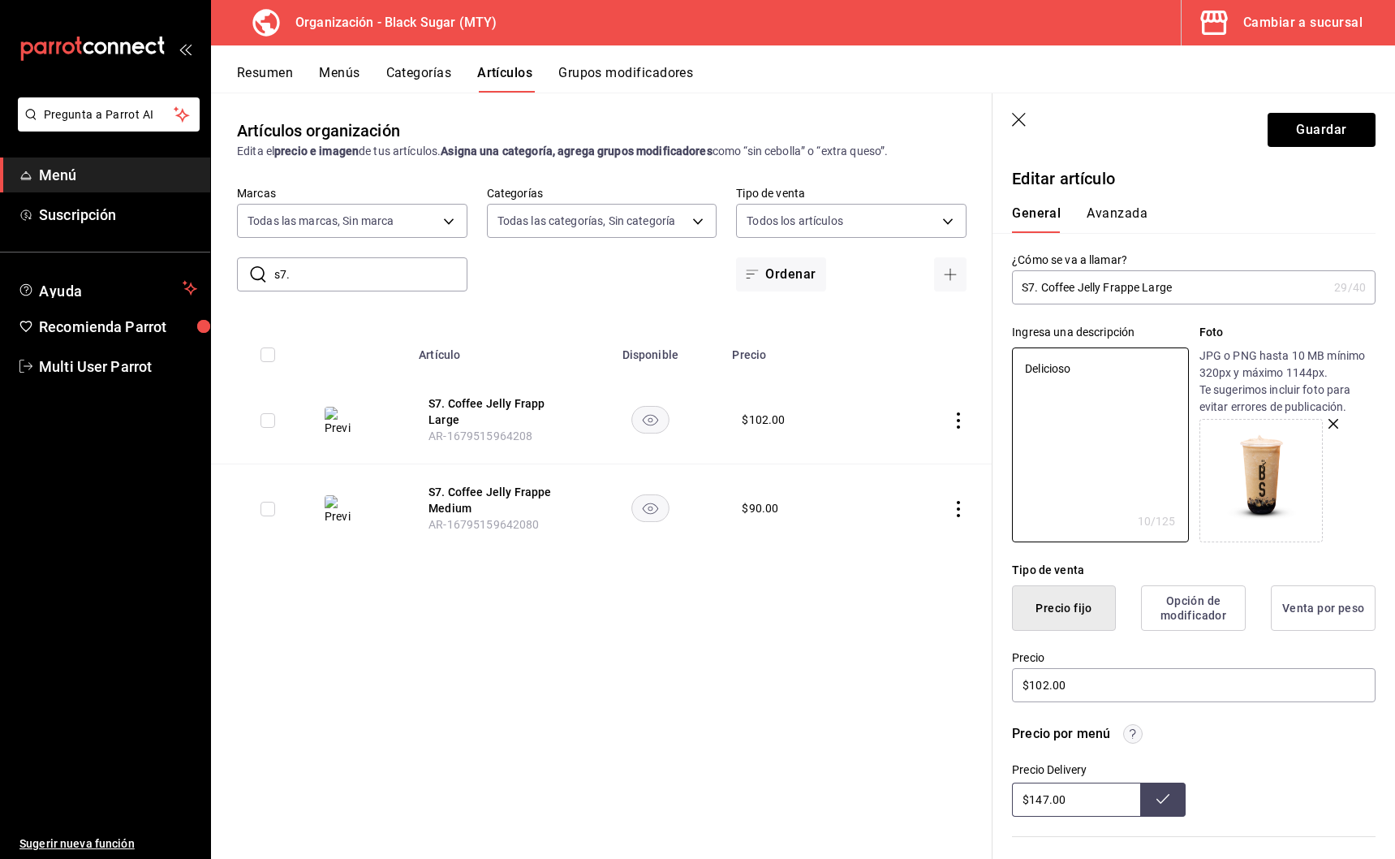
type textarea "x"
type textarea "Delicioso Fr"
type textarea "x"
type textarea "Delicioso Fra"
type textarea "x"
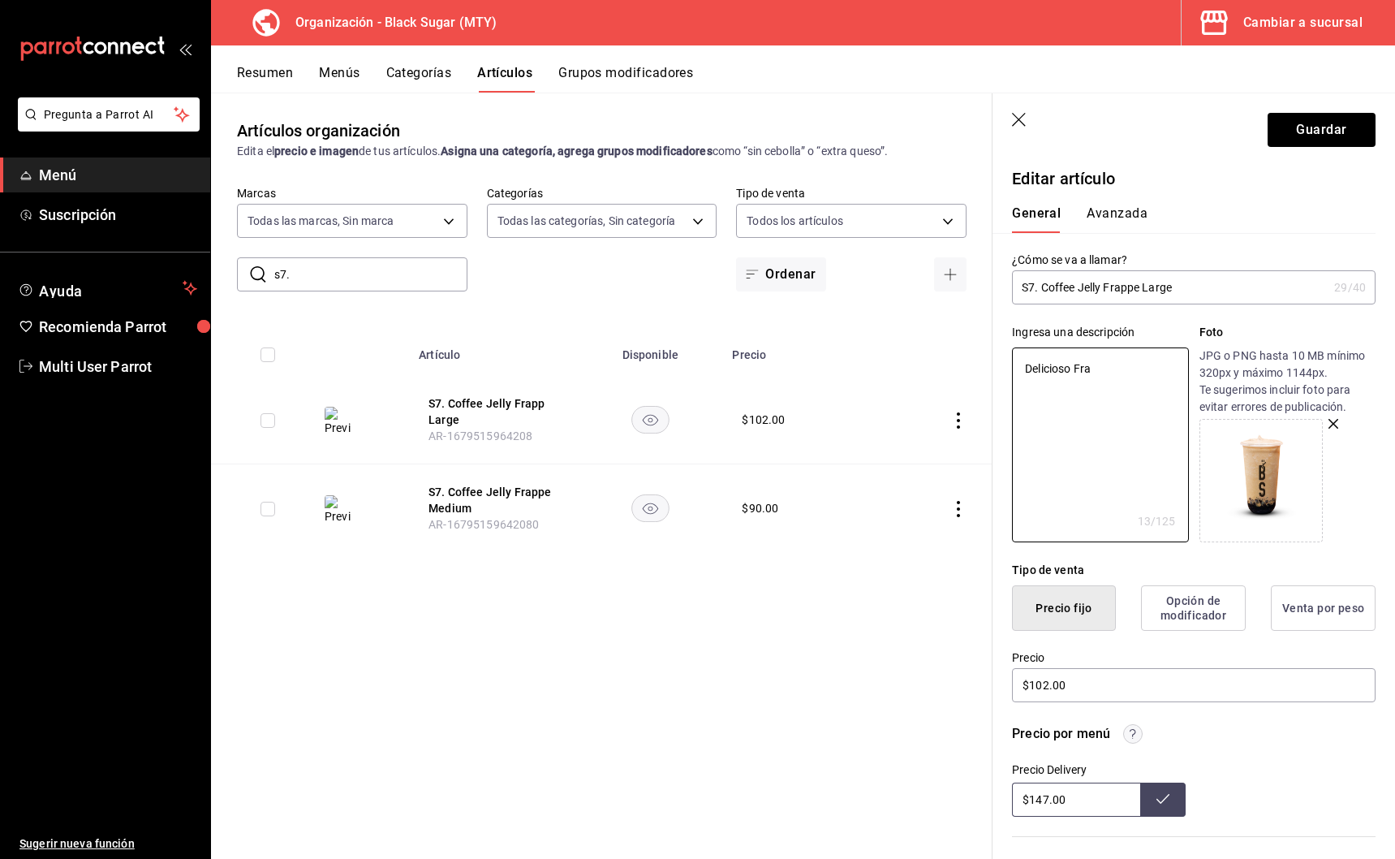
type textarea "Delicioso Frap"
type textarea "x"
type textarea "Delicioso Frapp"
type textarea "x"
type textarea "Delicioso Frappe"
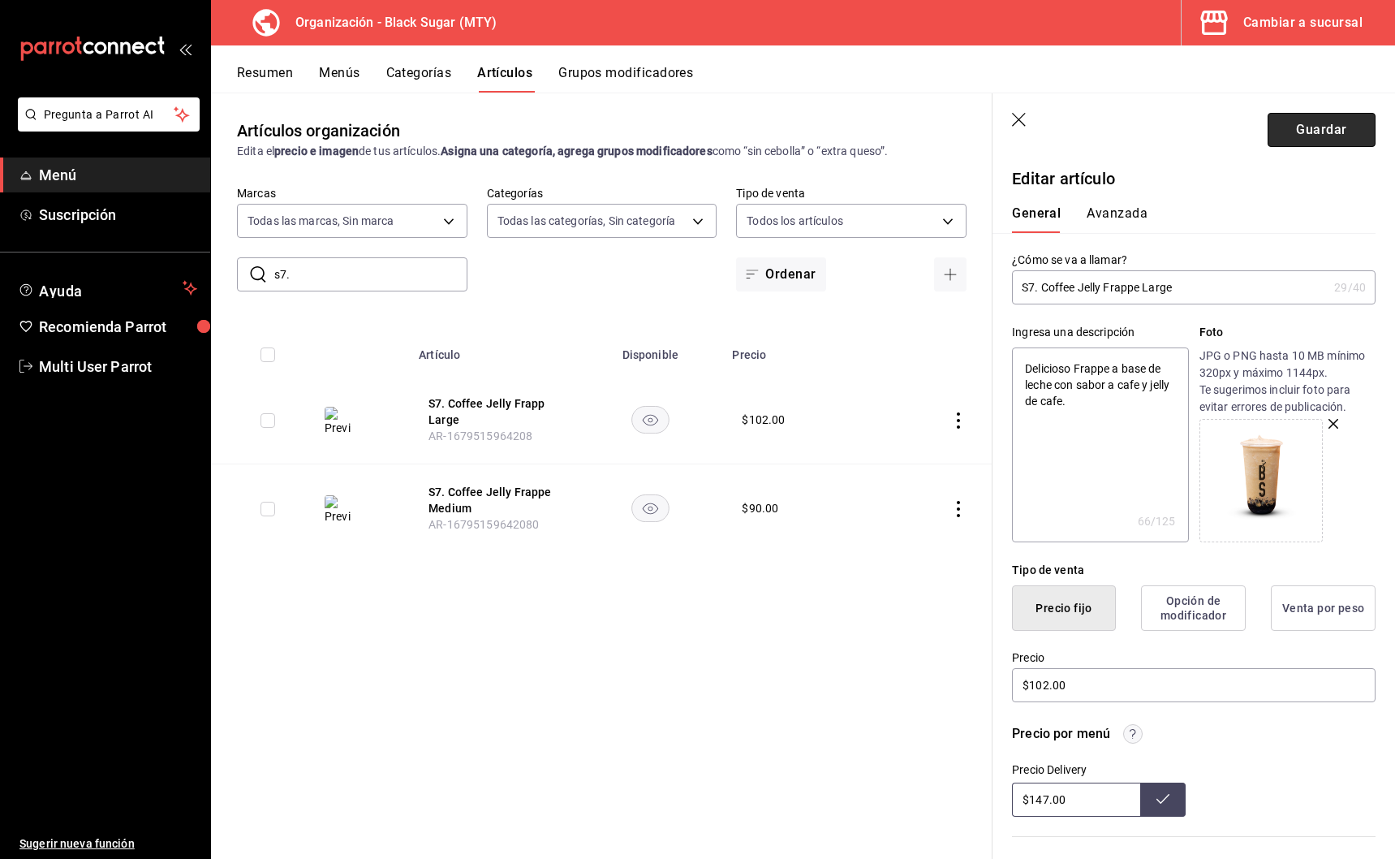
click at [1298, 123] on button "Guardar" at bounding box center [1322, 130] width 108 height 34
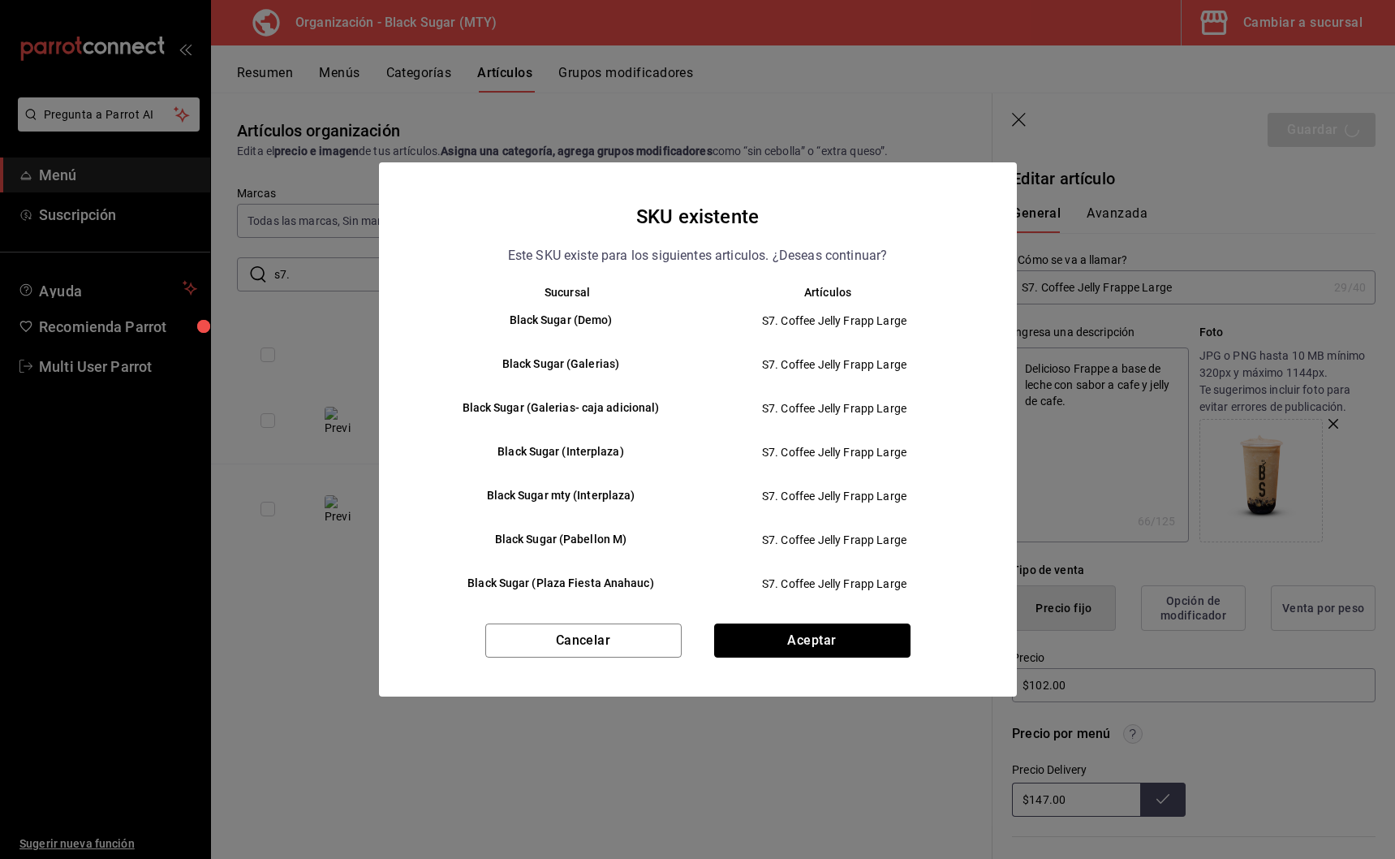
click at [812, 638] on button "Aceptar" at bounding box center [812, 640] width 196 height 34
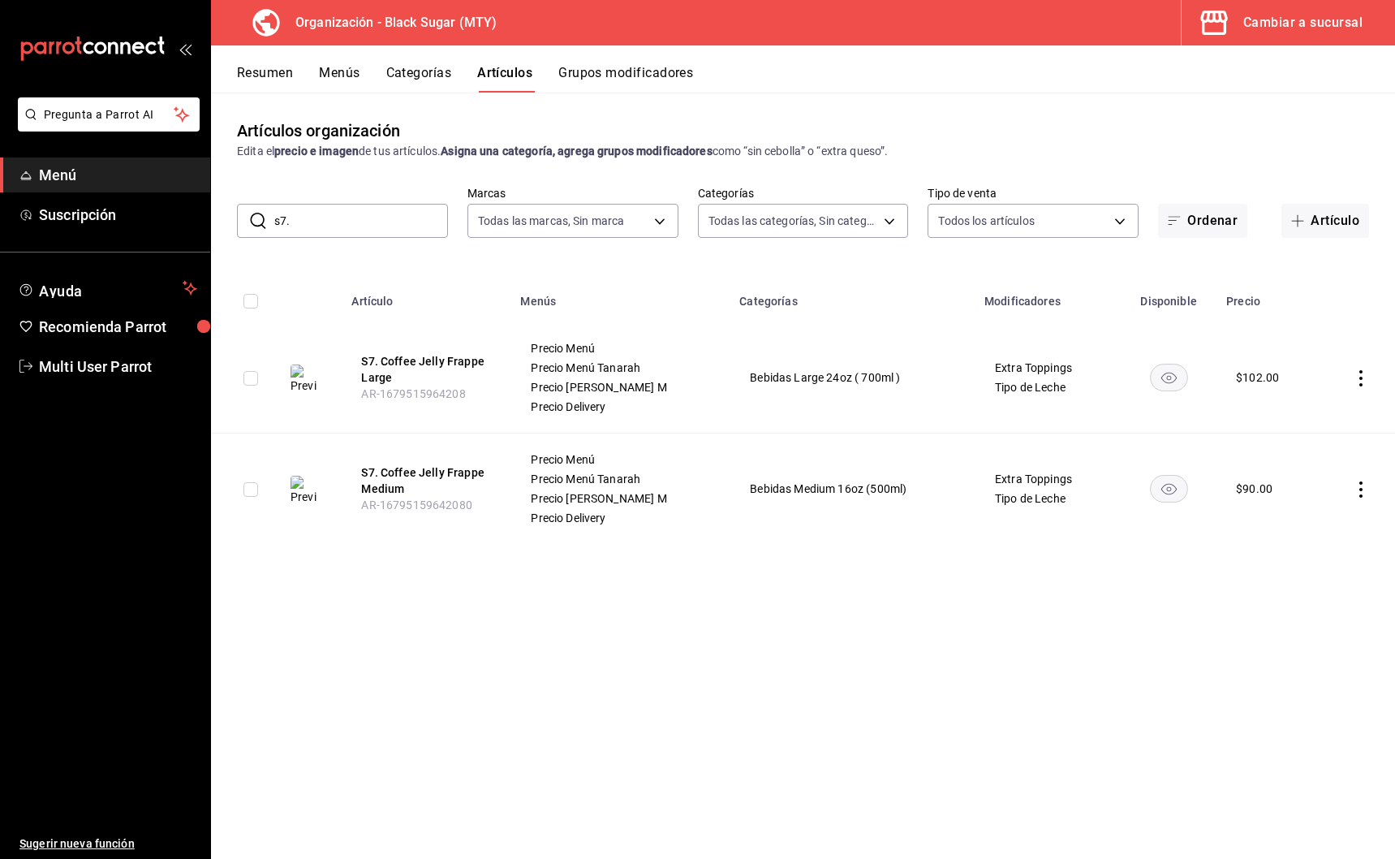
click at [376, 222] on input "s7." at bounding box center [361, 221] width 174 height 32
click at [387, 464] on button "S8. Chili Pineapple Sm Large" at bounding box center [426, 480] width 130 height 32
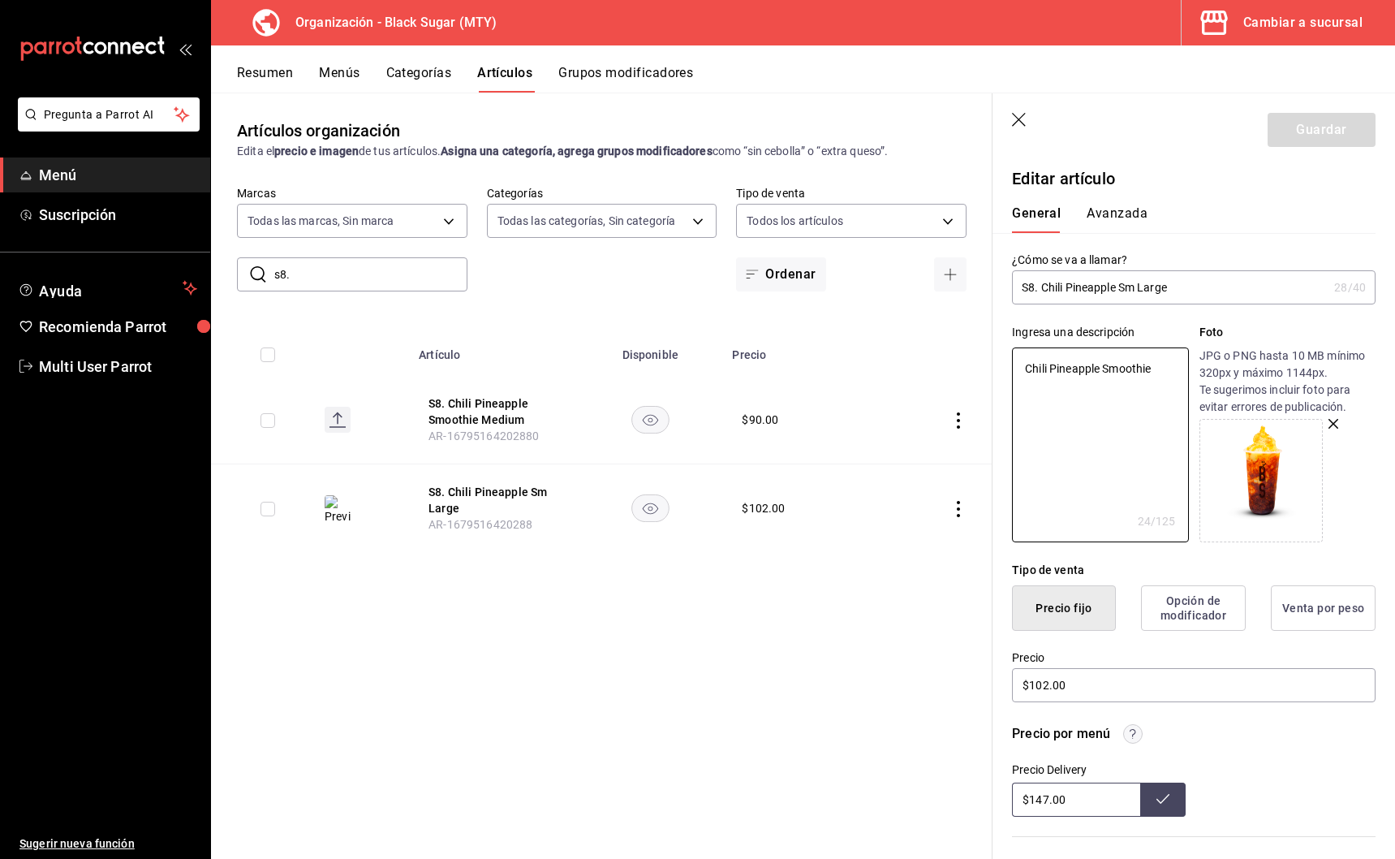
drag, startPoint x: 1170, startPoint y: 373, endPoint x: 970, endPoint y: 362, distance: 199.9
click at [992, 365] on div "Guardar Editar artículo General Avanzada ¿Cómo se va a llamar? S8. Chili Pineap…" at bounding box center [1193, 522] width 403 height 859
click at [1320, 139] on button "Guardar" at bounding box center [1322, 130] width 108 height 34
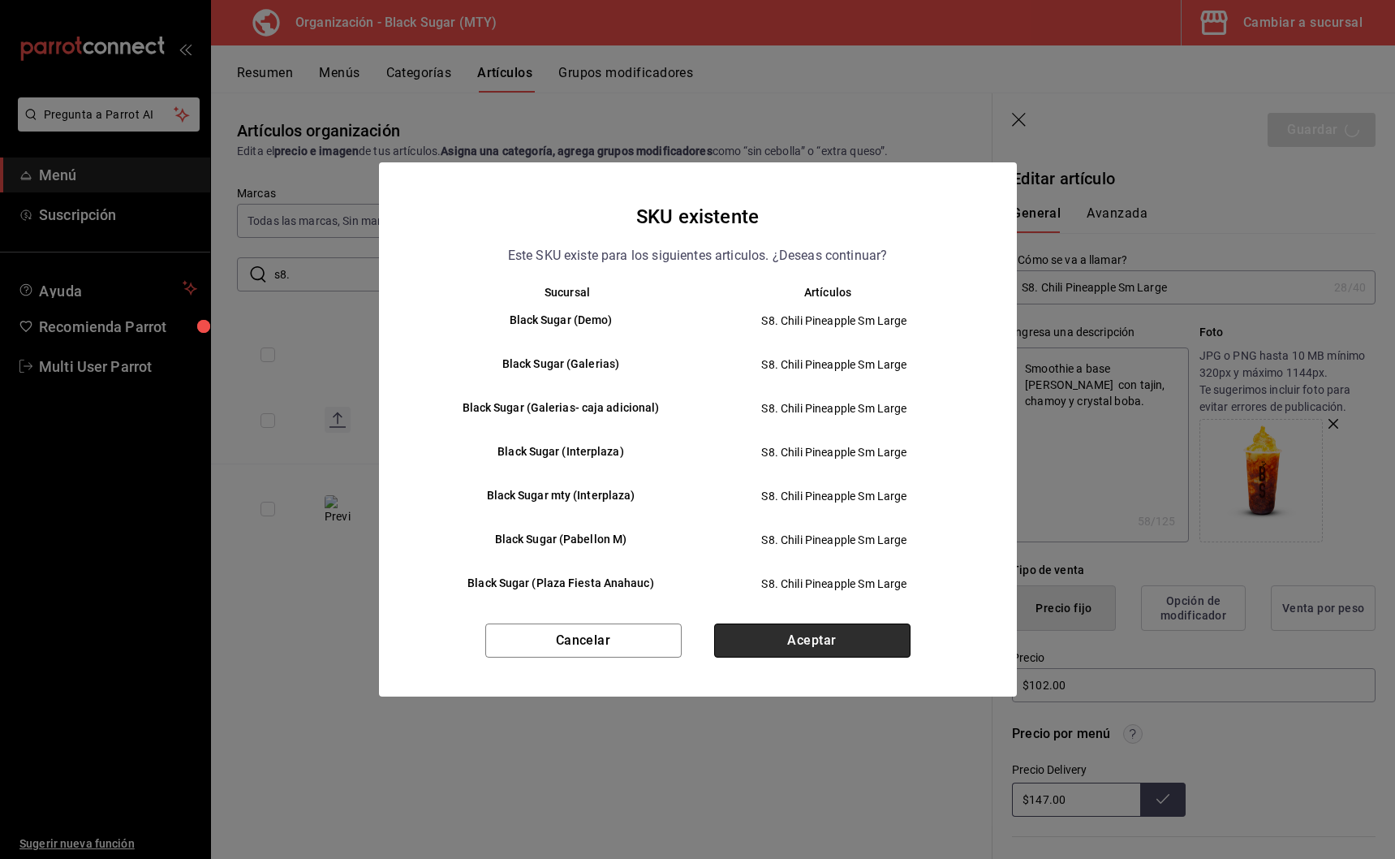
click at [847, 637] on button "Aceptar" at bounding box center [812, 640] width 196 height 34
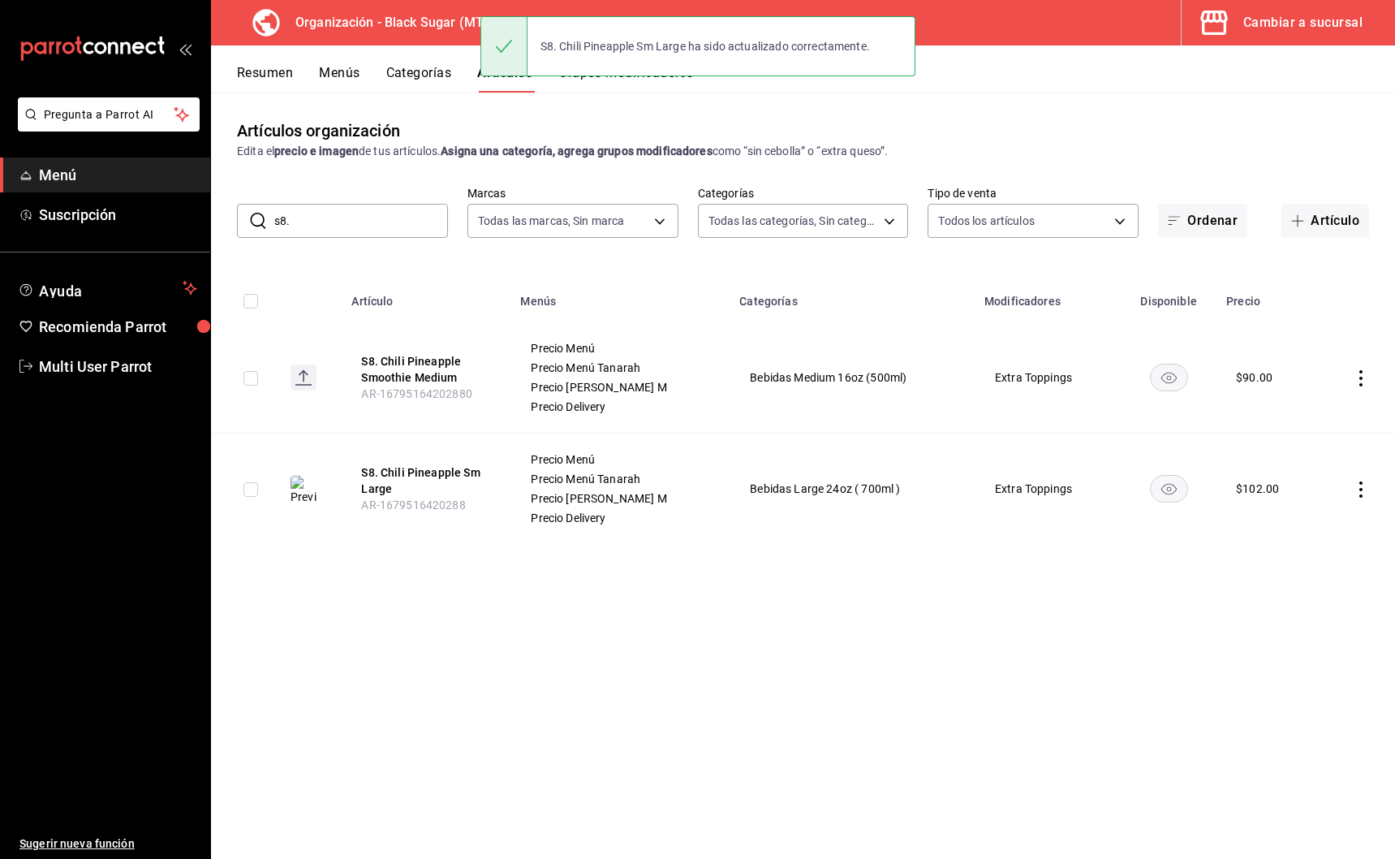
click at [420, 217] on input "s8." at bounding box center [361, 221] width 174 height 32
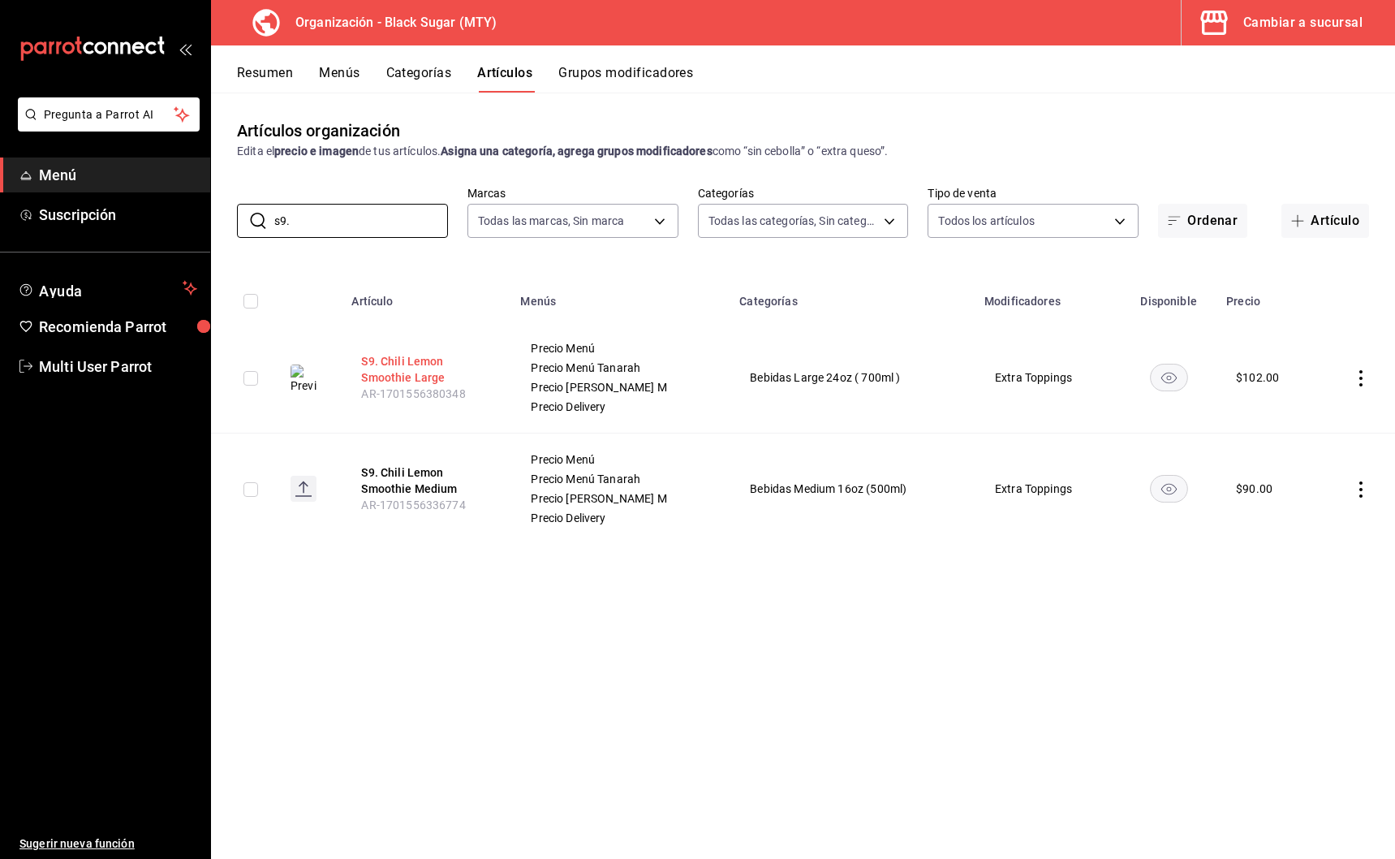
click at [433, 369] on button "S9. Chili Lemon Smoothie Large" at bounding box center [426, 369] width 130 height 32
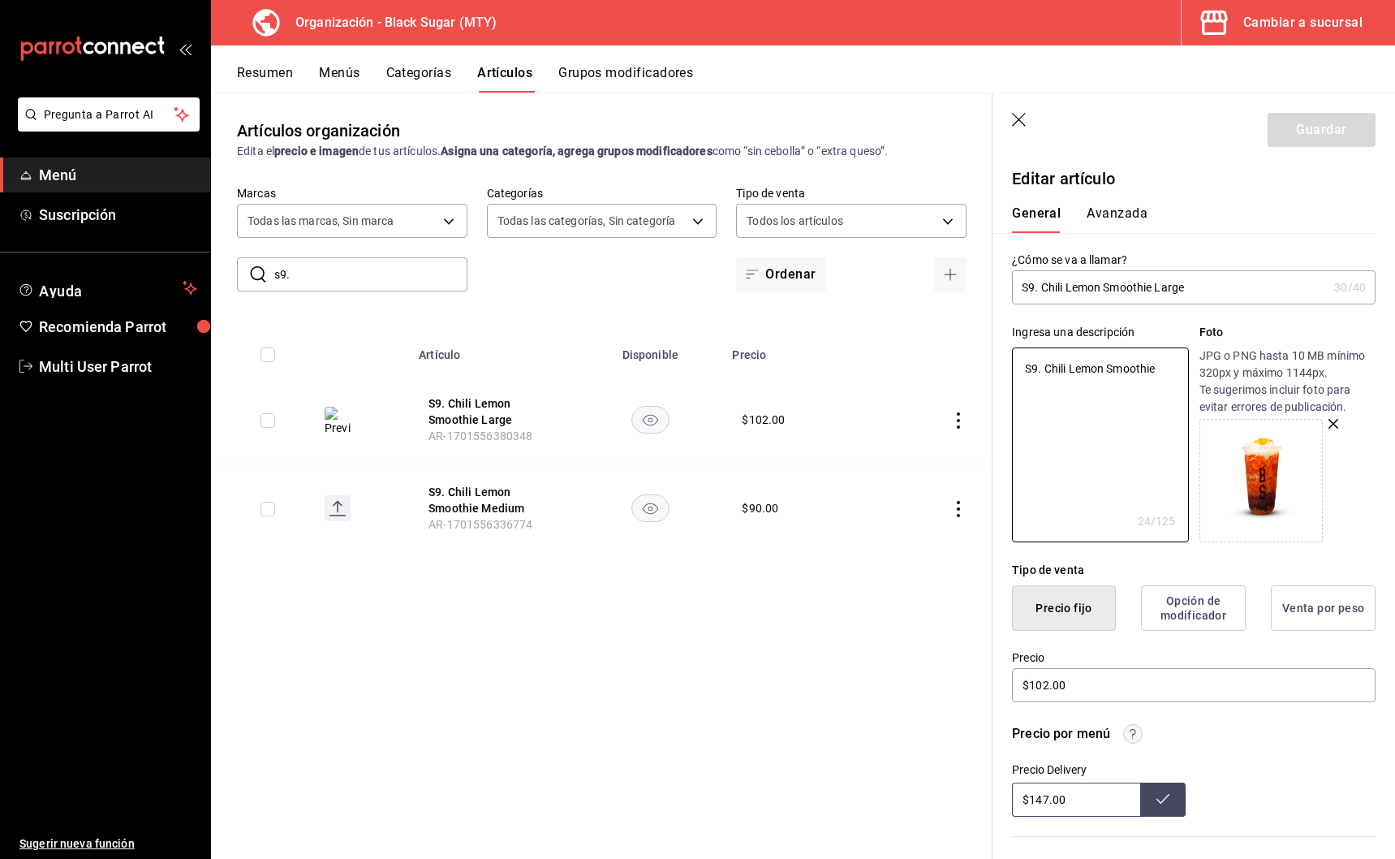
drag, startPoint x: 1159, startPoint y: 368, endPoint x: 995, endPoint y: 358, distance: 164.2
click at [995, 358] on div "Ingresa una descripción S9. Chili Lemon Smoothie x 24 /125 ​ Foto JPG o PNG has…" at bounding box center [1184, 423] width 383 height 238
drag, startPoint x: 1069, startPoint y: 412, endPoint x: 968, endPoint y: 339, distance: 124.4
click at [971, 339] on main "Artículos organización Edita el precio e imagen de tus artículos. Asigna una ca…" at bounding box center [803, 476] width 1184 height 766
click at [1298, 125] on button "Guardar" at bounding box center [1322, 130] width 108 height 34
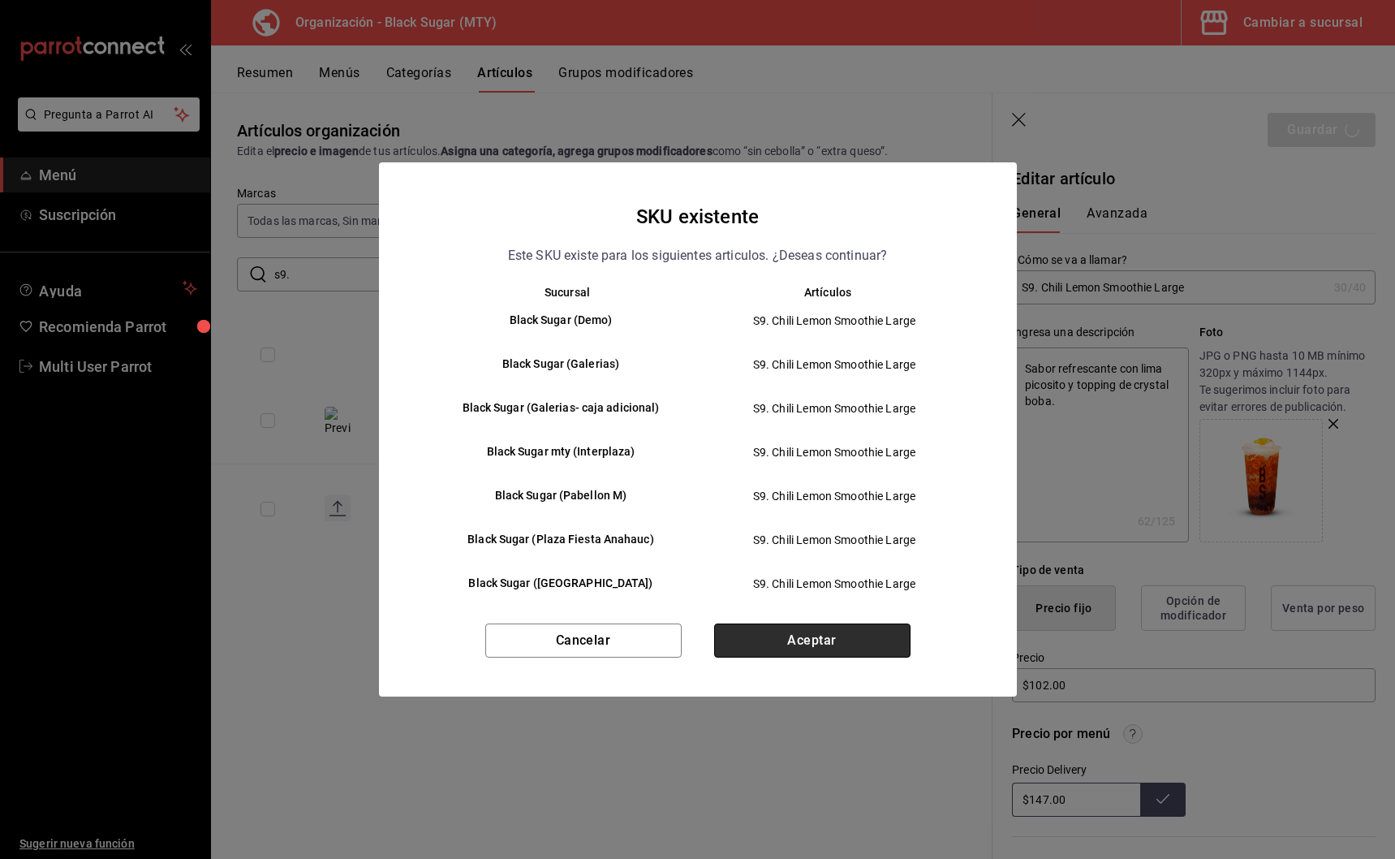
click at [786, 649] on button "Aceptar" at bounding box center [812, 640] width 196 height 34
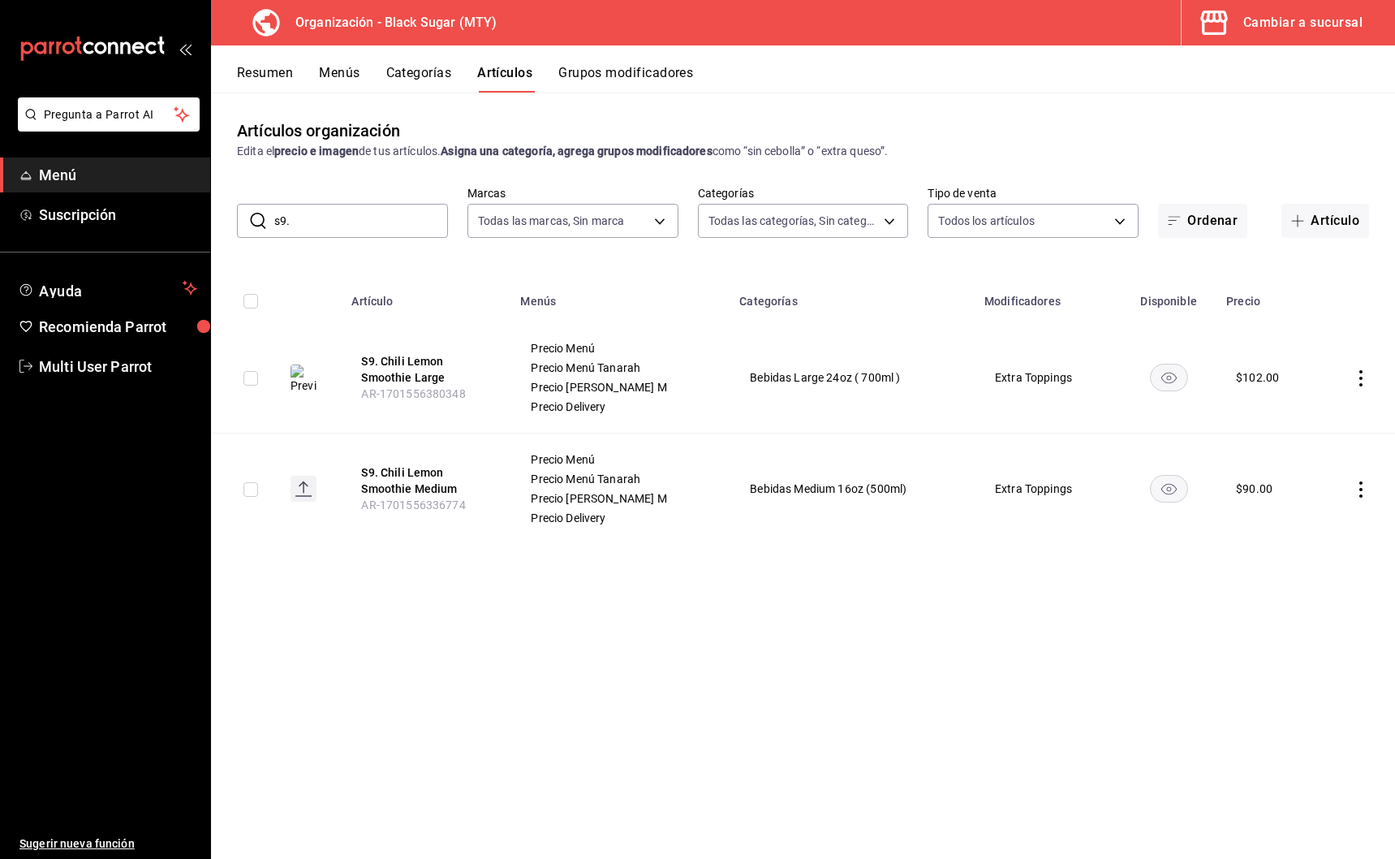
click at [315, 227] on input "s9." at bounding box center [361, 221] width 174 height 32
click at [405, 371] on button "S10. Maramango Smoothi Large" at bounding box center [426, 369] width 130 height 32
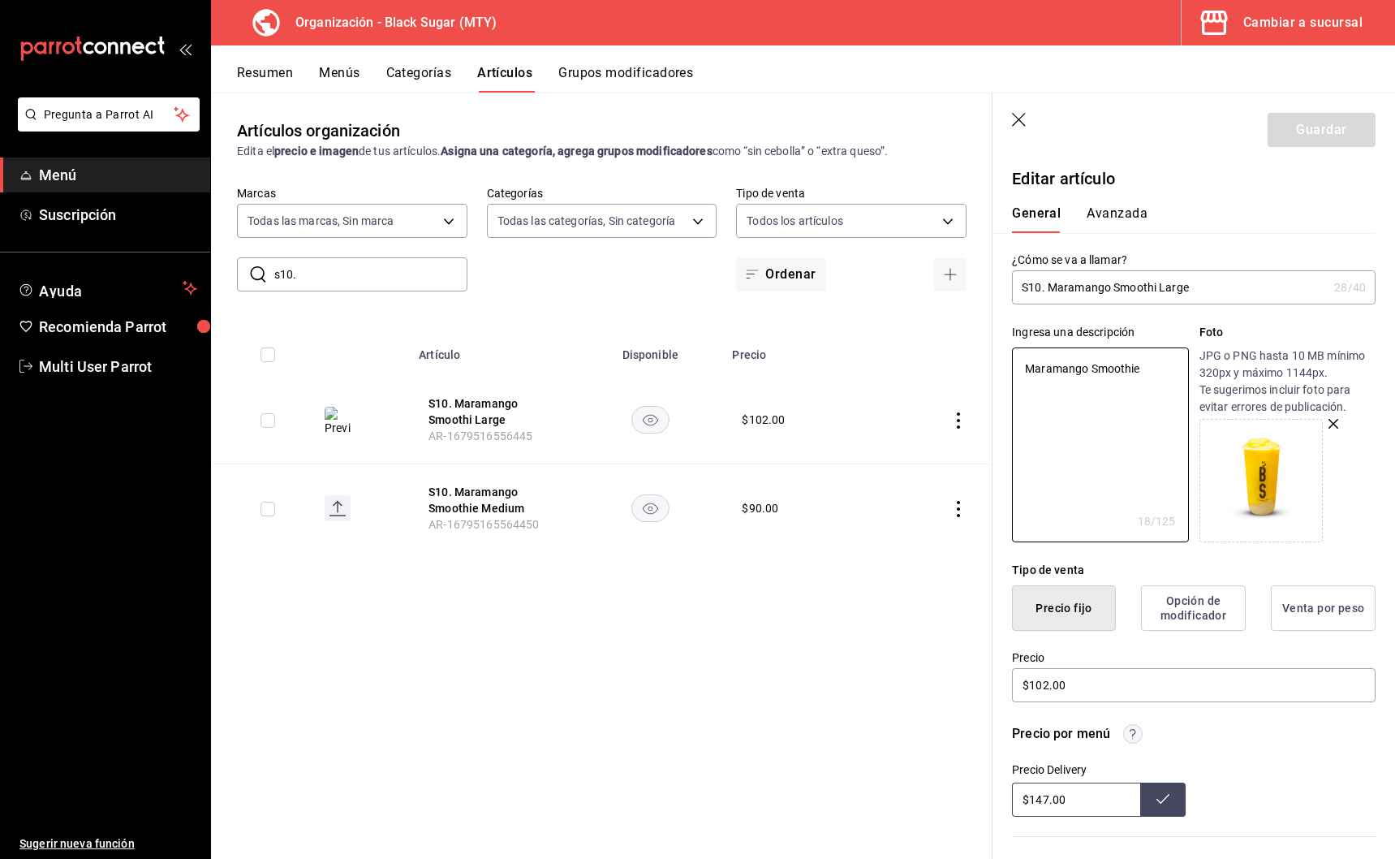
drag, startPoint x: 1157, startPoint y: 369, endPoint x: 906, endPoint y: 350, distance: 252.3
click at [906, 350] on main "Artículos organización Edita el precio e imagen de tus artículos. Asigna una ca…" at bounding box center [803, 476] width 1184 height 766
drag, startPoint x: 1158, startPoint y: 392, endPoint x: 946, endPoint y: 359, distance: 215.2
click at [963, 360] on main "Artículos organización Edita el precio e imagen de tus artículos. Asigna una ca…" at bounding box center [803, 476] width 1184 height 766
drag, startPoint x: 1045, startPoint y: 368, endPoint x: 1053, endPoint y: 384, distance: 18.1
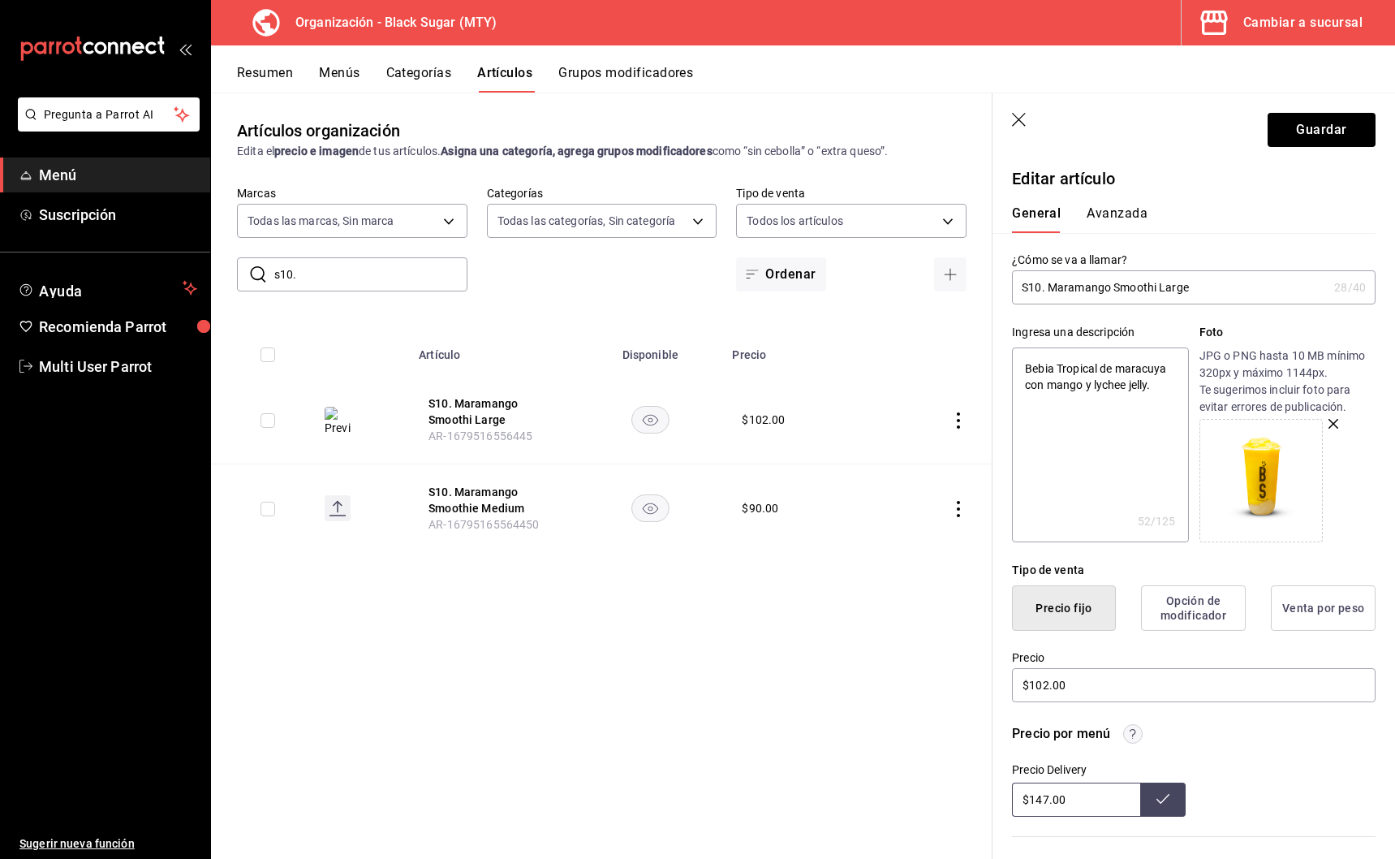
click at [1045, 368] on textarea "Bebia Tropical de maracuya con mango y lychee jelly." at bounding box center [1100, 444] width 176 height 195
click at [1287, 139] on button "Guardar" at bounding box center [1322, 130] width 108 height 34
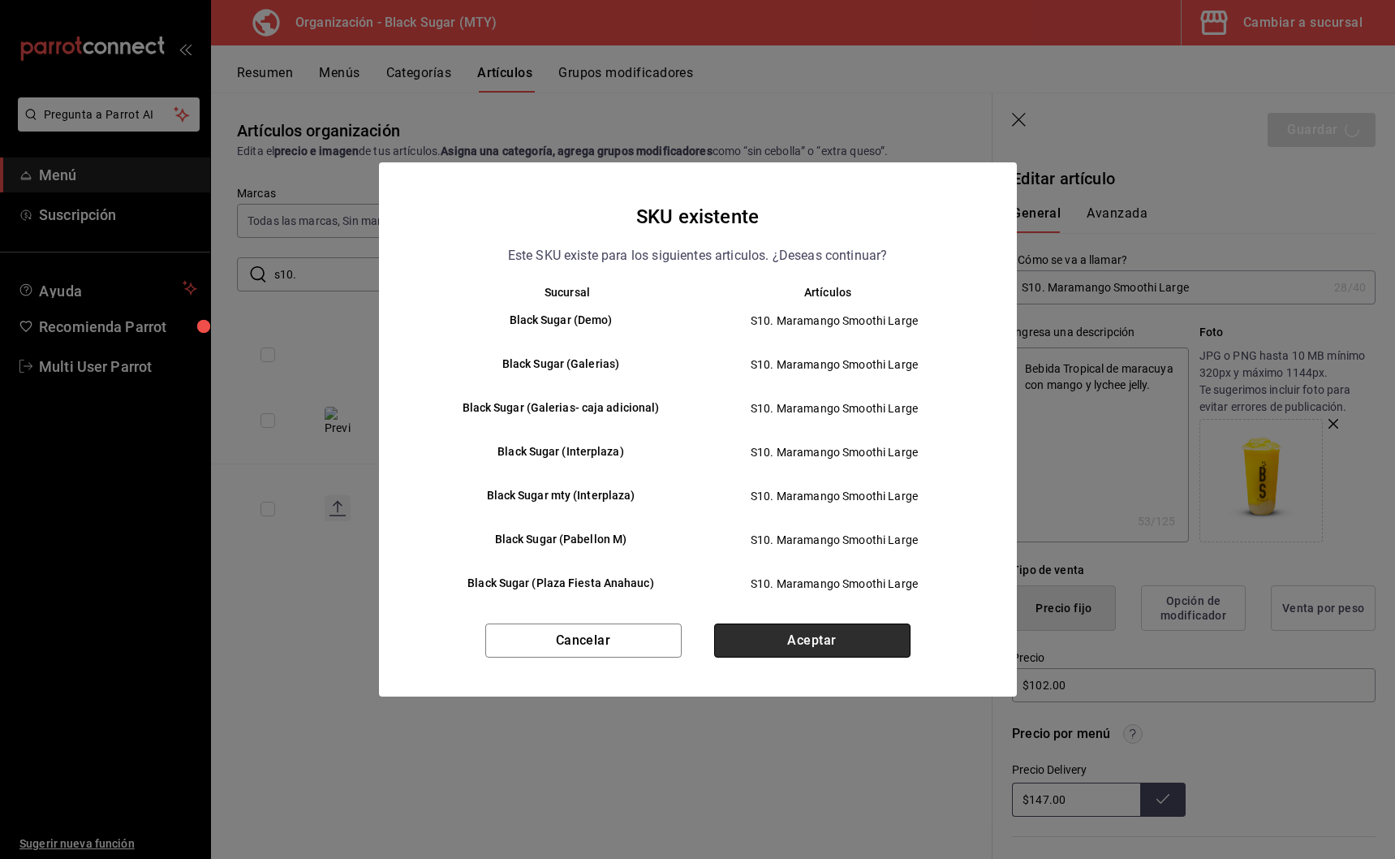
click at [802, 645] on button "Aceptar" at bounding box center [812, 640] width 196 height 34
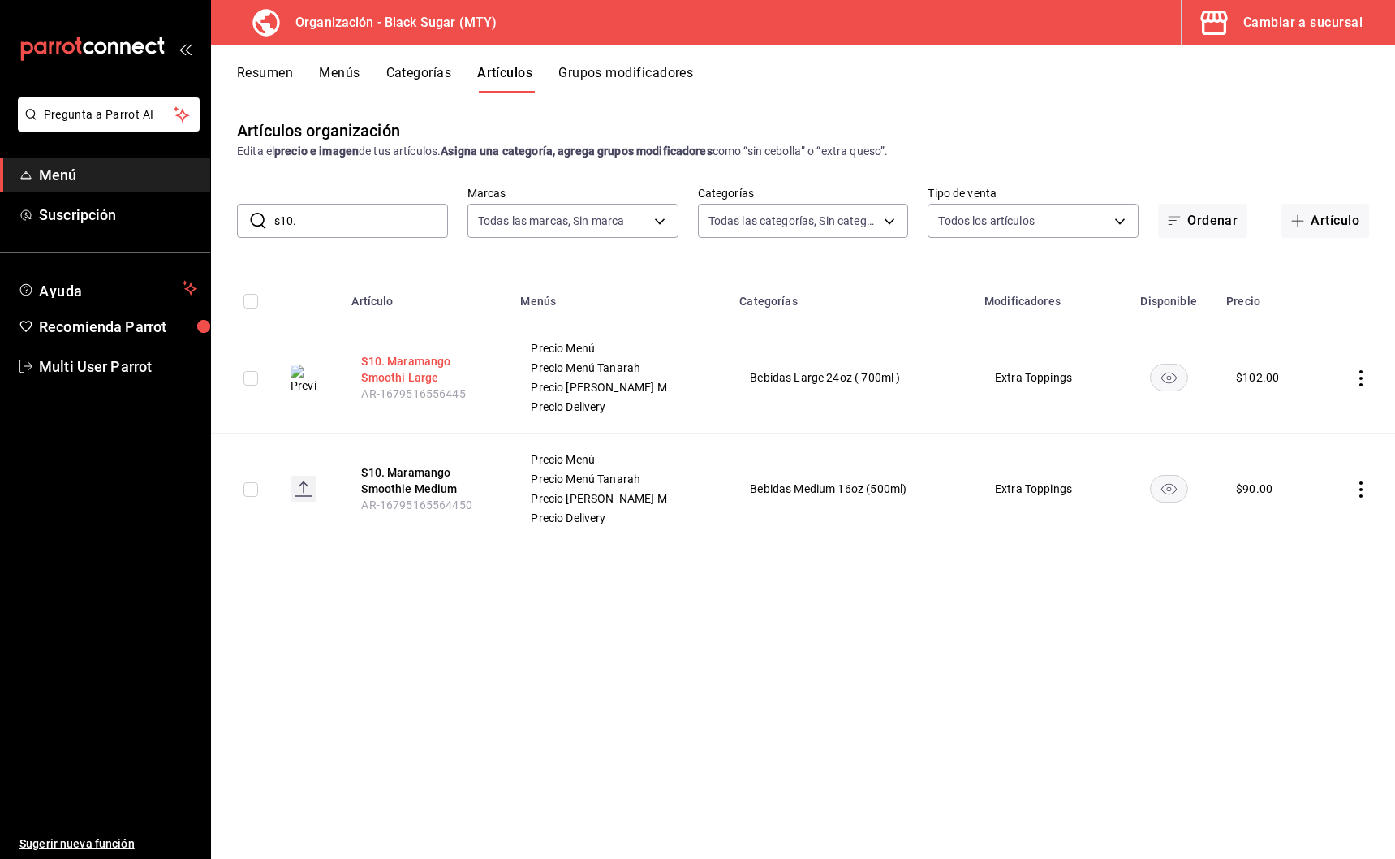
click at [407, 364] on button "S10. Maramango Smoothi Large" at bounding box center [426, 369] width 130 height 32
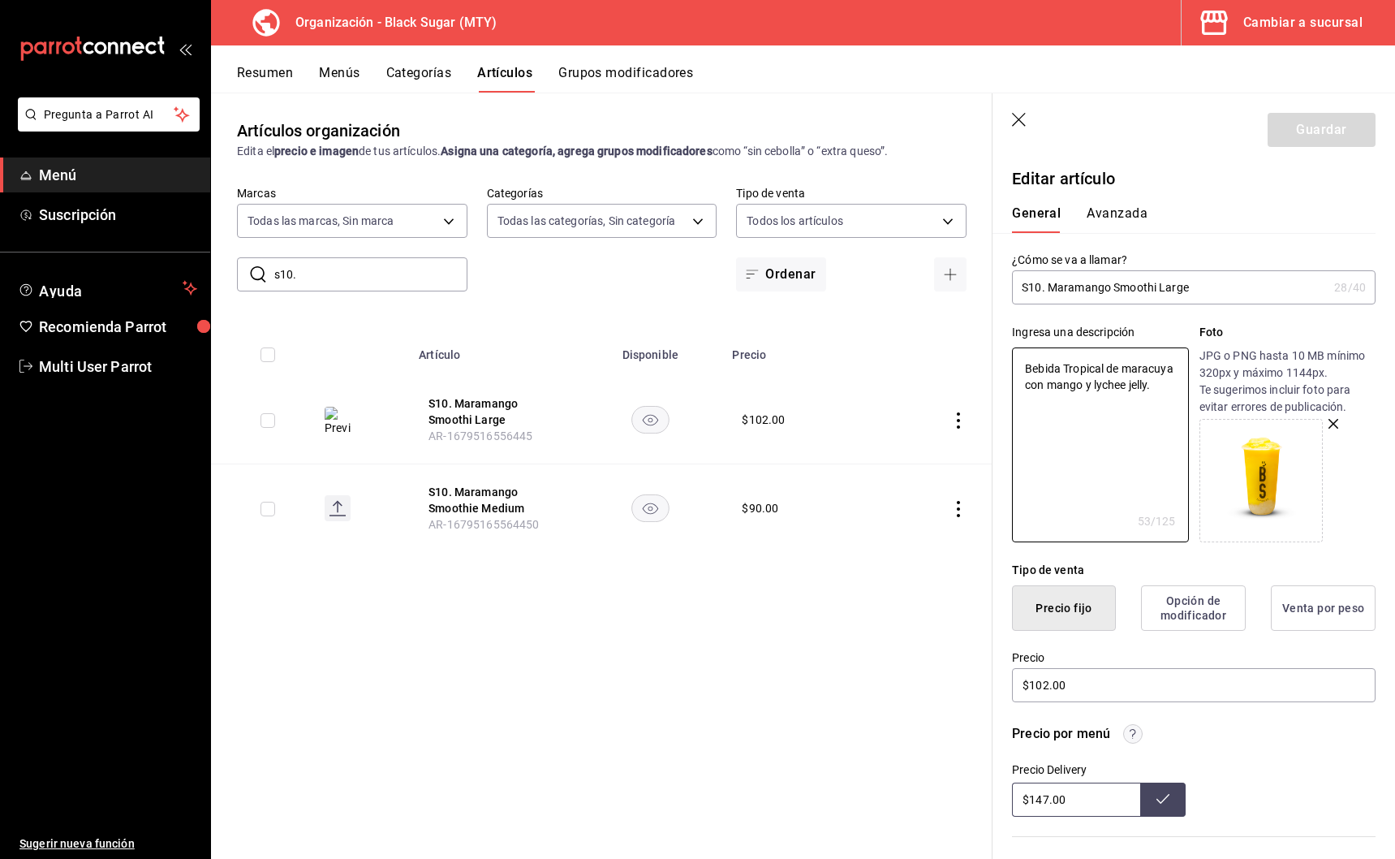
drag, startPoint x: 1157, startPoint y: 388, endPoint x: 923, endPoint y: 361, distance: 236.1
click at [933, 359] on main "Artículos organización Edita el precio e imagen de tus artículos. Asigna una ca…" at bounding box center [803, 476] width 1184 height 766
click at [335, 271] on input "s10." at bounding box center [370, 274] width 193 height 32
click at [497, 493] on button "S8. Chili Pineapple Sm Large" at bounding box center [494, 500] width 130 height 32
drag, startPoint x: 1094, startPoint y: 414, endPoint x: 938, endPoint y: 360, distance: 165.0
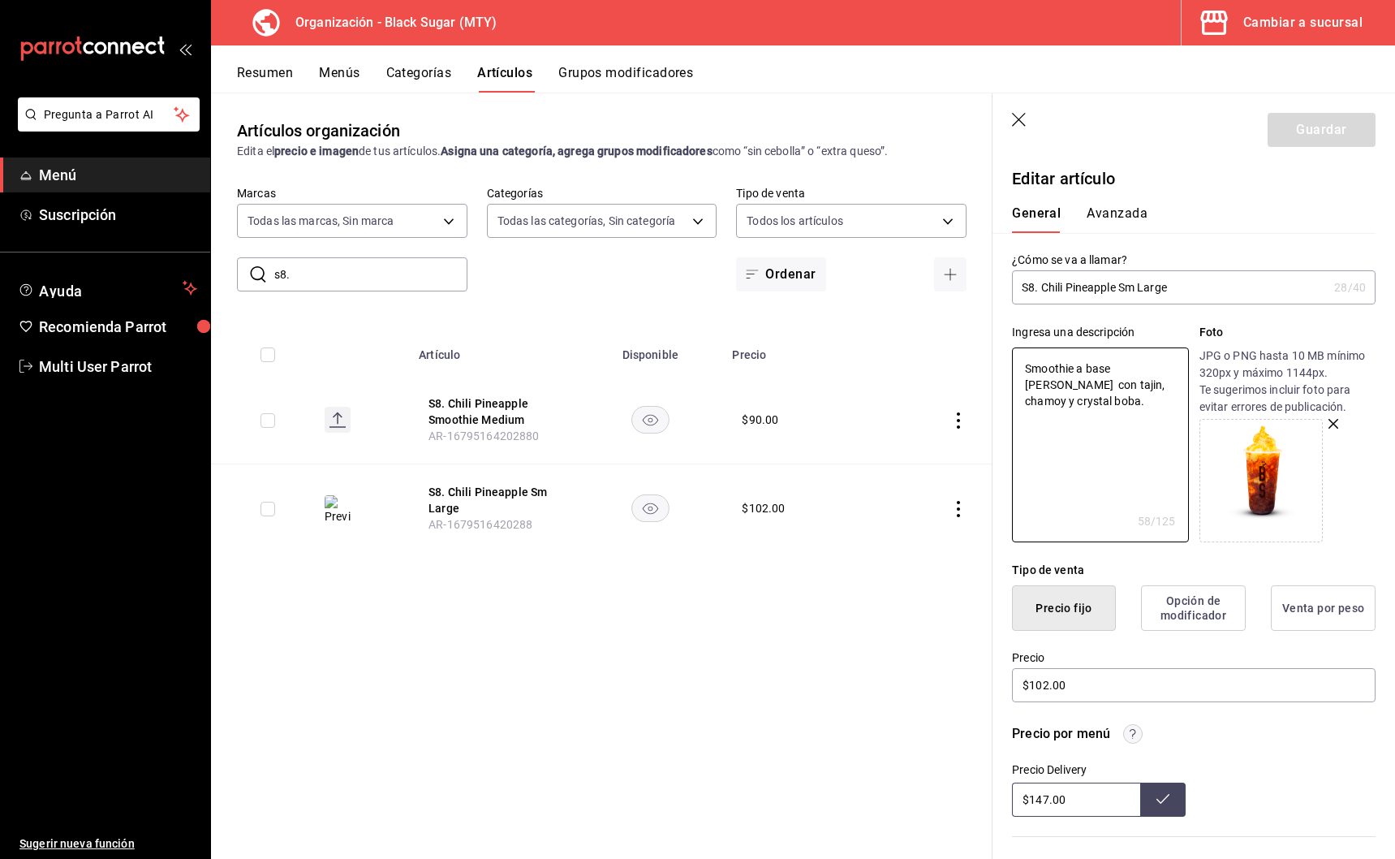
click at [945, 361] on main "Artículos organización Edita el precio e imagen de tus artículos. Asigna una ca…" at bounding box center [803, 476] width 1184 height 766
click at [360, 267] on input "s8." at bounding box center [370, 274] width 193 height 32
click at [438, 414] on button "S7. Coffee Jelly Frappe Large" at bounding box center [494, 411] width 130 height 32
drag, startPoint x: 1085, startPoint y: 411, endPoint x: 963, endPoint y: 355, distance: 134.0
click at [964, 355] on main "Artículos organización Edita el precio e imagen de tus artículos. Asigna una ca…" at bounding box center [803, 476] width 1184 height 766
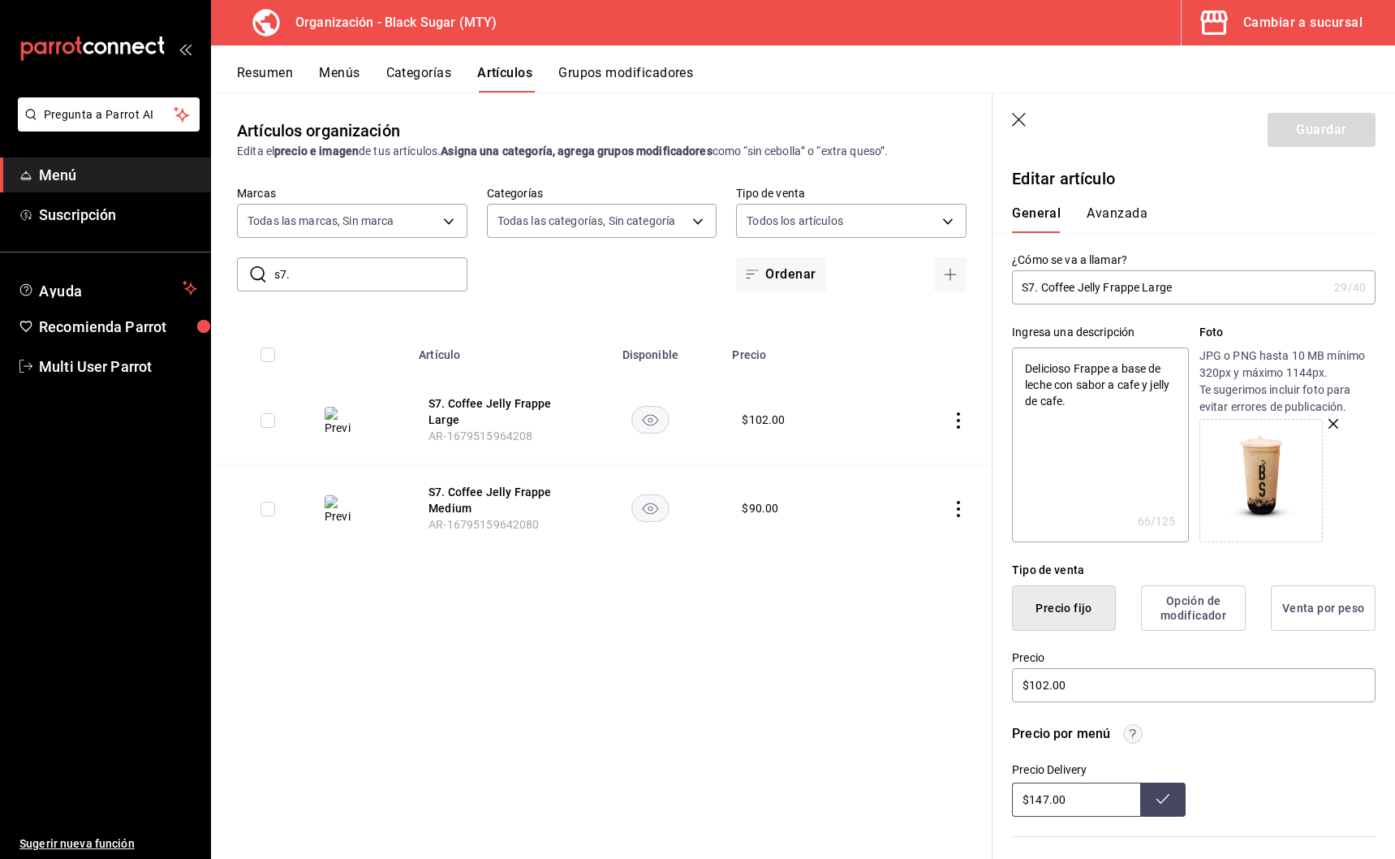
click at [1290, 28] on div "Cambiar a sucursal" at bounding box center [1302, 22] width 119 height 23
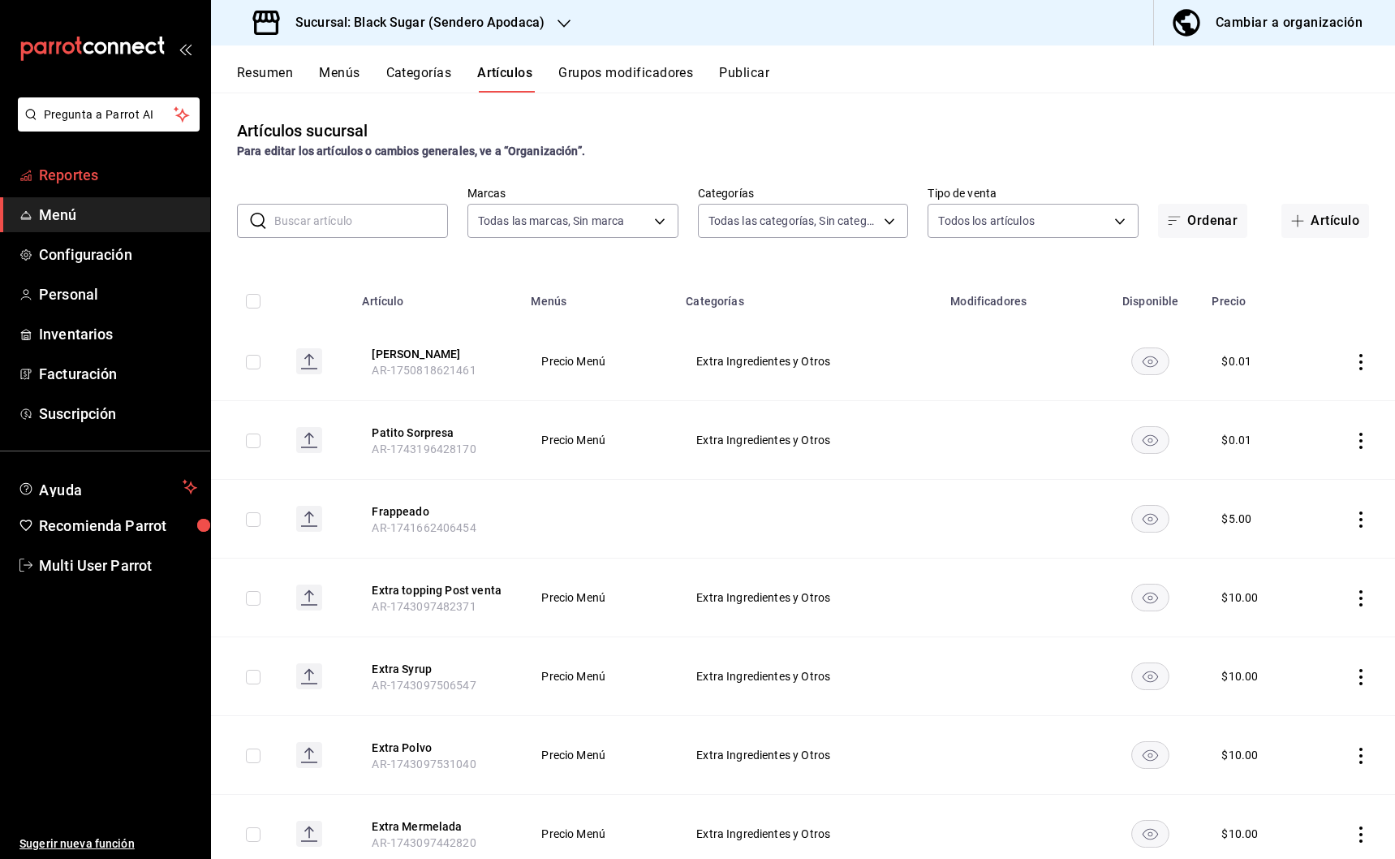
click at [64, 174] on span "Reportes" at bounding box center [118, 175] width 158 height 22
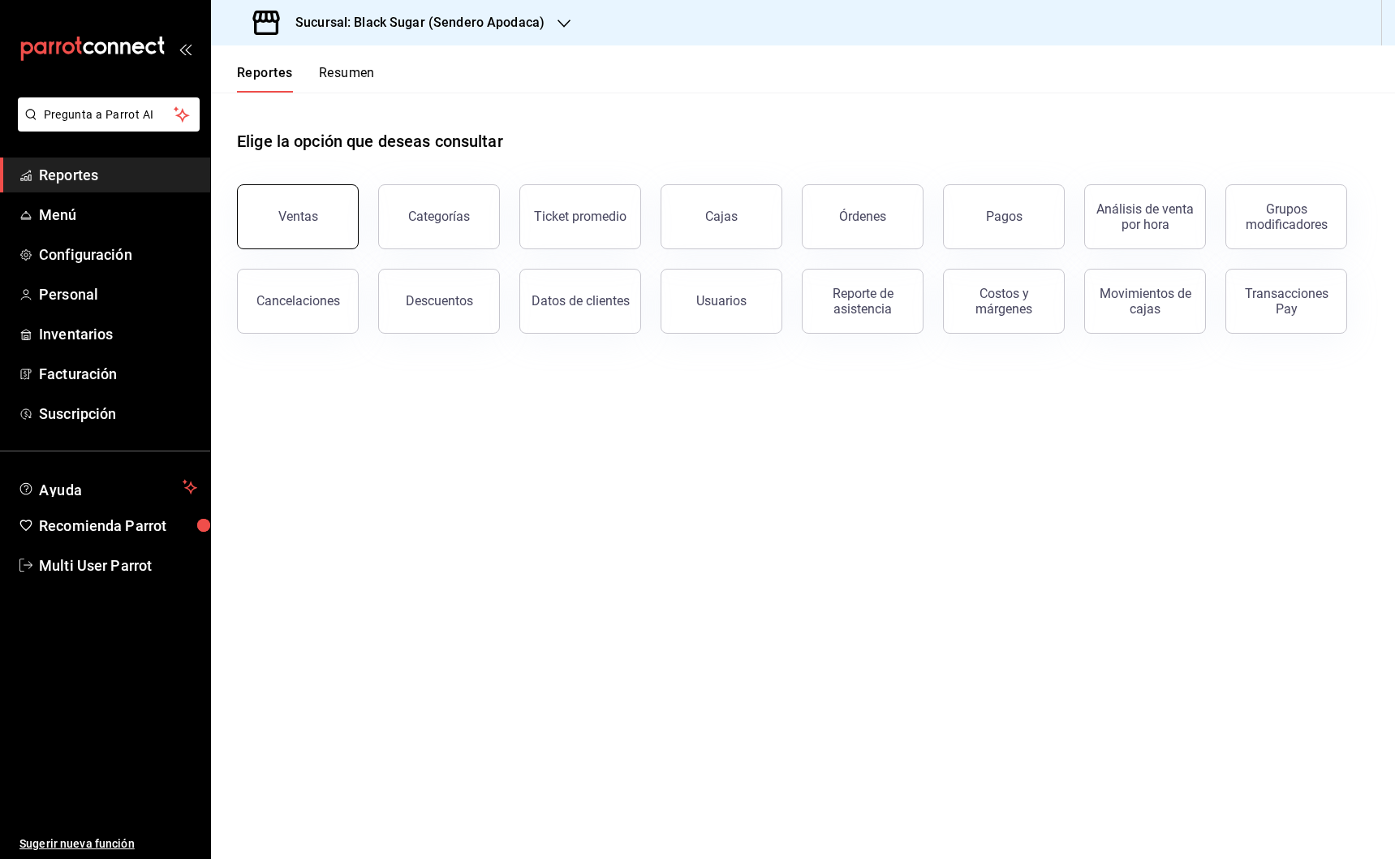
click at [323, 233] on button "Ventas" at bounding box center [298, 216] width 122 height 65
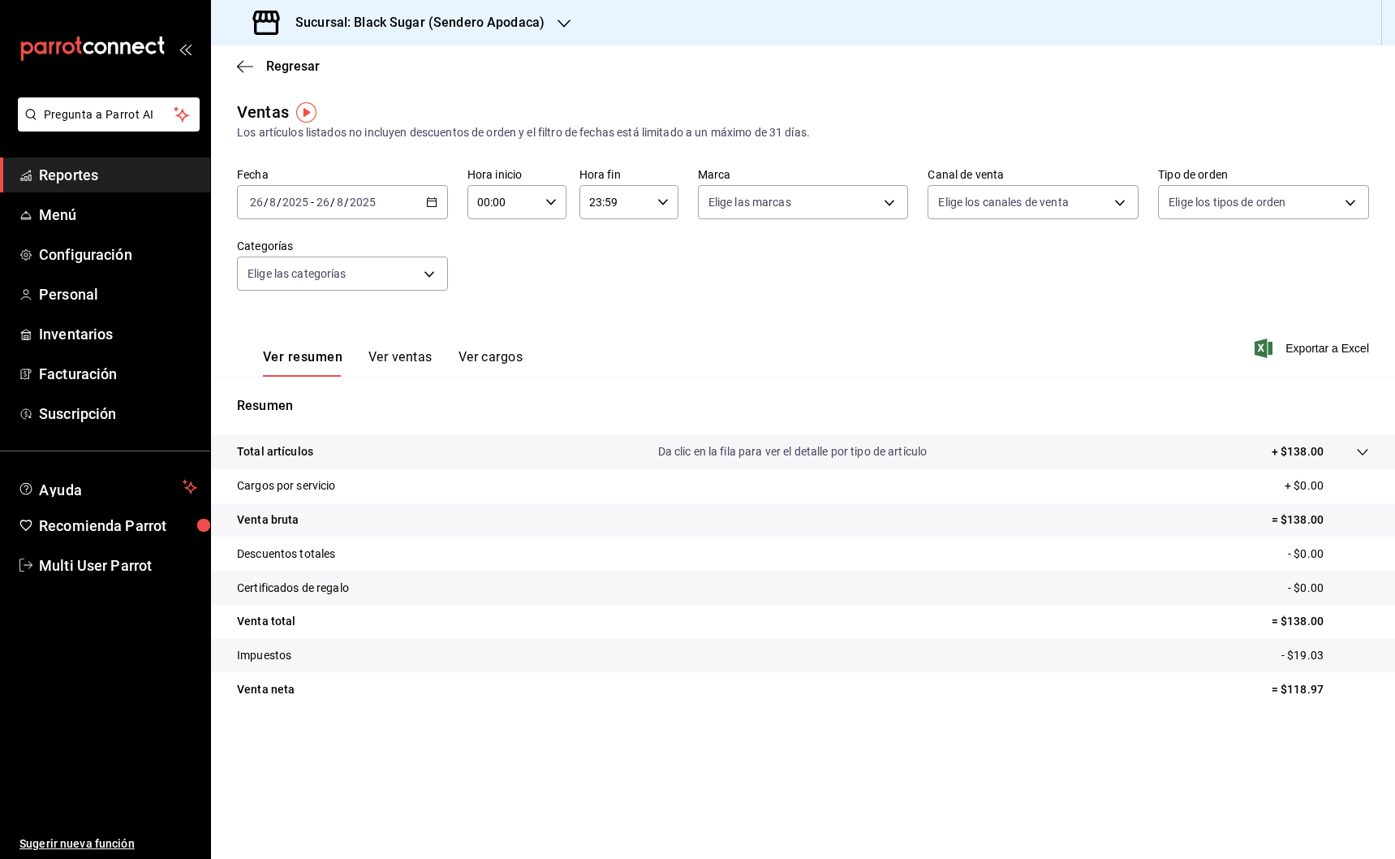
click at [349, 205] on input "2025" at bounding box center [363, 202] width 28 height 13
click at [325, 361] on span "Mes actual" at bounding box center [314, 360] width 126 height 17
click at [246, 59] on icon "button" at bounding box center [245, 66] width 16 height 15
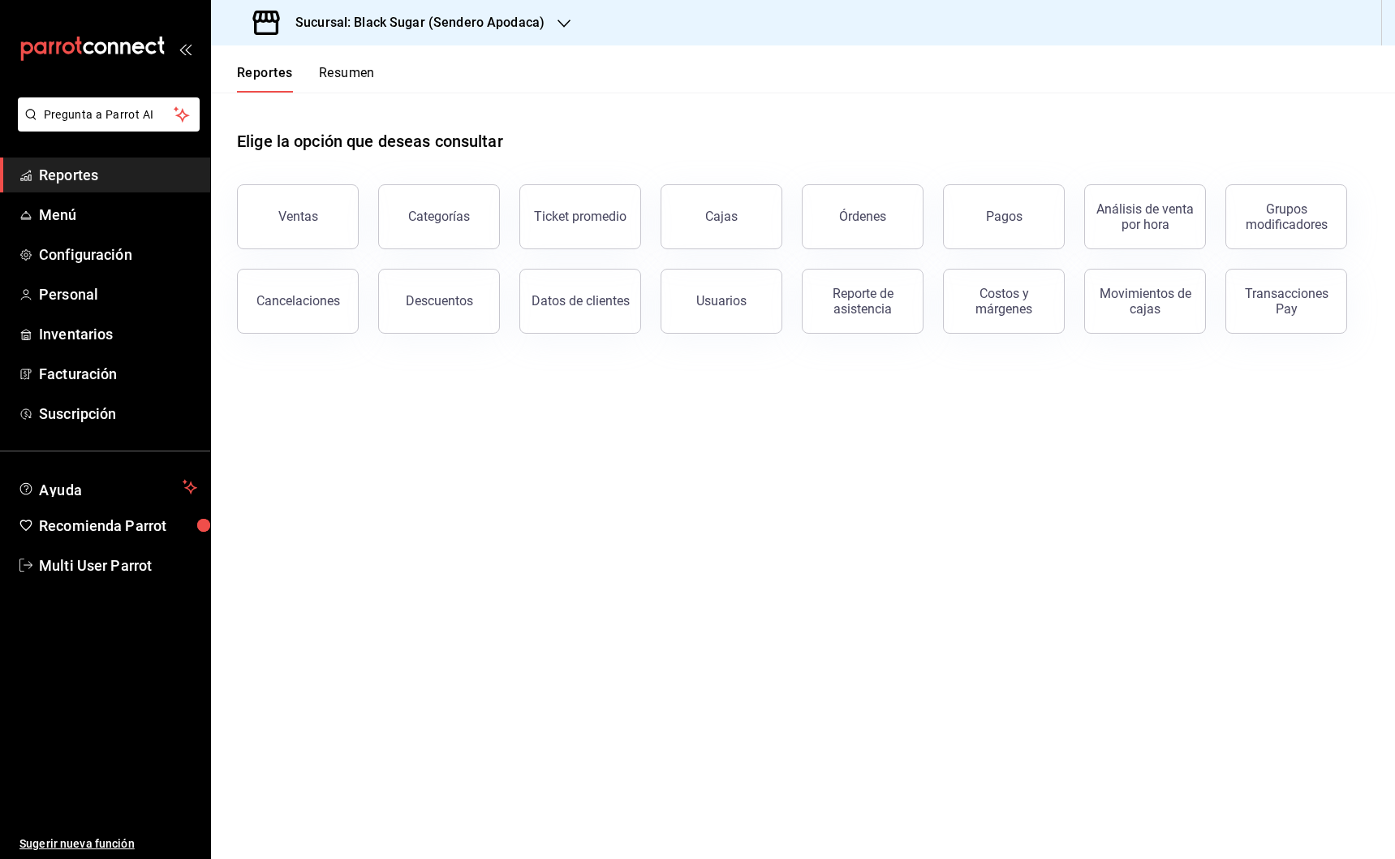
click at [341, 87] on button "Resumen" at bounding box center [347, 79] width 56 height 28
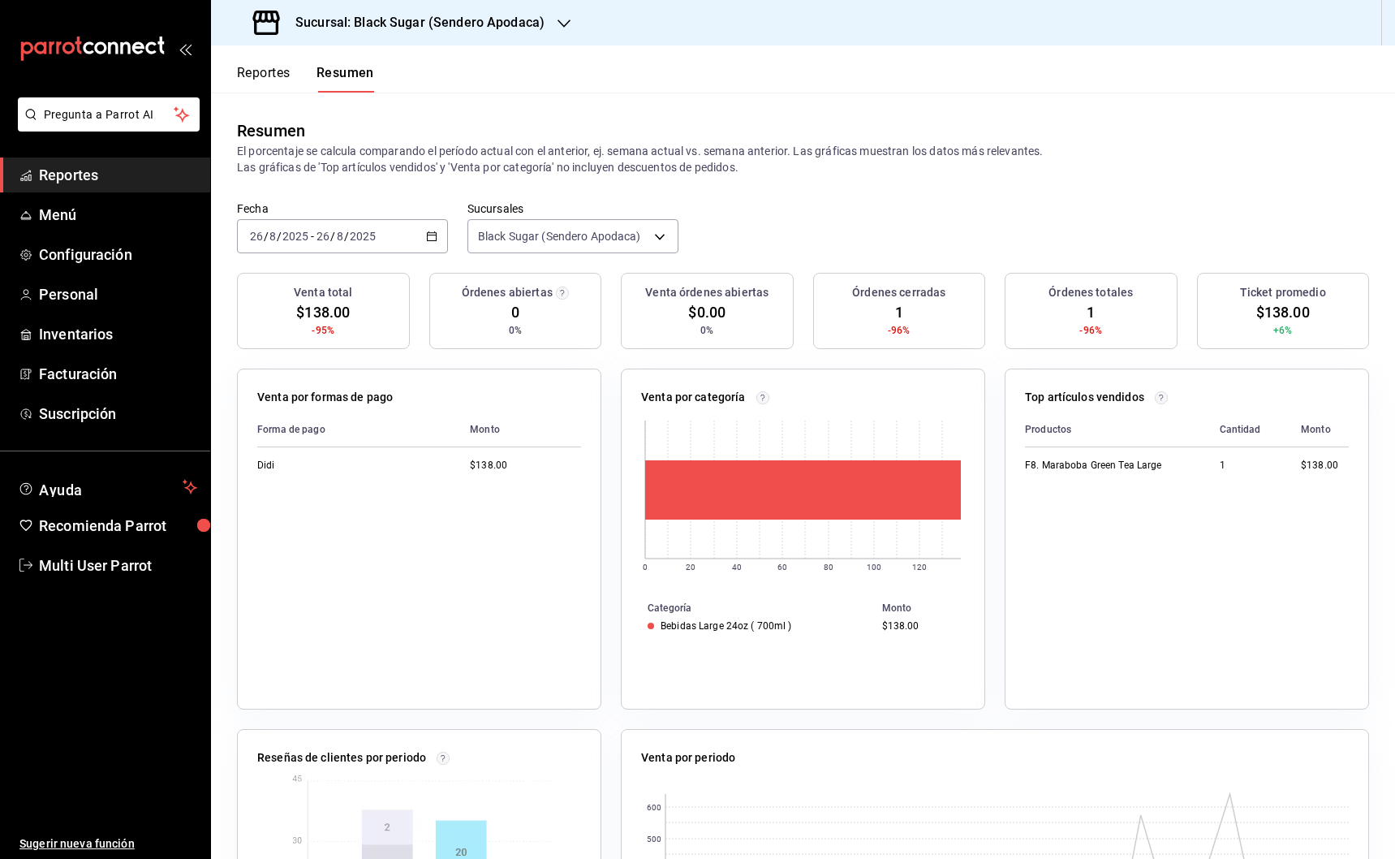
click at [339, 230] on input "8" at bounding box center [340, 236] width 8 height 13
click at [317, 383] on li "Mes actual" at bounding box center [314, 395] width 152 height 37
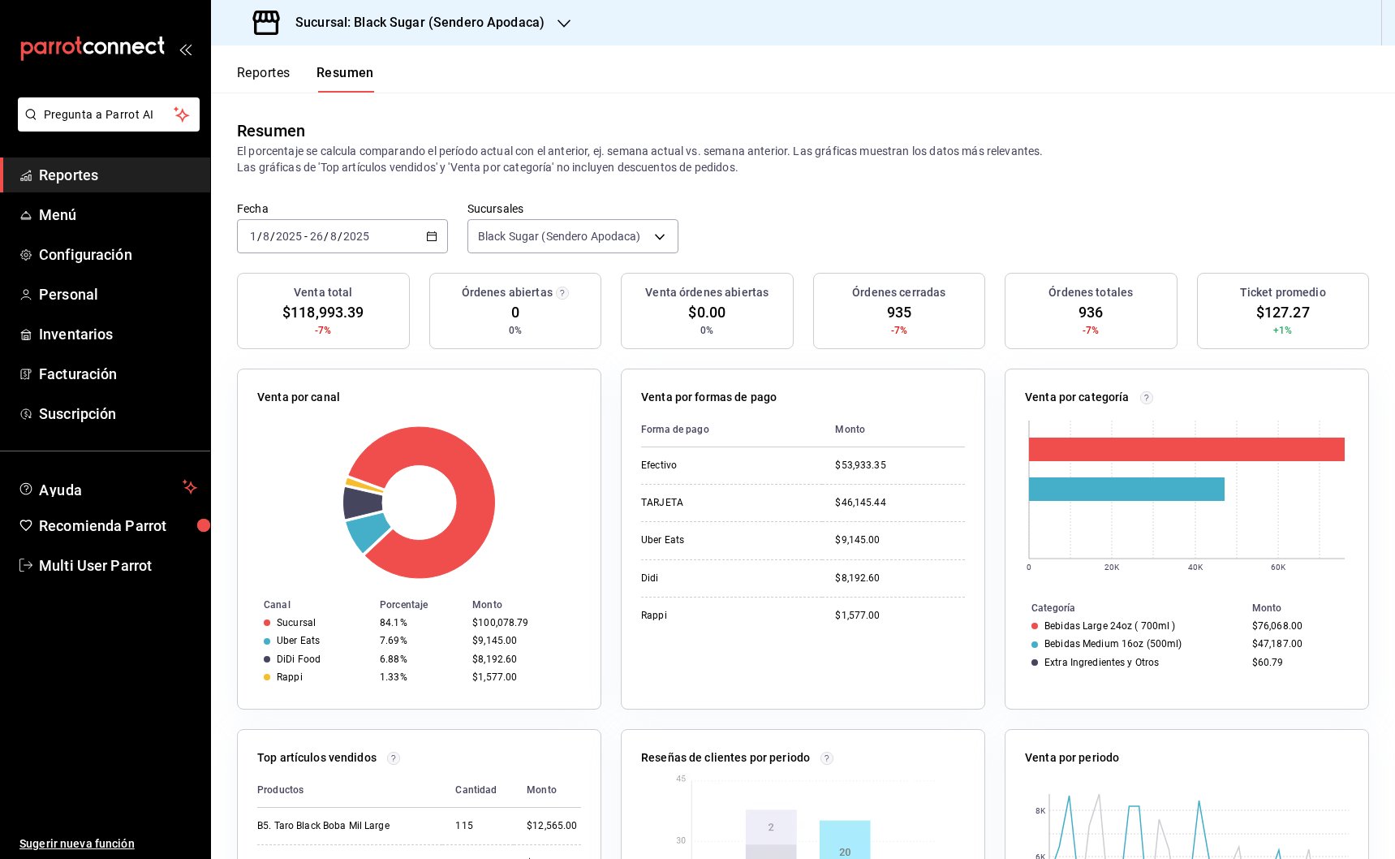
click at [560, 22] on icon "button" at bounding box center [564, 23] width 13 height 13
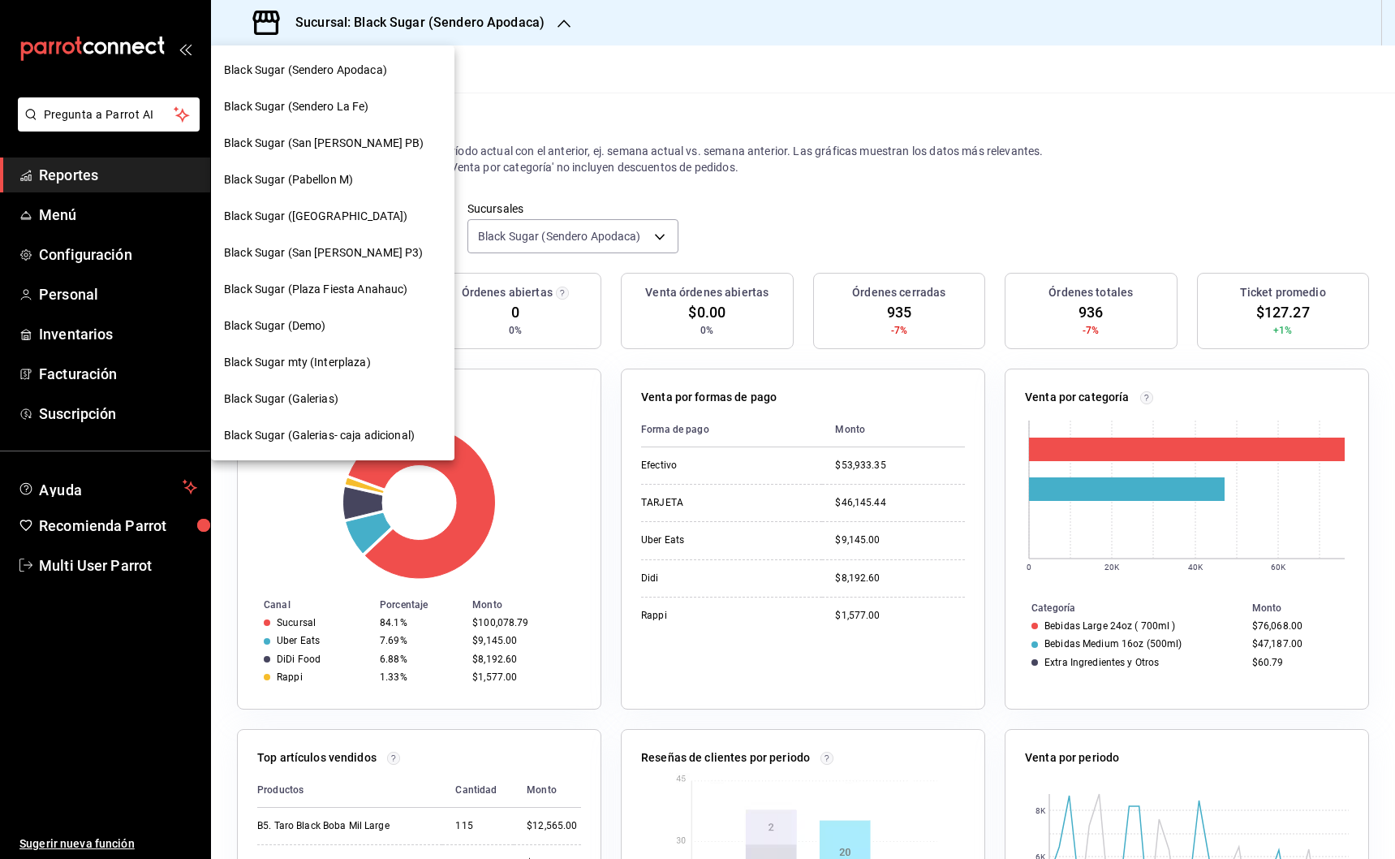
click at [387, 111] on div "Black Sugar (Sendero La Fe)" at bounding box center [333, 106] width 218 height 17
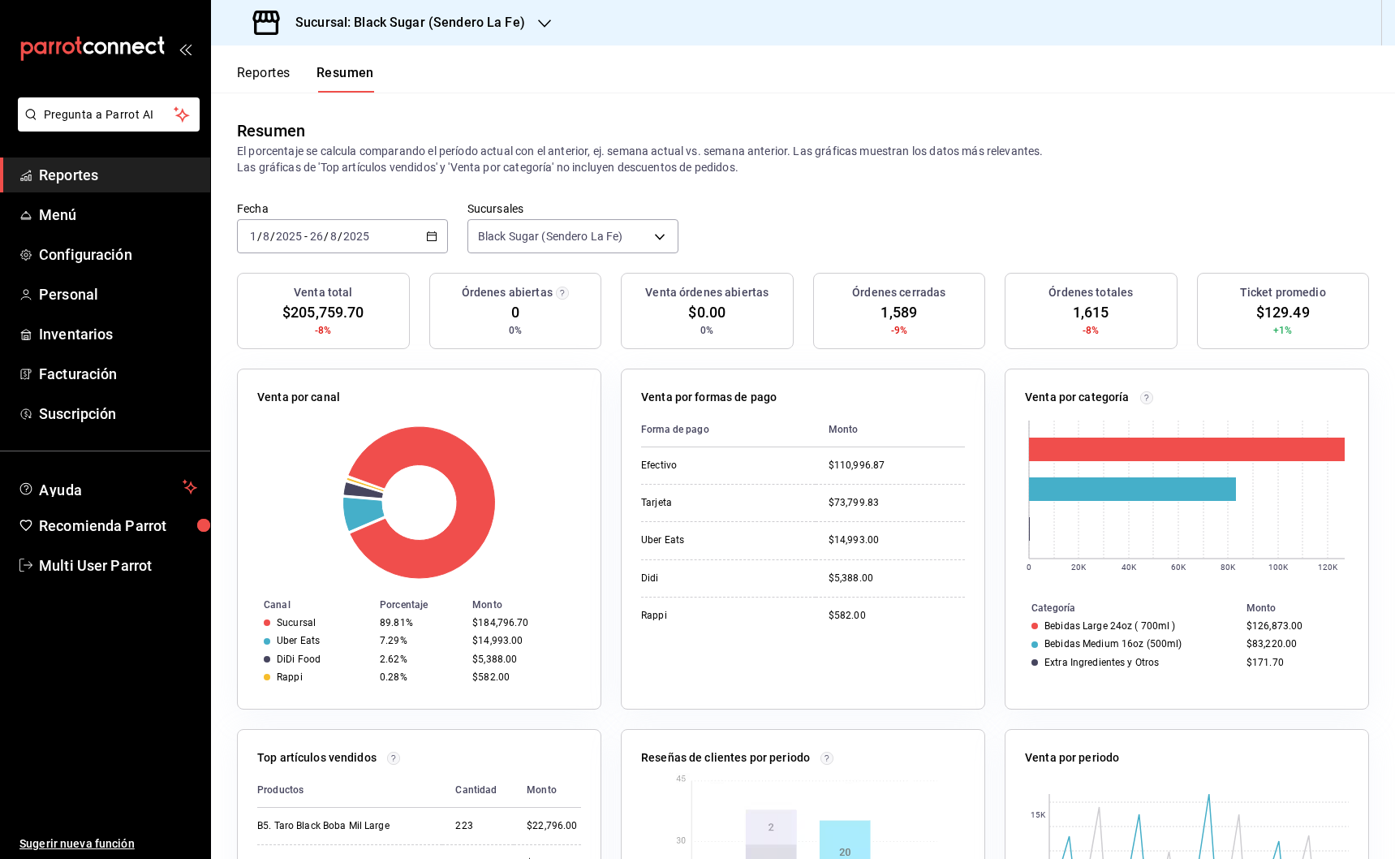
click at [545, 23] on icon "button" at bounding box center [544, 23] width 13 height 13
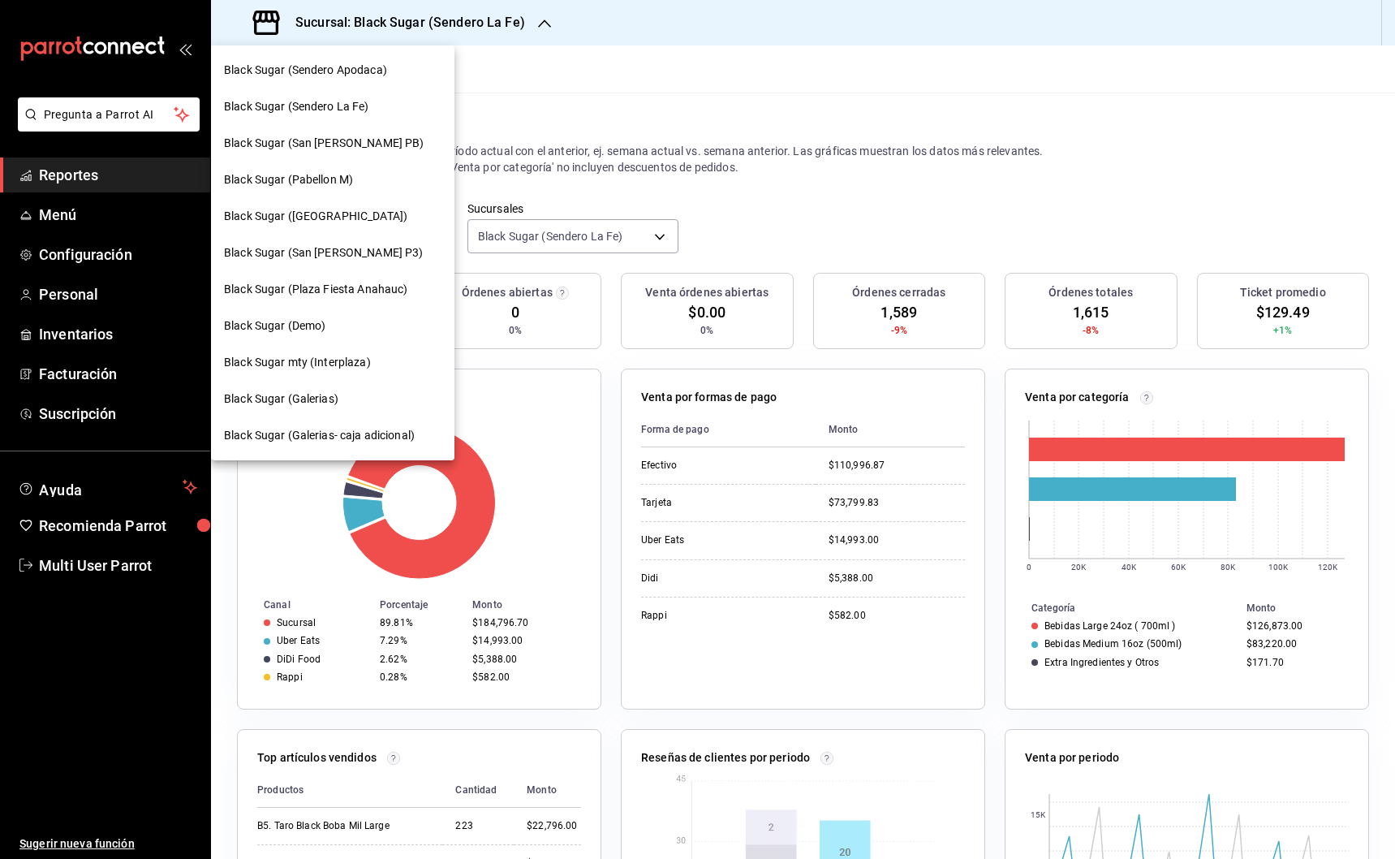
click at [360, 146] on span "Black Sugar (San Agustin PB)" at bounding box center [324, 143] width 200 height 17
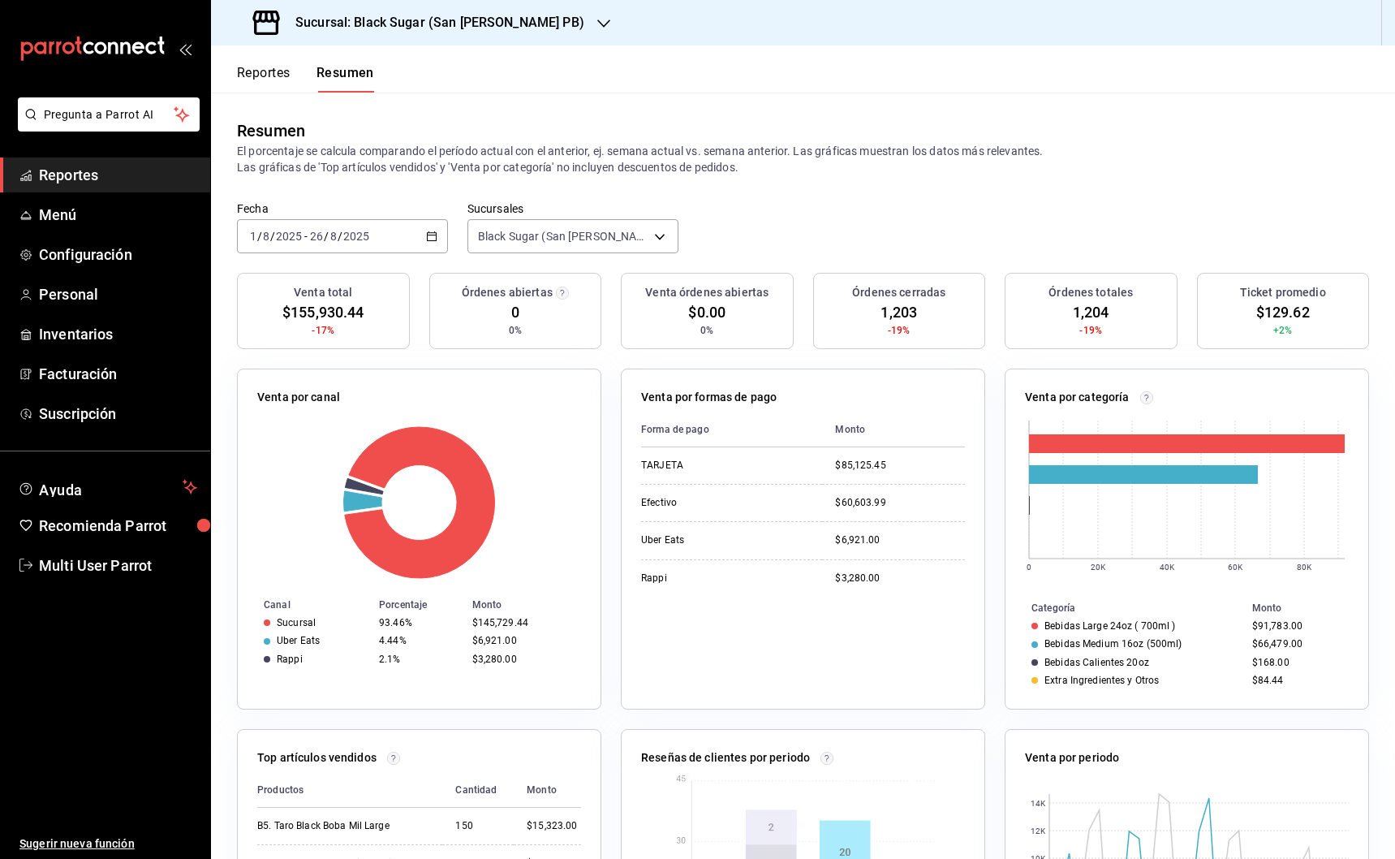
click at [597, 20] on icon "button" at bounding box center [603, 23] width 13 height 8
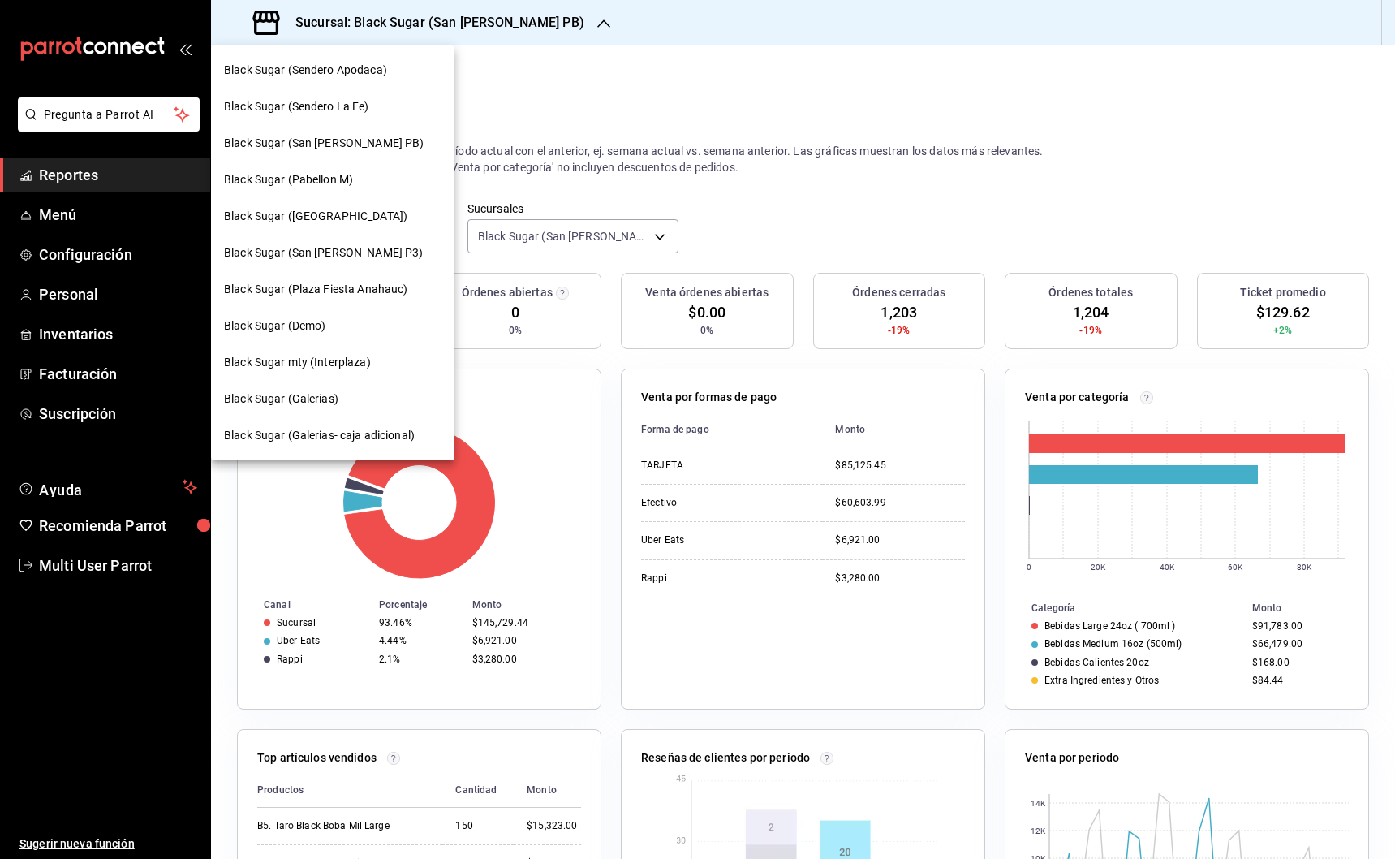
click at [339, 187] on span "Black Sugar (Pabellon M)" at bounding box center [288, 179] width 129 height 17
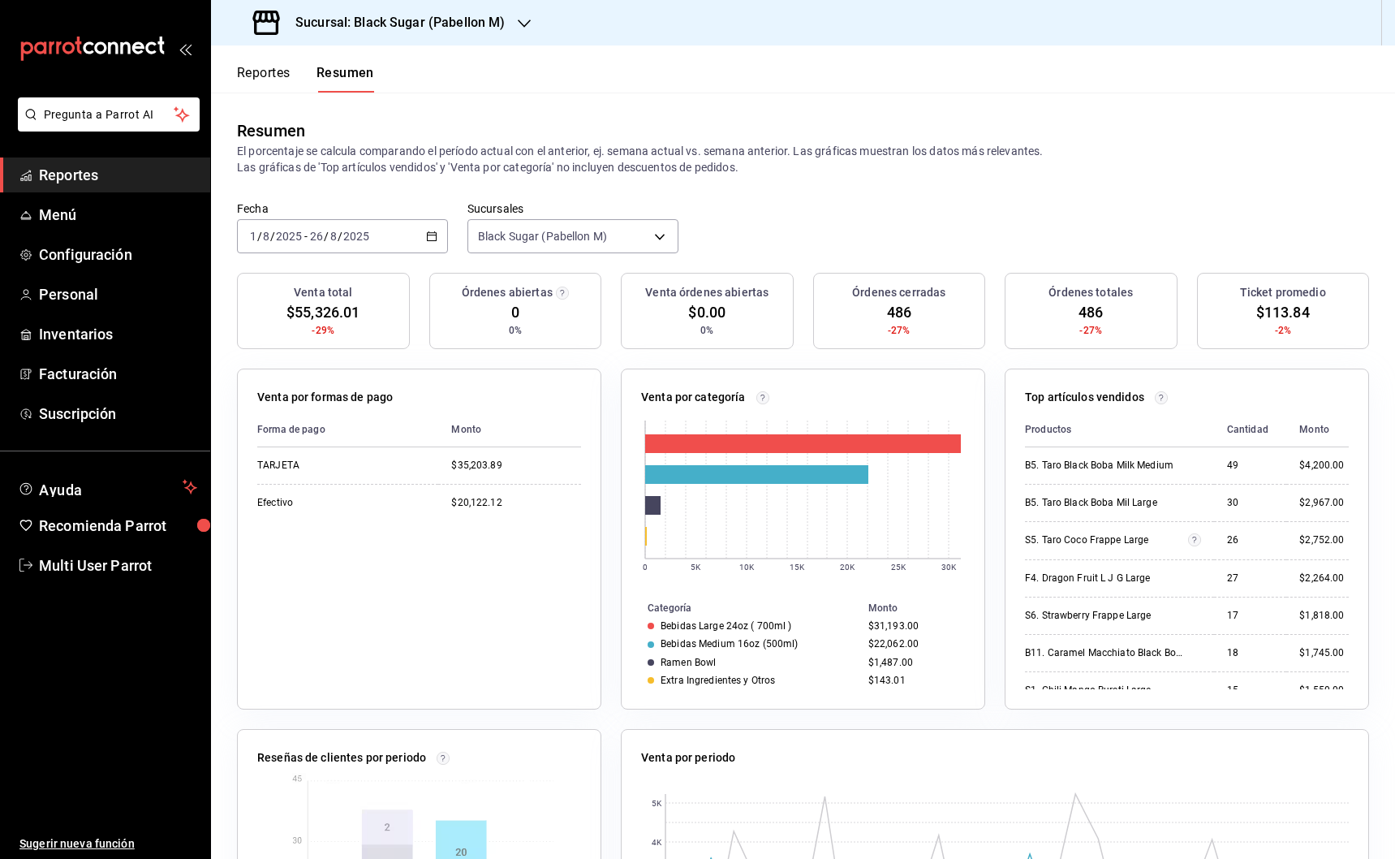
click at [520, 28] on icon "button" at bounding box center [524, 23] width 13 height 13
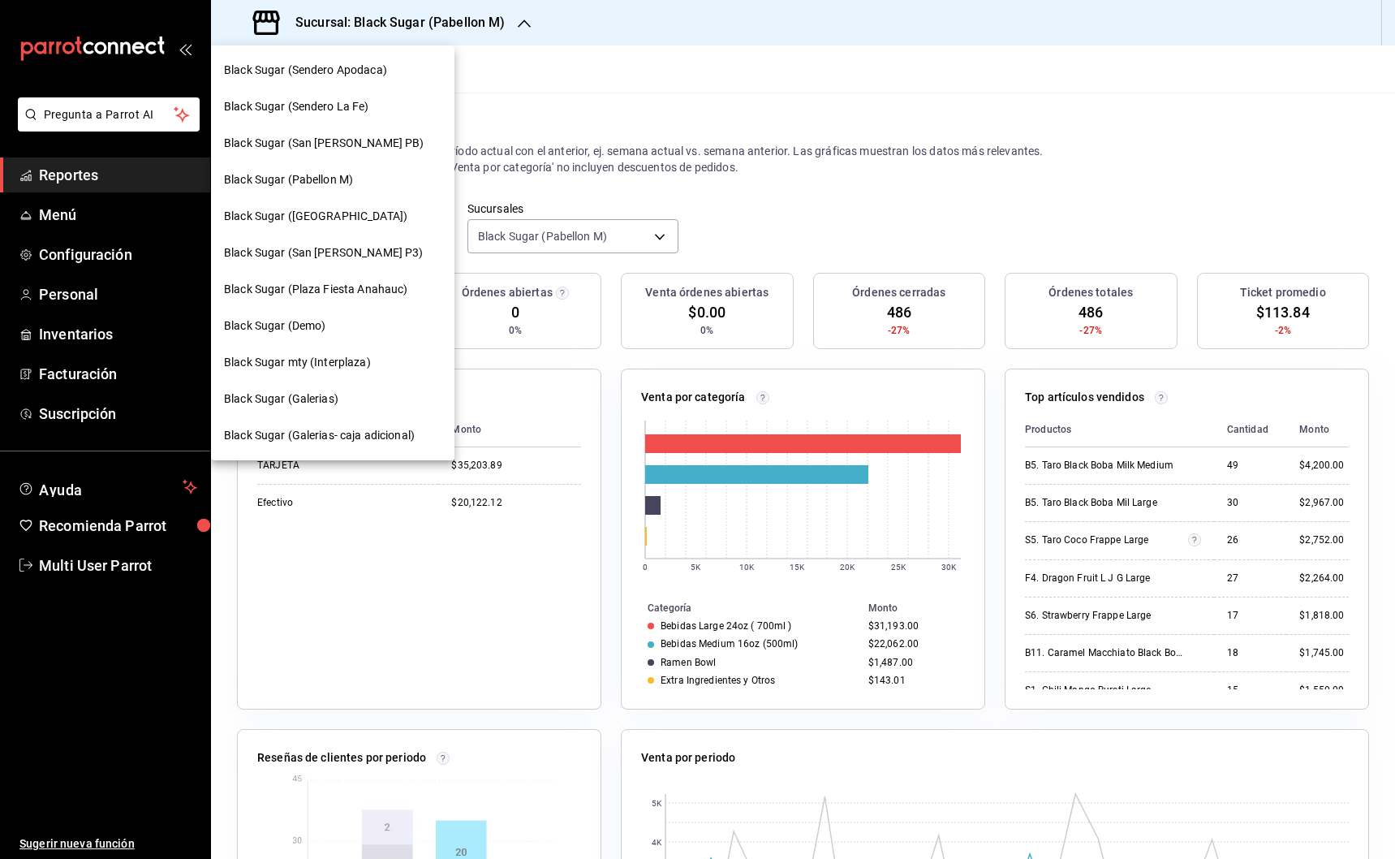
click at [340, 217] on span "Black Sugar (Plaza Tanarah)" at bounding box center [315, 216] width 183 height 17
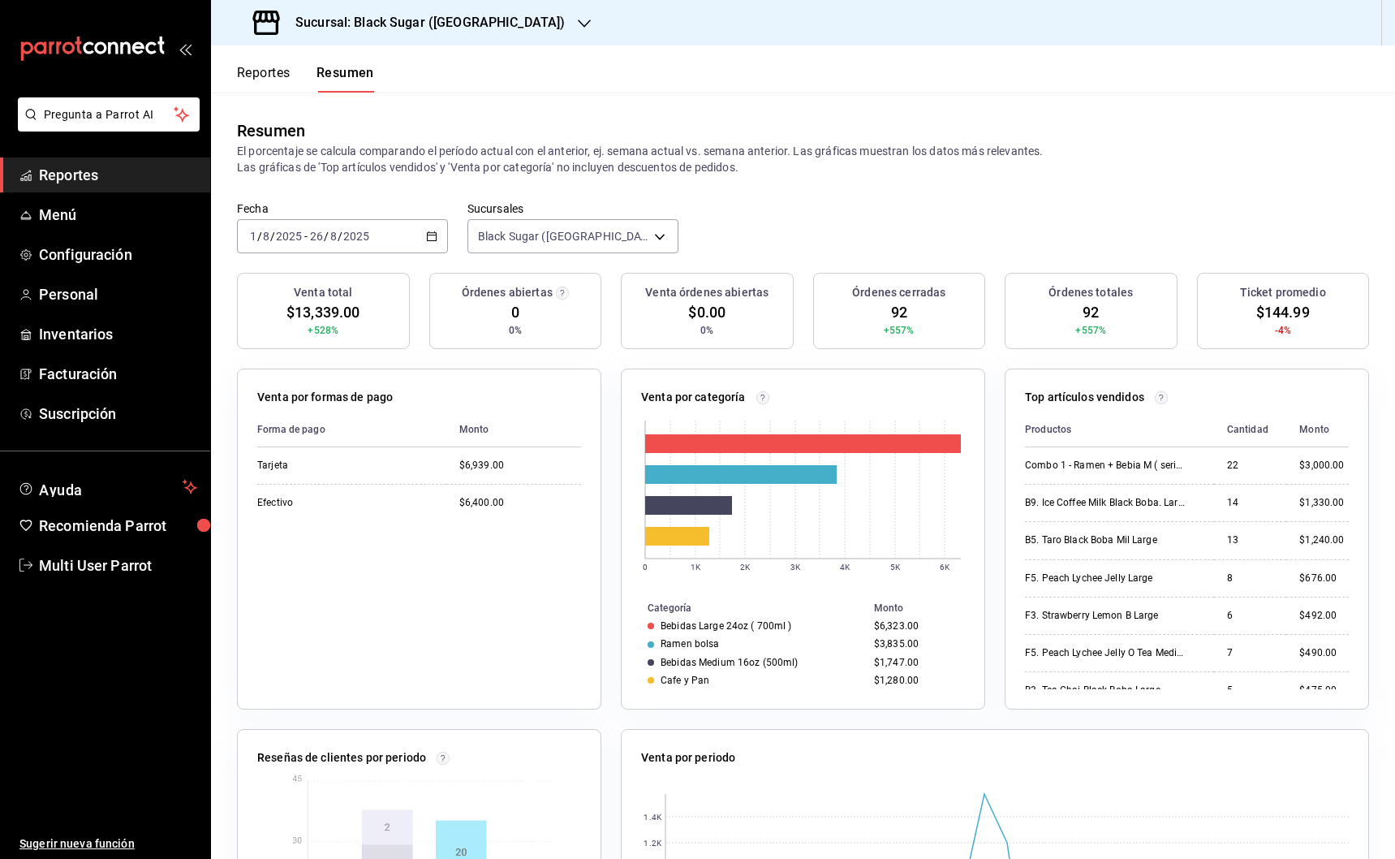
click at [578, 30] on div at bounding box center [584, 23] width 13 height 17
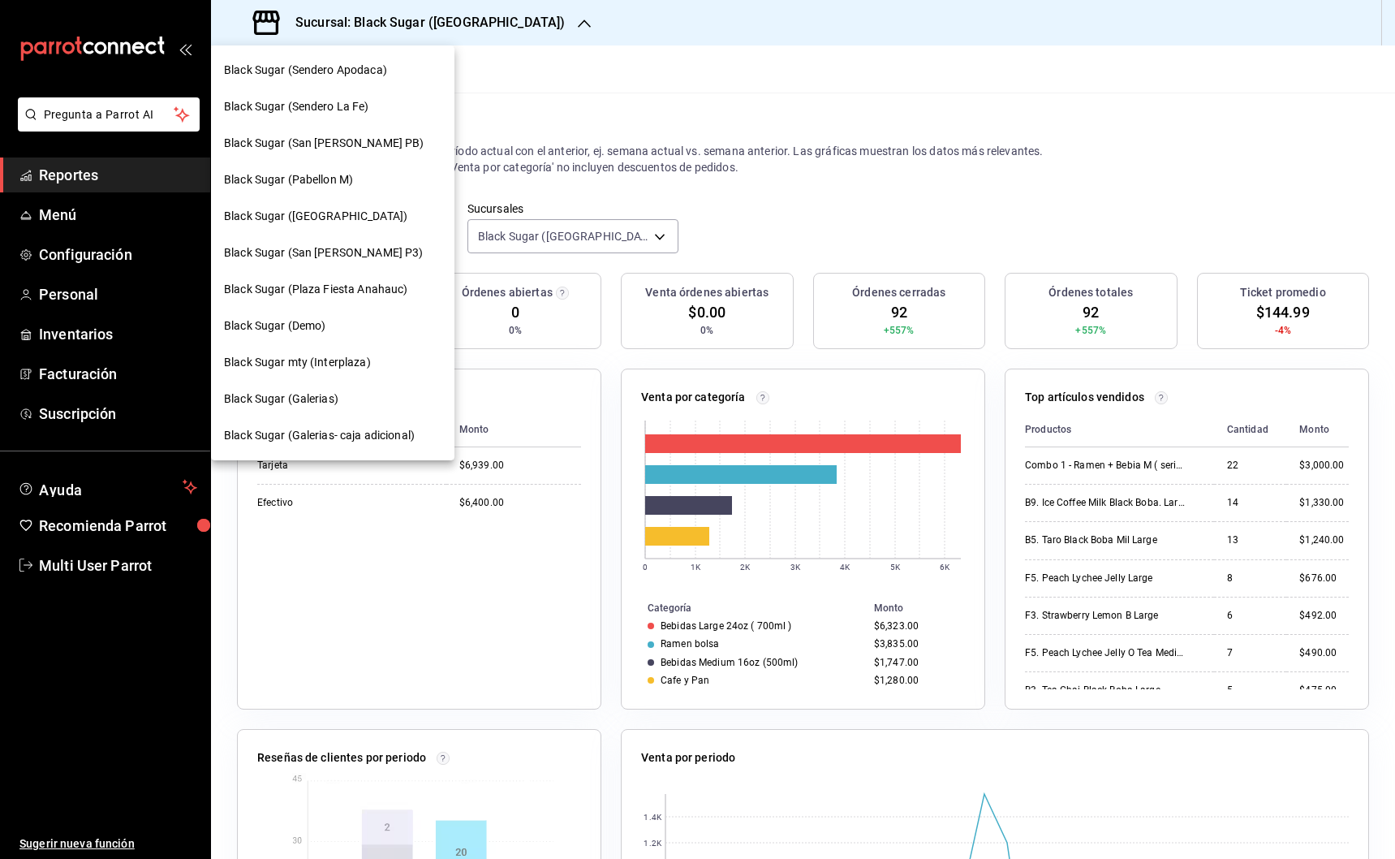
click at [390, 287] on span "Black Sugar (Plaza Fiesta Anahauc)" at bounding box center [315, 289] width 183 height 17
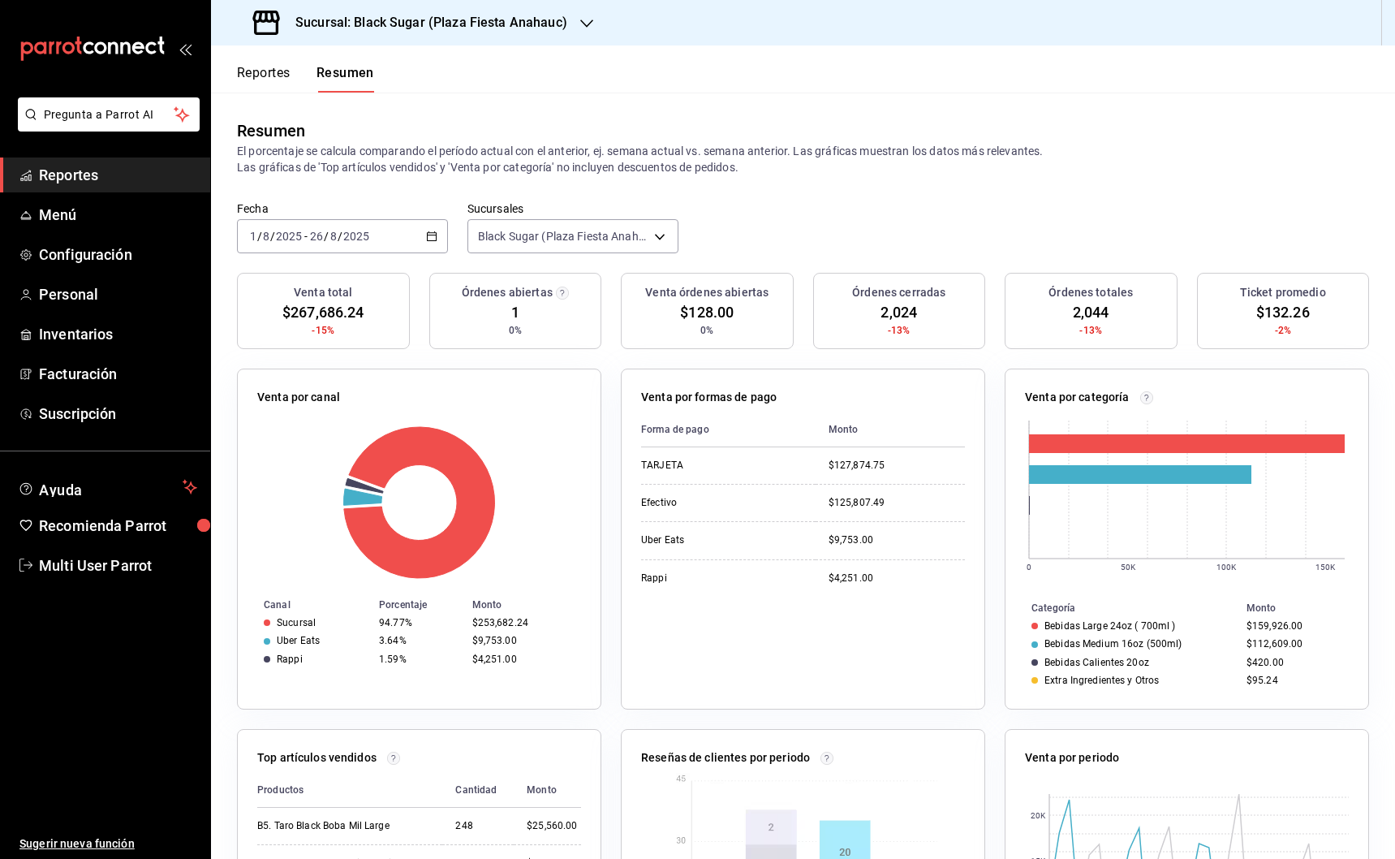
click at [580, 30] on div at bounding box center [586, 23] width 13 height 17
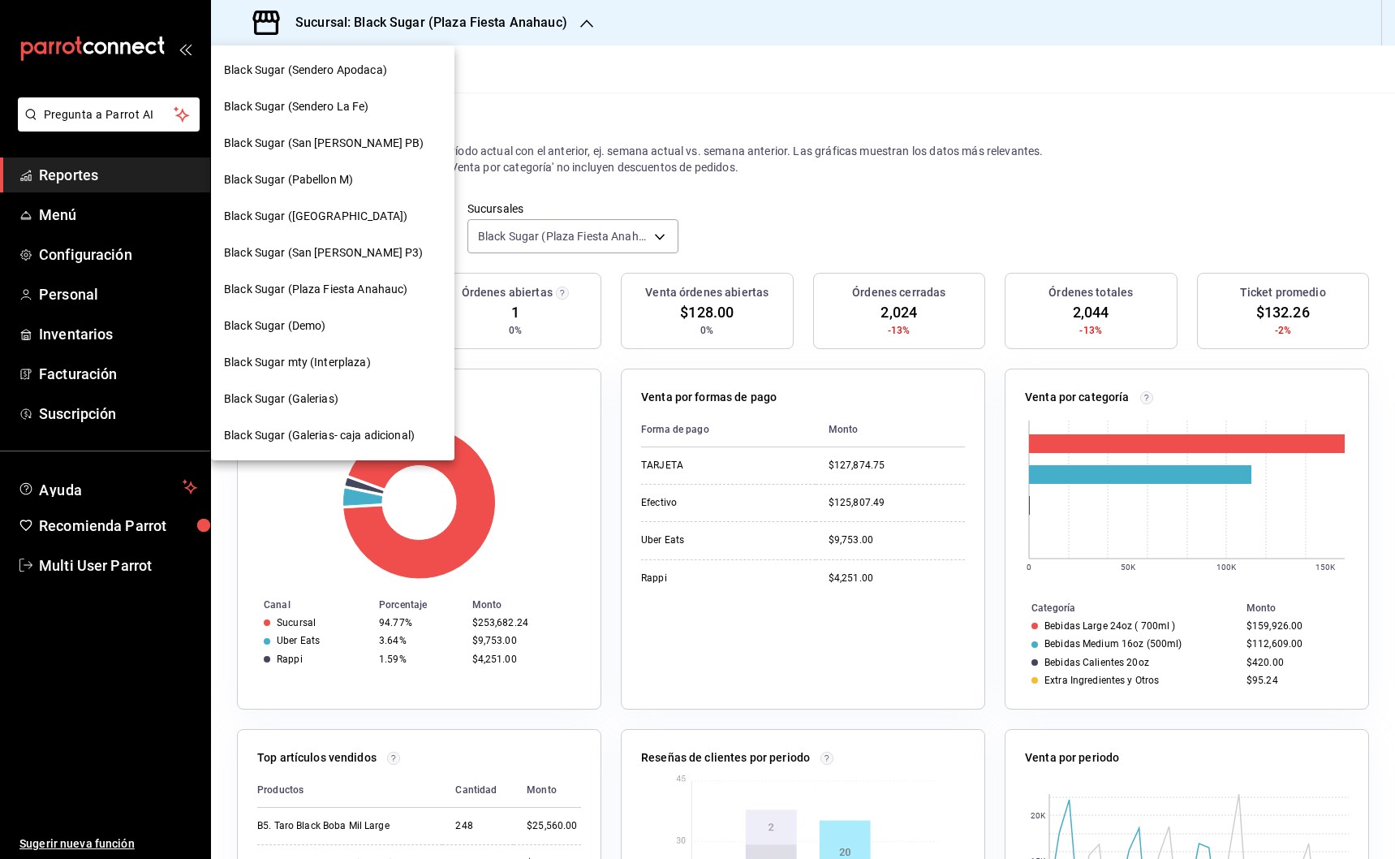
click at [384, 368] on div "Black Sugar mty (Interplaza)" at bounding box center [333, 362] width 218 height 17
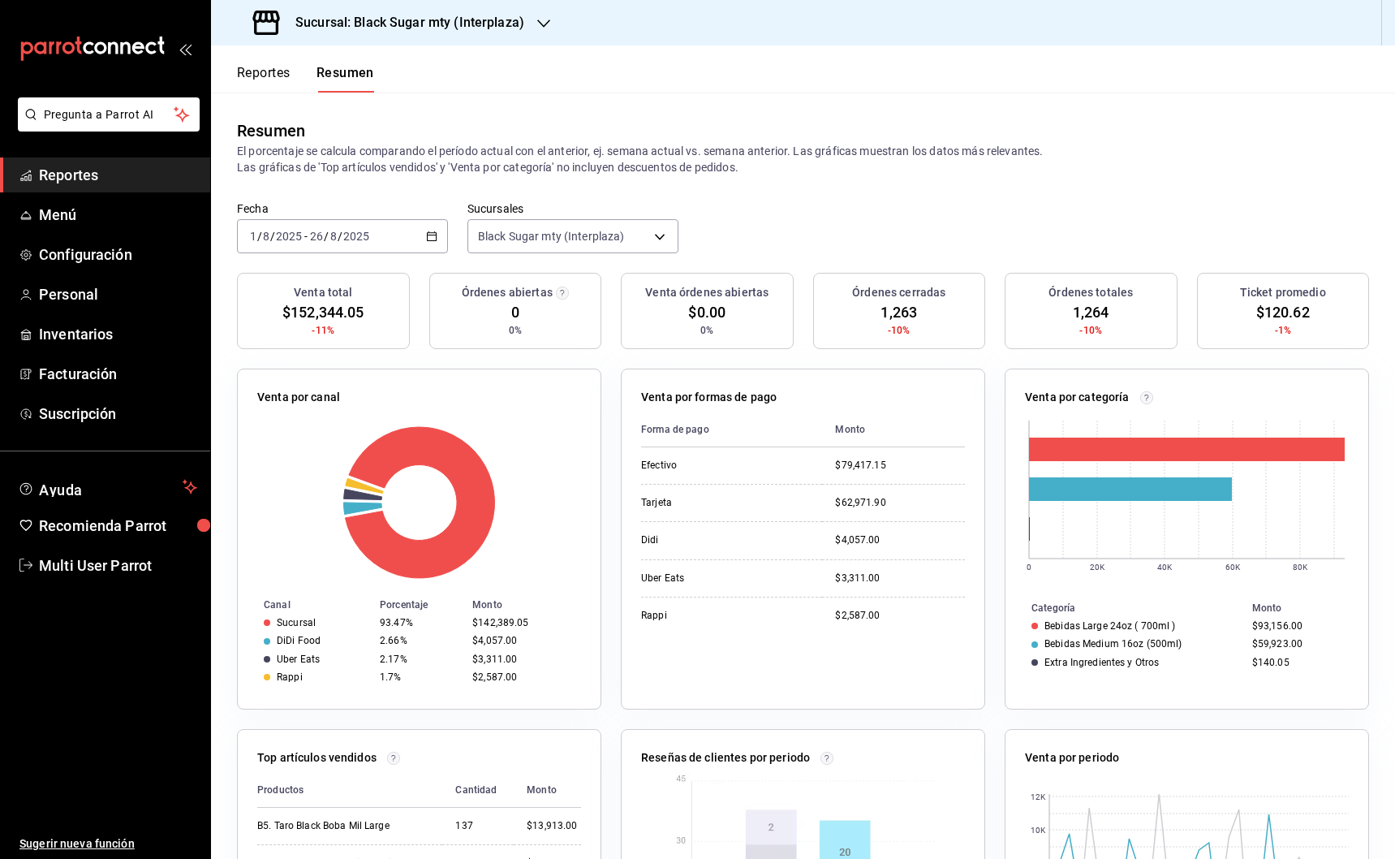
click at [532, 26] on div "Sucursal: Black Sugar mty (Interplaza)" at bounding box center [390, 22] width 333 height 45
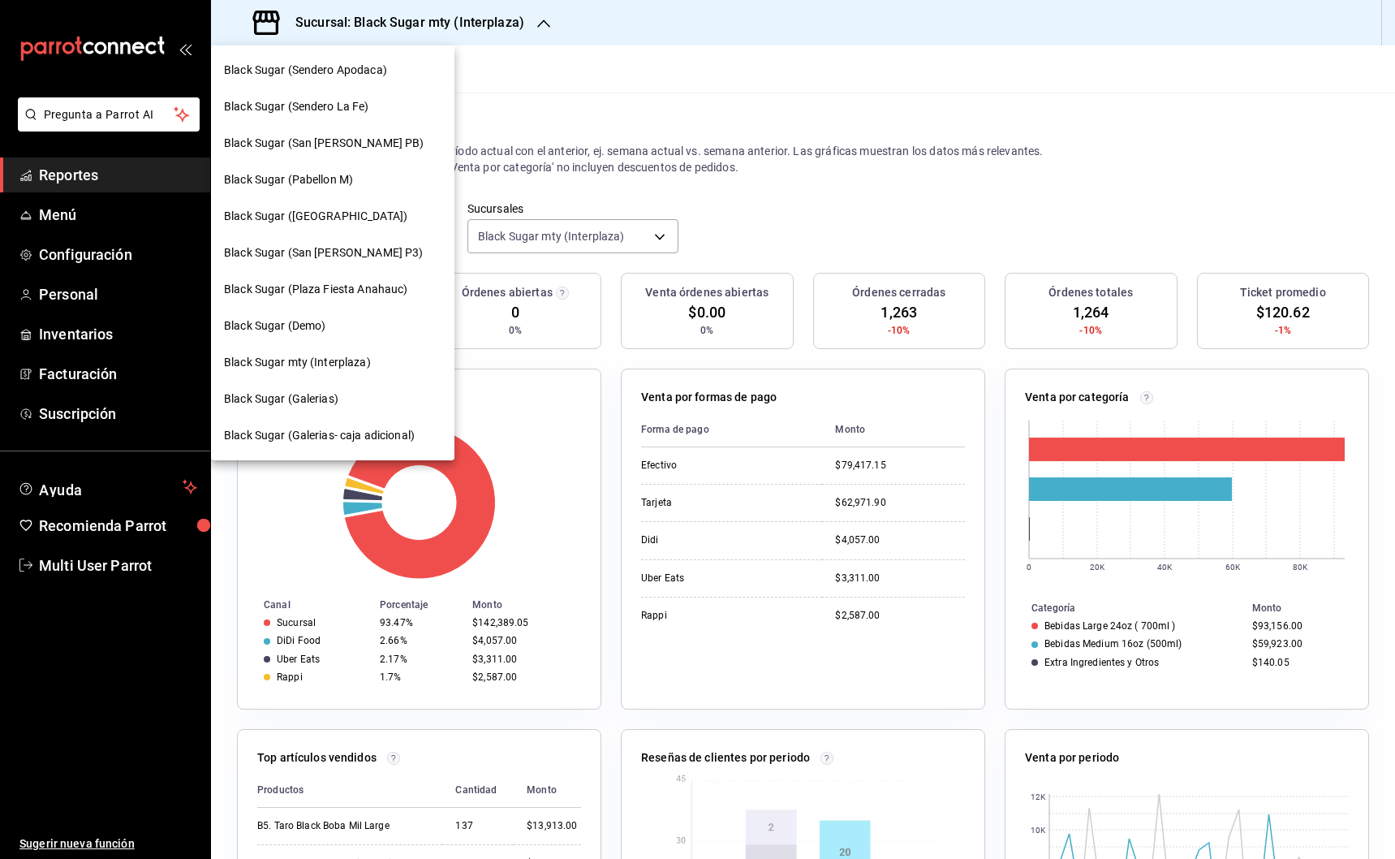
click at [365, 400] on div "Black Sugar (Galerias)" at bounding box center [333, 398] width 218 height 17
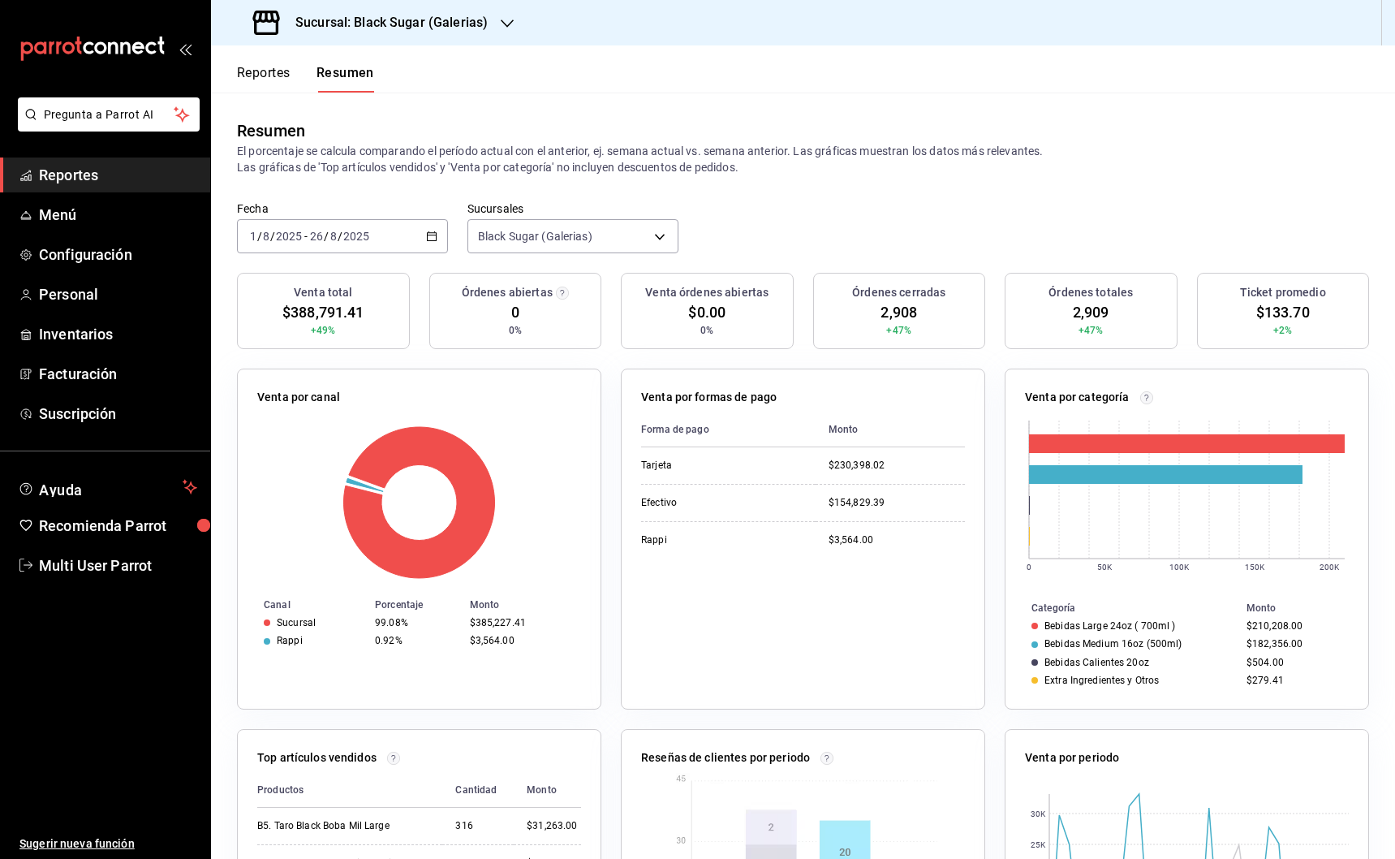
click at [508, 24] on icon "button" at bounding box center [507, 23] width 13 height 13
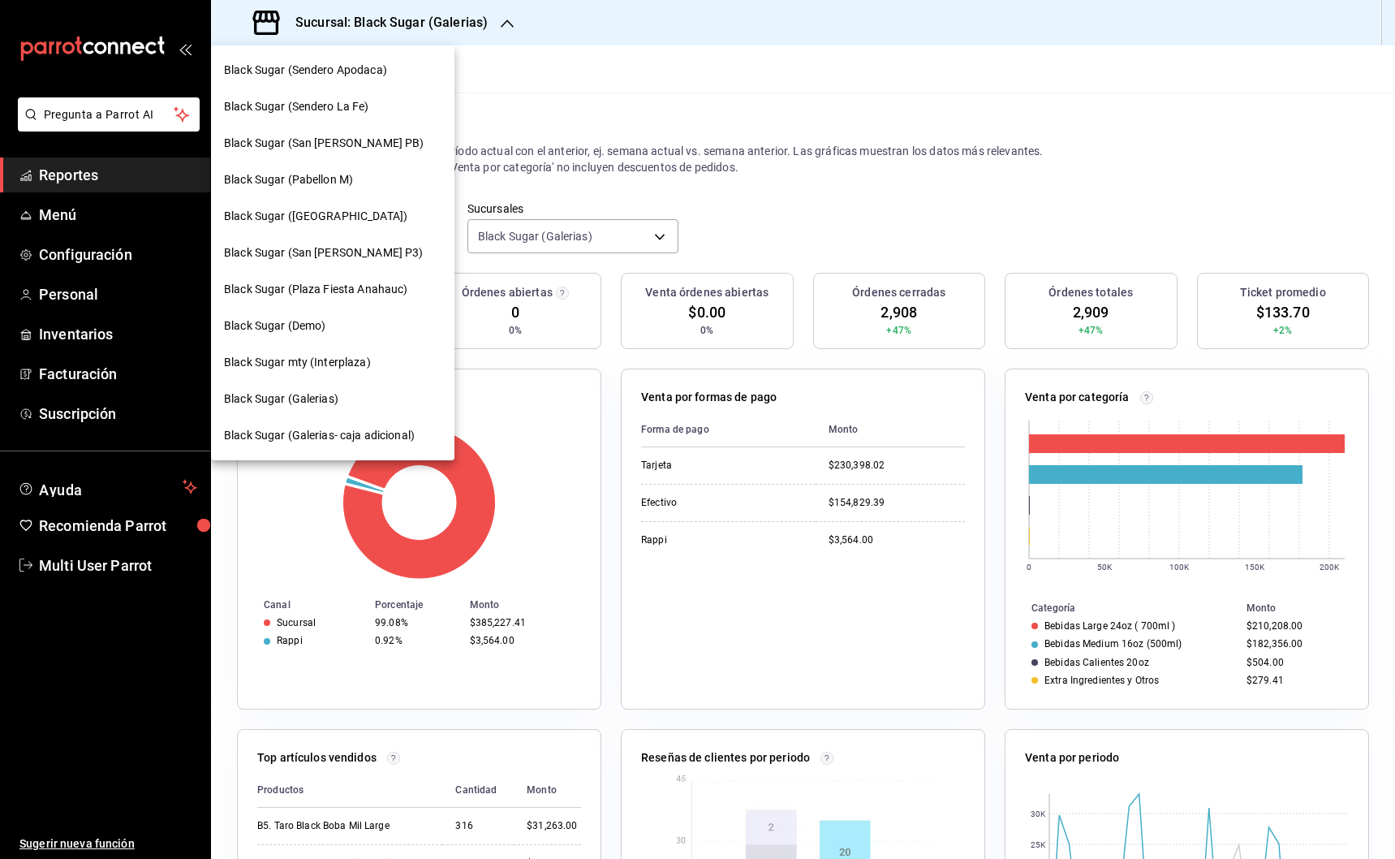
click at [386, 435] on span "Black Sugar (Galerias- caja adicional)" at bounding box center [319, 435] width 191 height 17
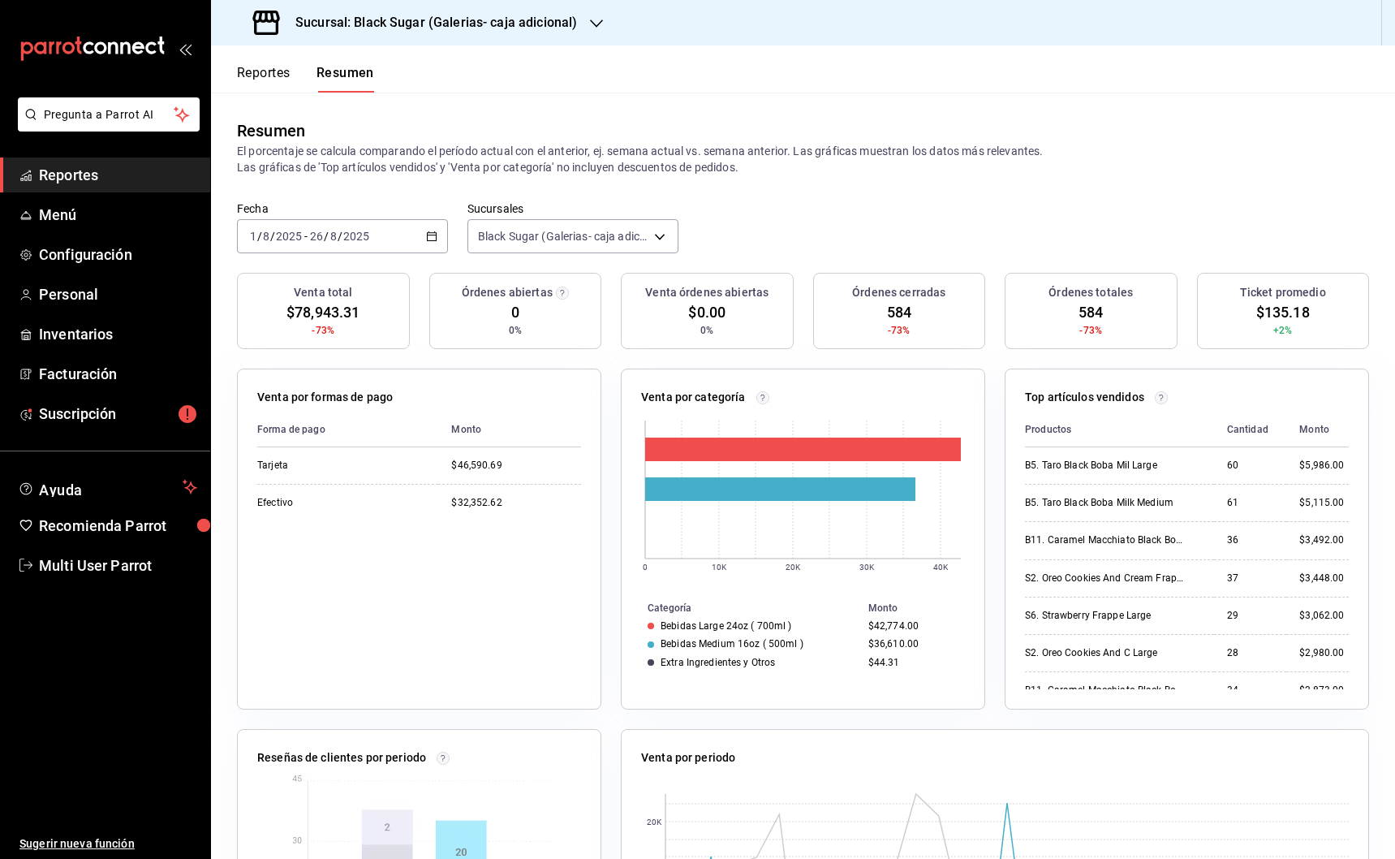
click at [583, 21] on div "Sucursal: Black Sugar (Galerias- caja adicional)" at bounding box center [417, 22] width 386 height 45
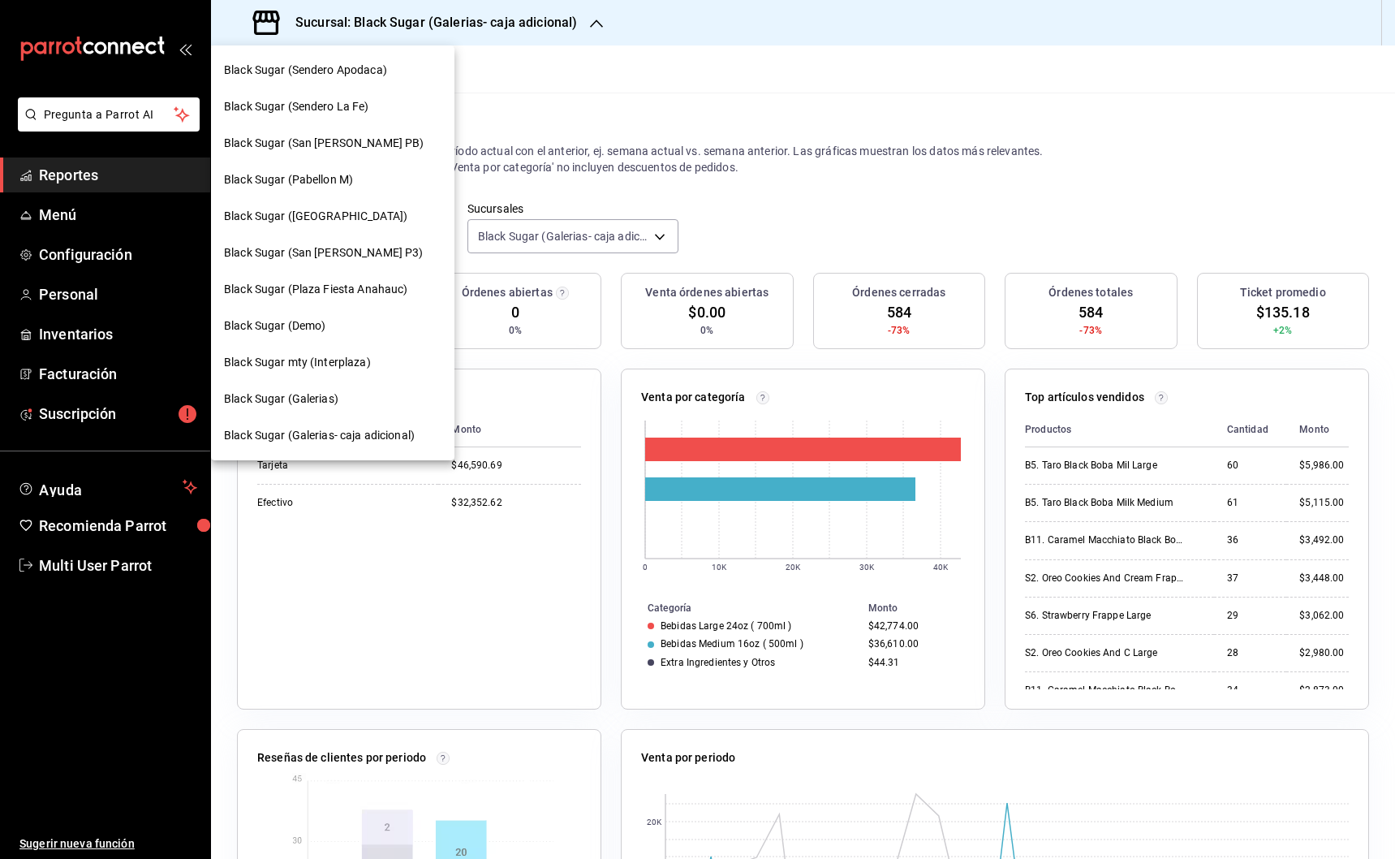
click at [375, 393] on div "Black Sugar (Galerias)" at bounding box center [333, 398] width 218 height 17
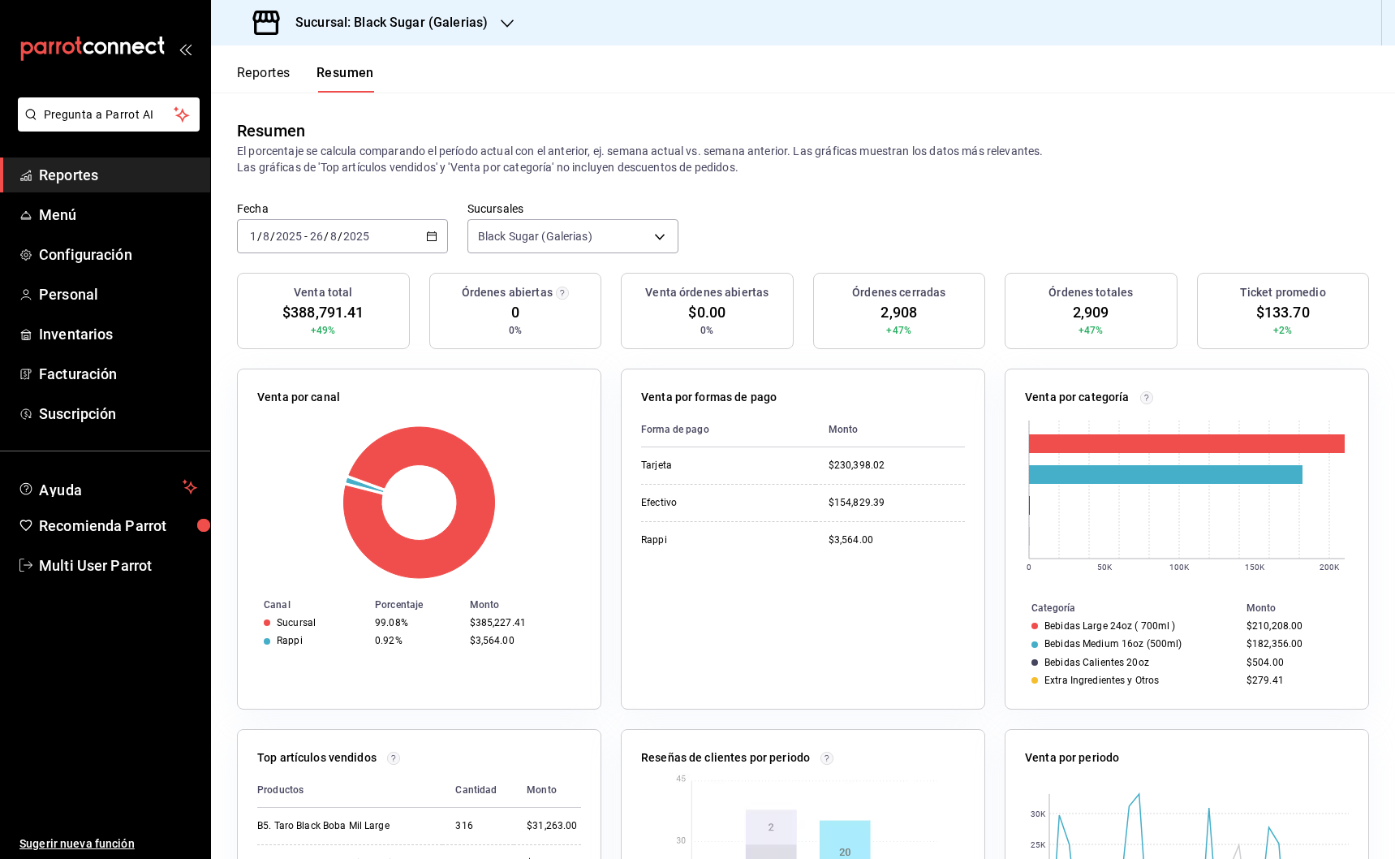
click at [501, 24] on icon "button" at bounding box center [507, 23] width 13 height 13
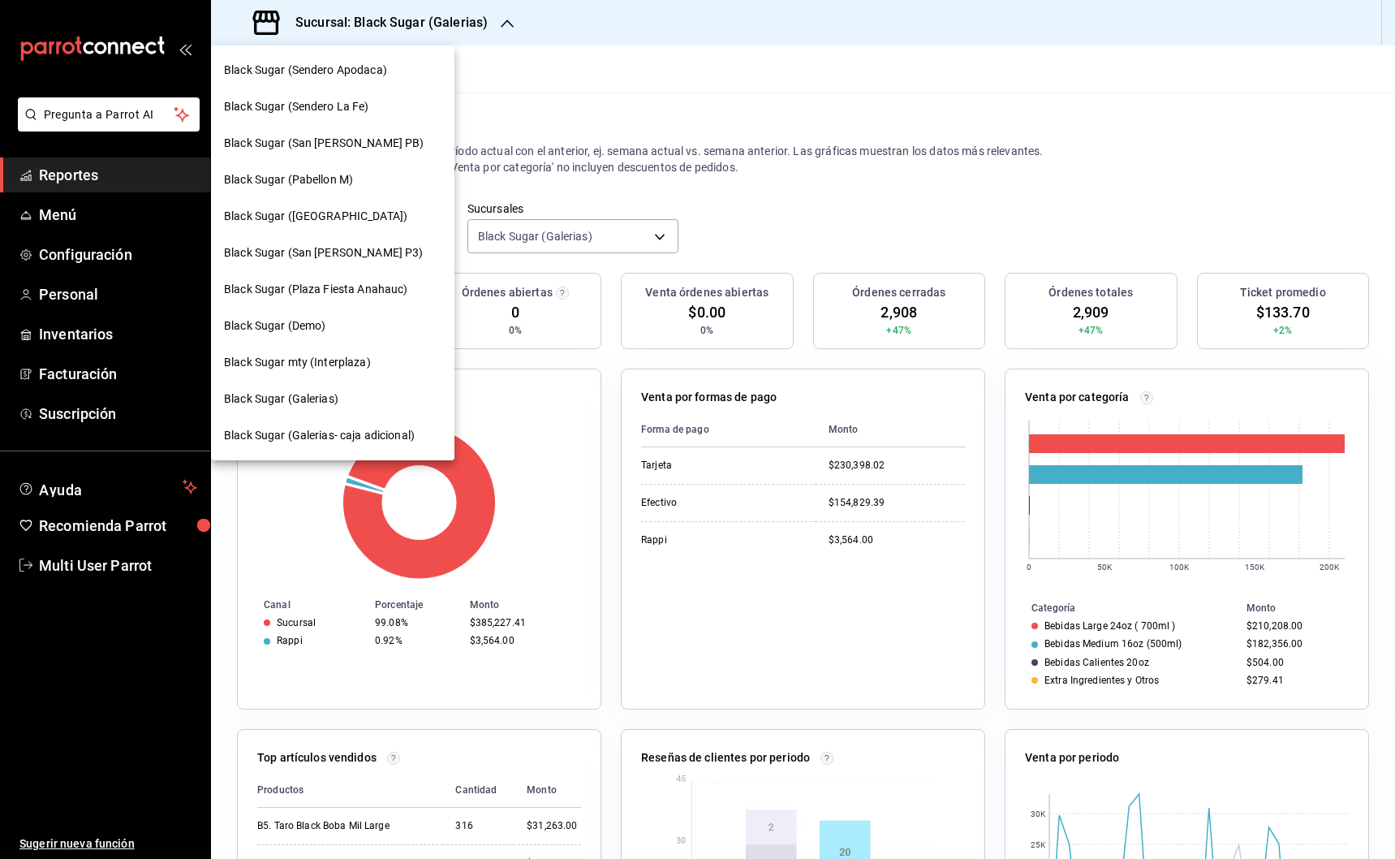
click at [329, 298] on div "Black Sugar (Plaza Fiesta Anahauc)" at bounding box center [332, 289] width 243 height 37
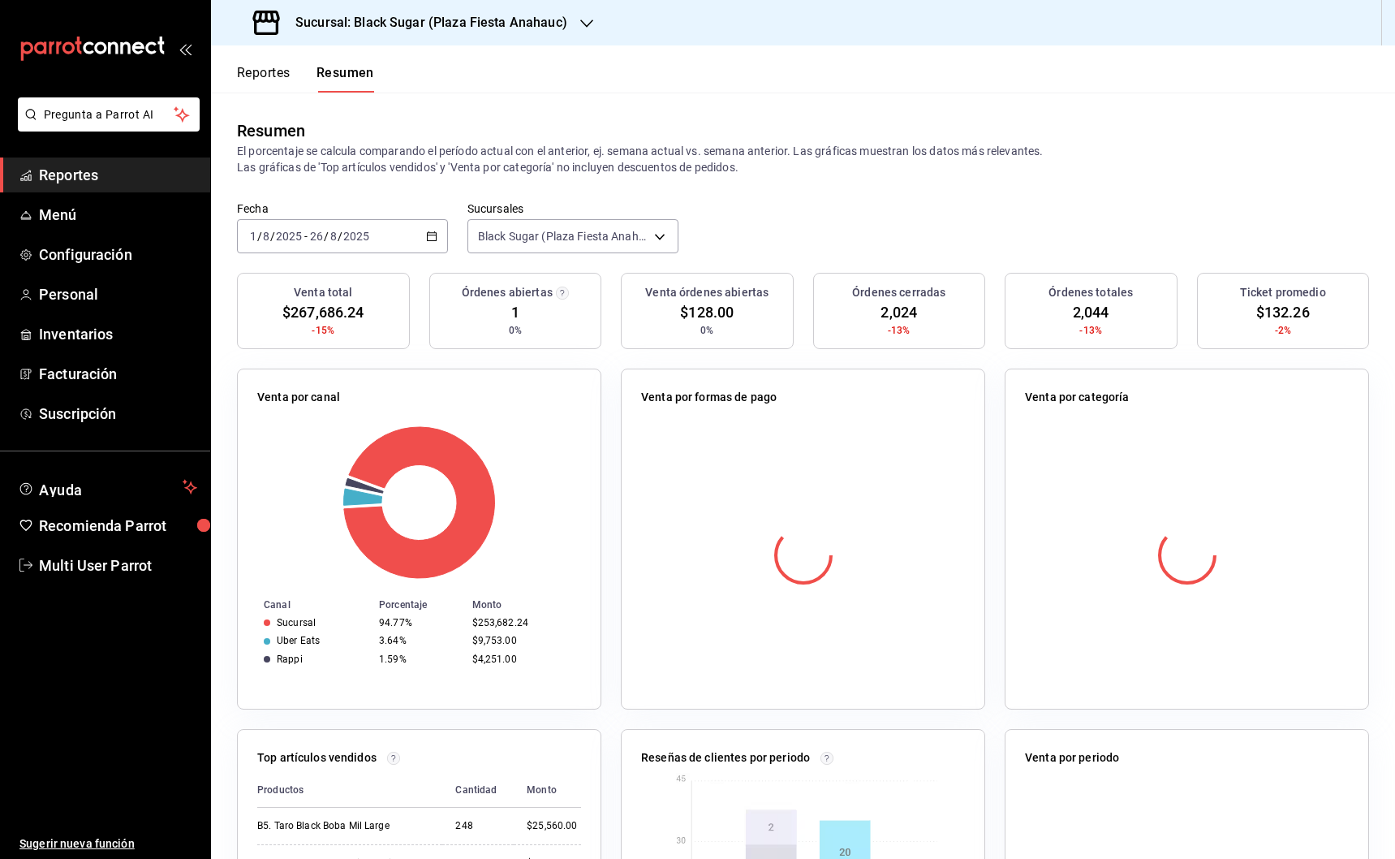
click at [395, 240] on div "2025-08-01 1 / 8 / 2025 - 2025-08-26 26 / 8 / 2025" at bounding box center [342, 236] width 211 height 34
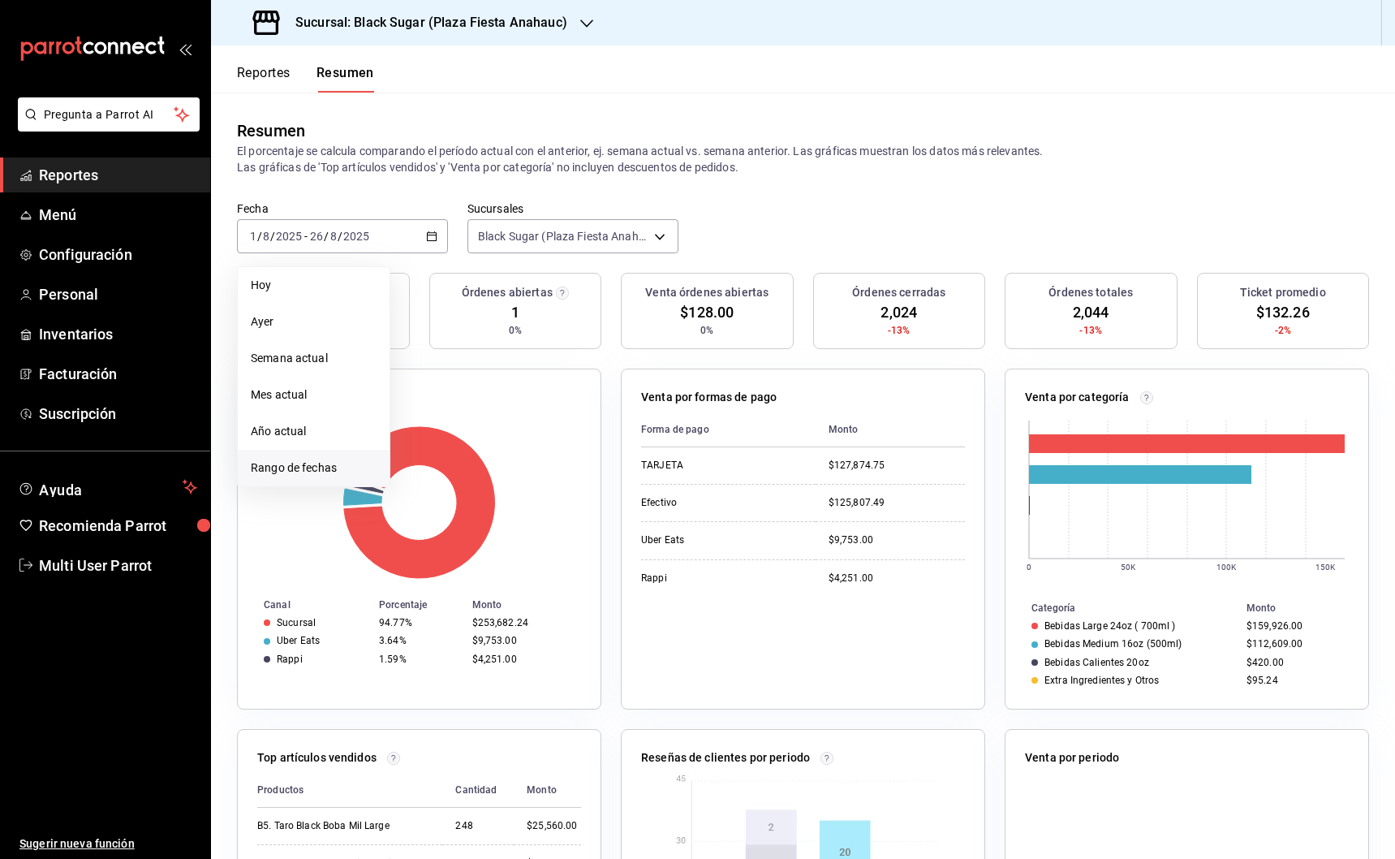
click at [350, 469] on span "Rango de fechas" at bounding box center [314, 467] width 126 height 17
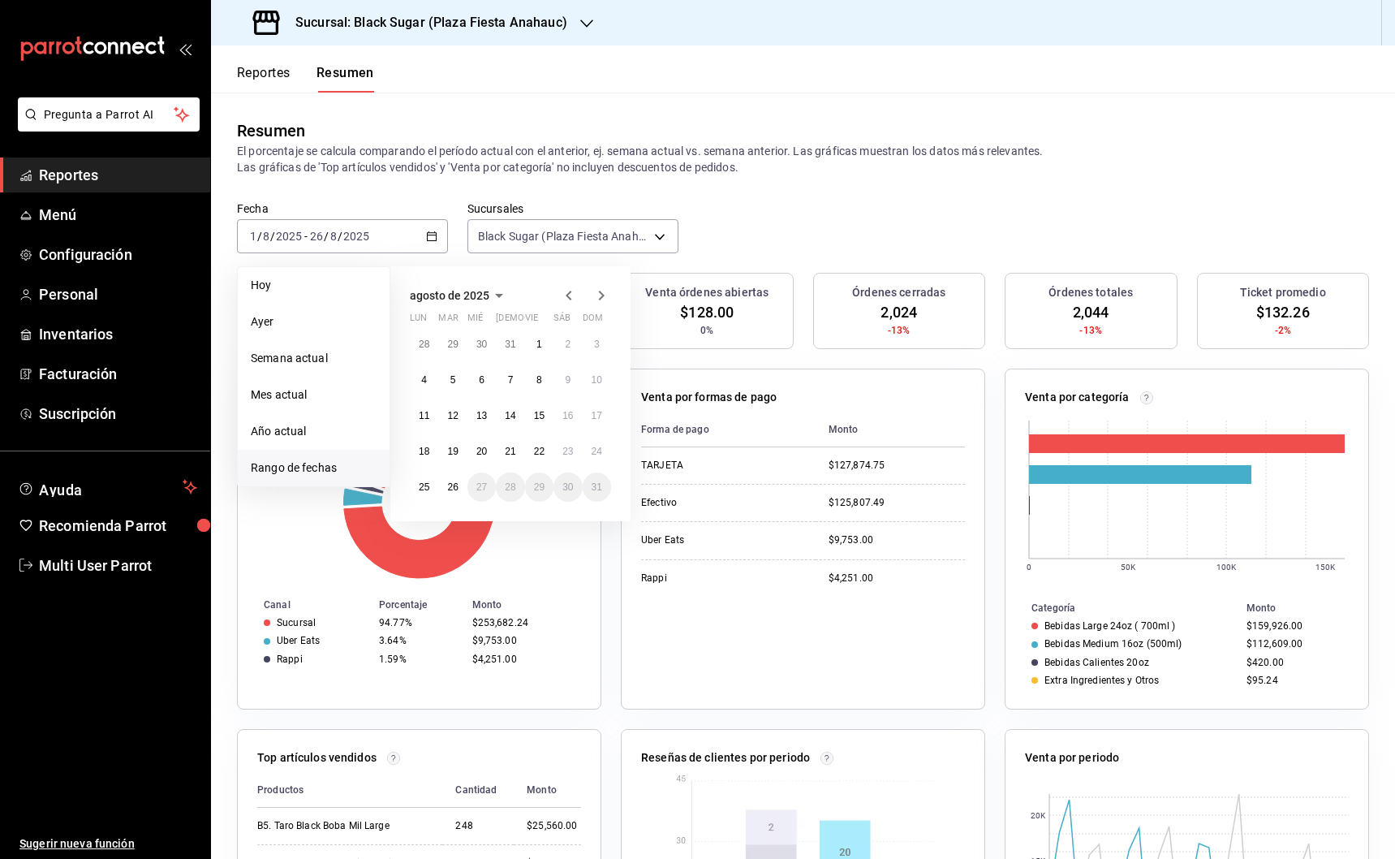
click at [570, 294] on icon "button" at bounding box center [568, 295] width 19 height 19
click at [456, 342] on button "1" at bounding box center [452, 344] width 28 height 29
click at [504, 480] on button "31" at bounding box center [510, 486] width 28 height 29
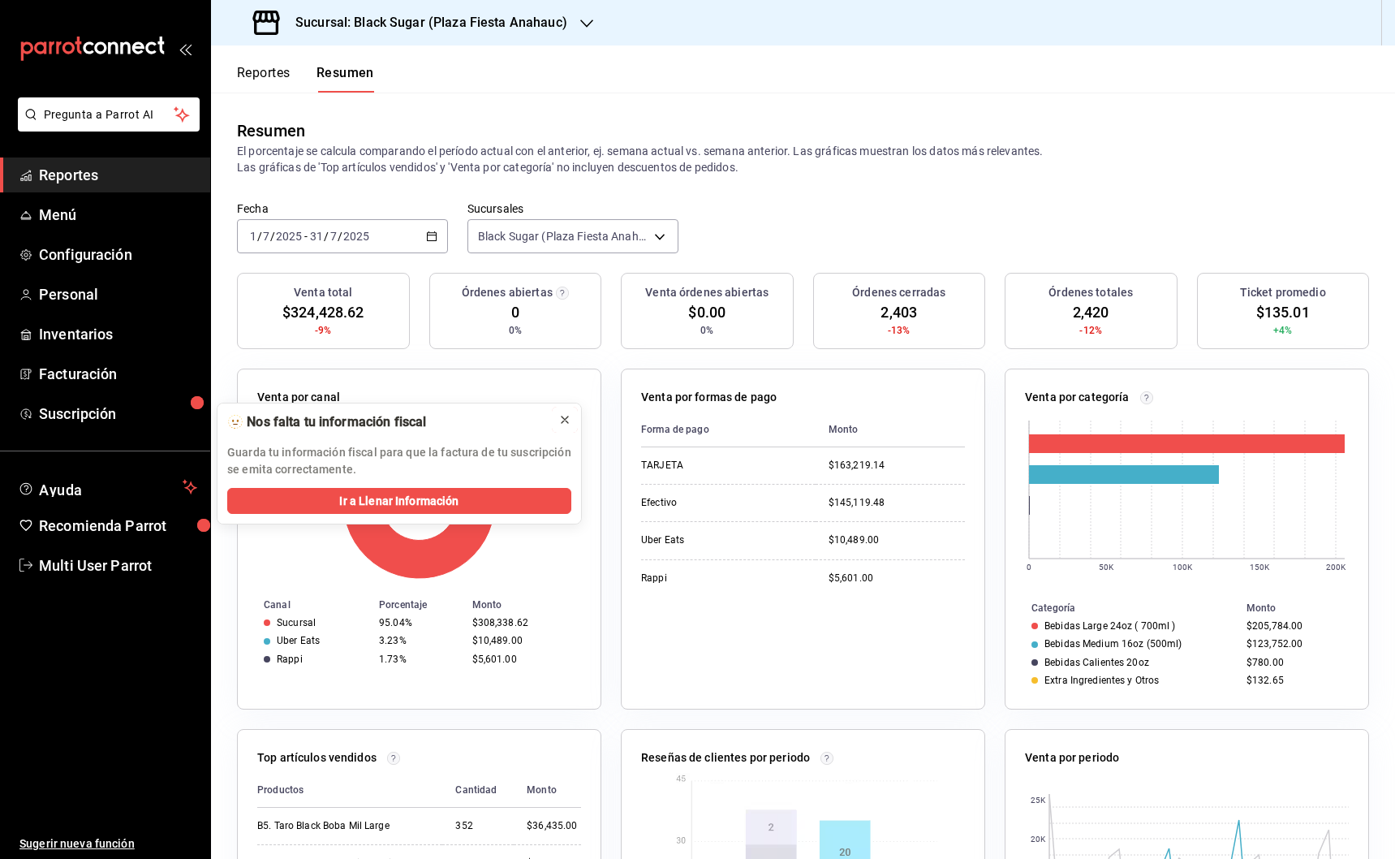
click at [565, 419] on icon at bounding box center [565, 419] width 6 height 6
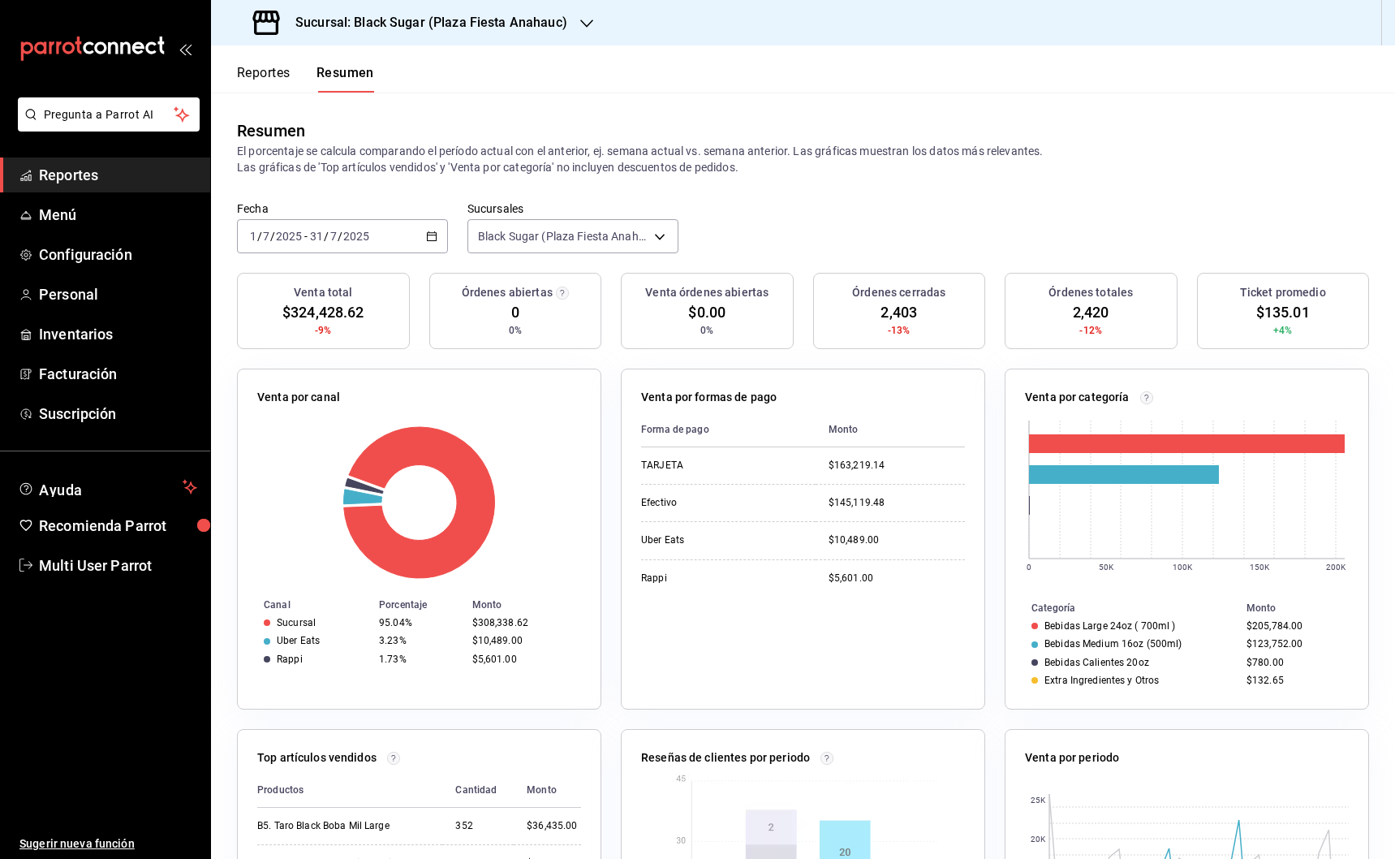
click at [392, 240] on div "[DATE] [DATE] - [DATE] [DATE]" at bounding box center [342, 236] width 211 height 34
click at [304, 459] on li "Rango de fechas" at bounding box center [314, 468] width 152 height 37
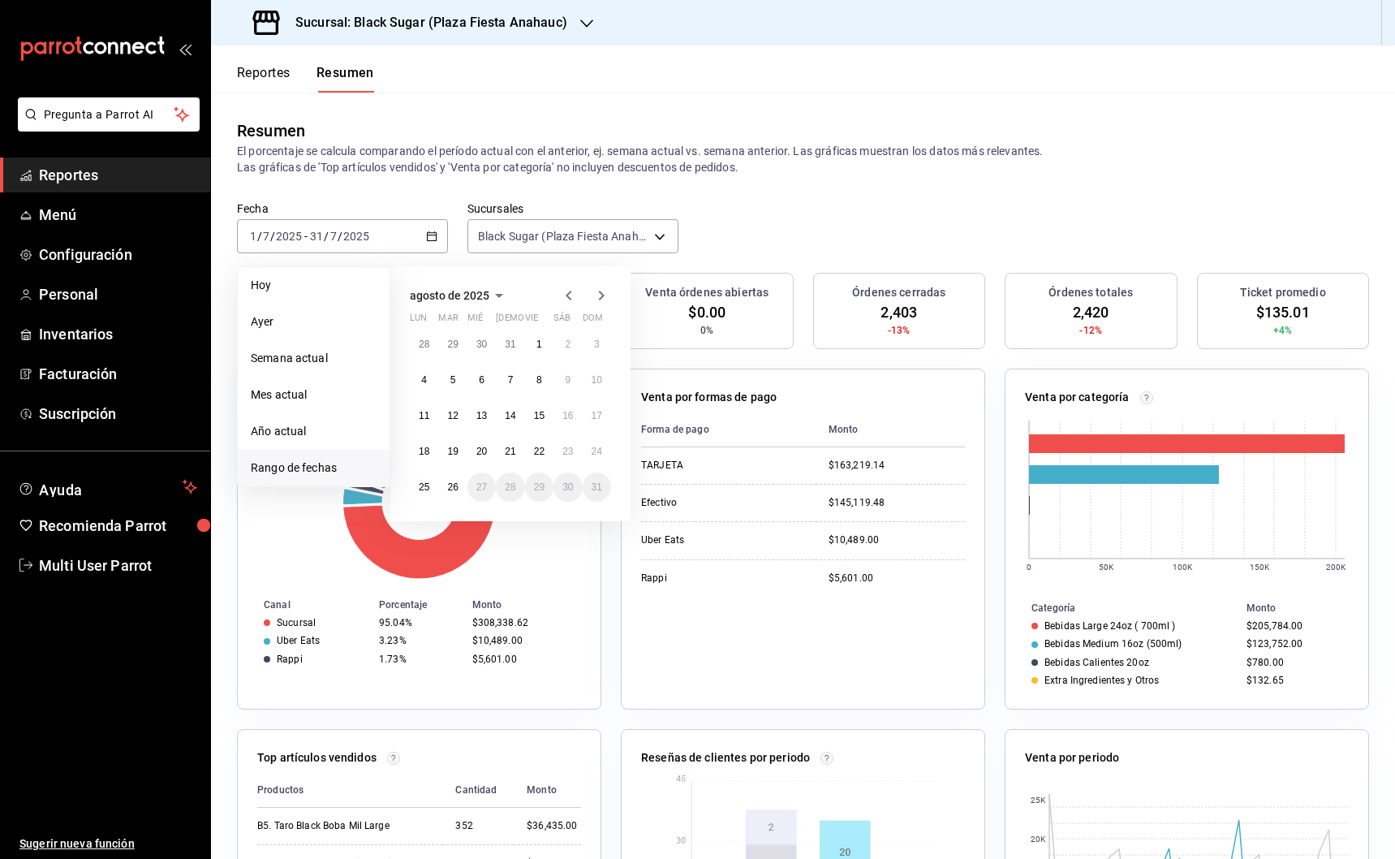
click at [568, 290] on icon "button" at bounding box center [568, 295] width 19 height 19
click at [448, 341] on button "1" at bounding box center [452, 344] width 28 height 29
click at [508, 479] on button "31" at bounding box center [510, 486] width 28 height 29
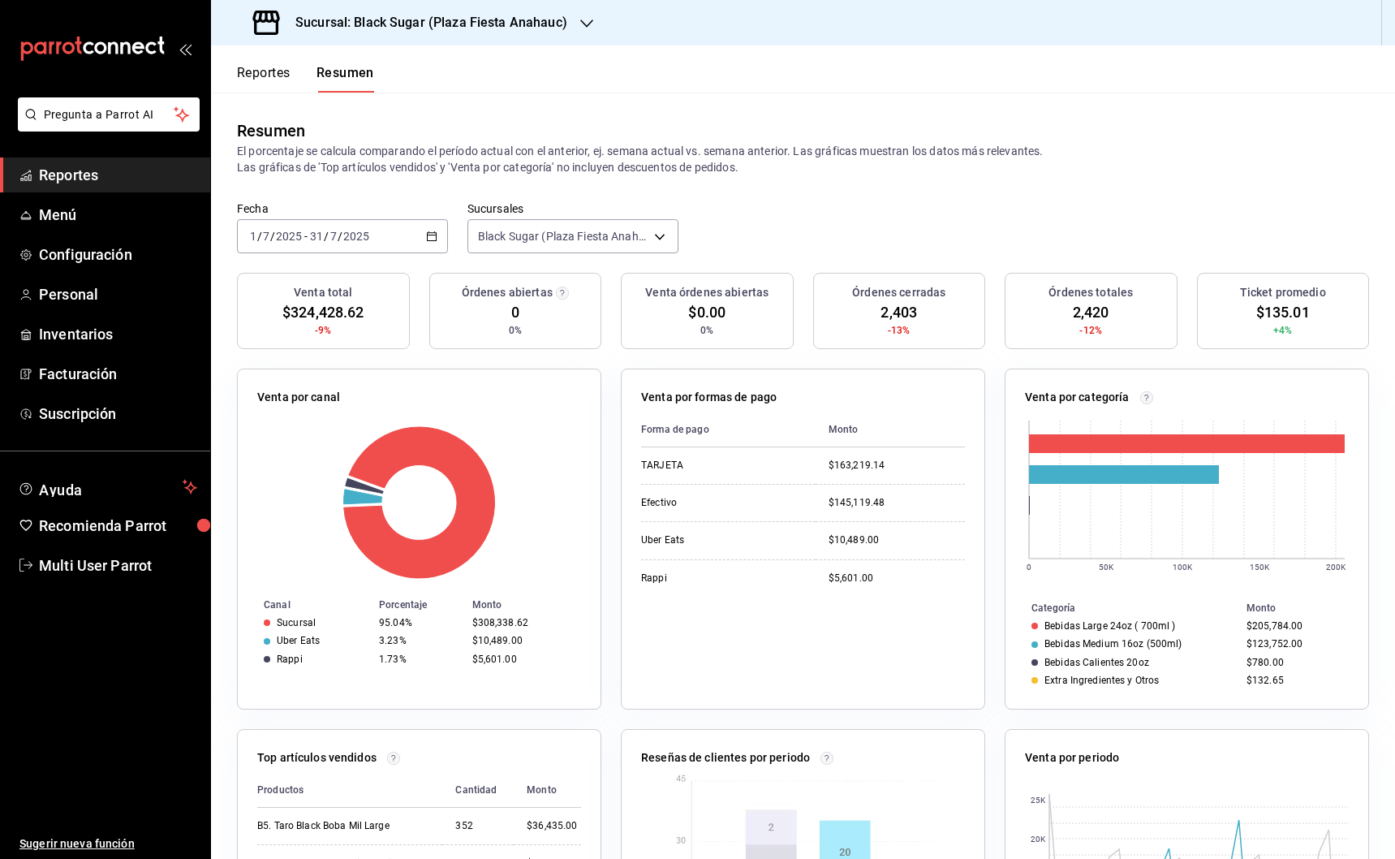
click at [325, 238] on span "/" at bounding box center [326, 236] width 5 height 13
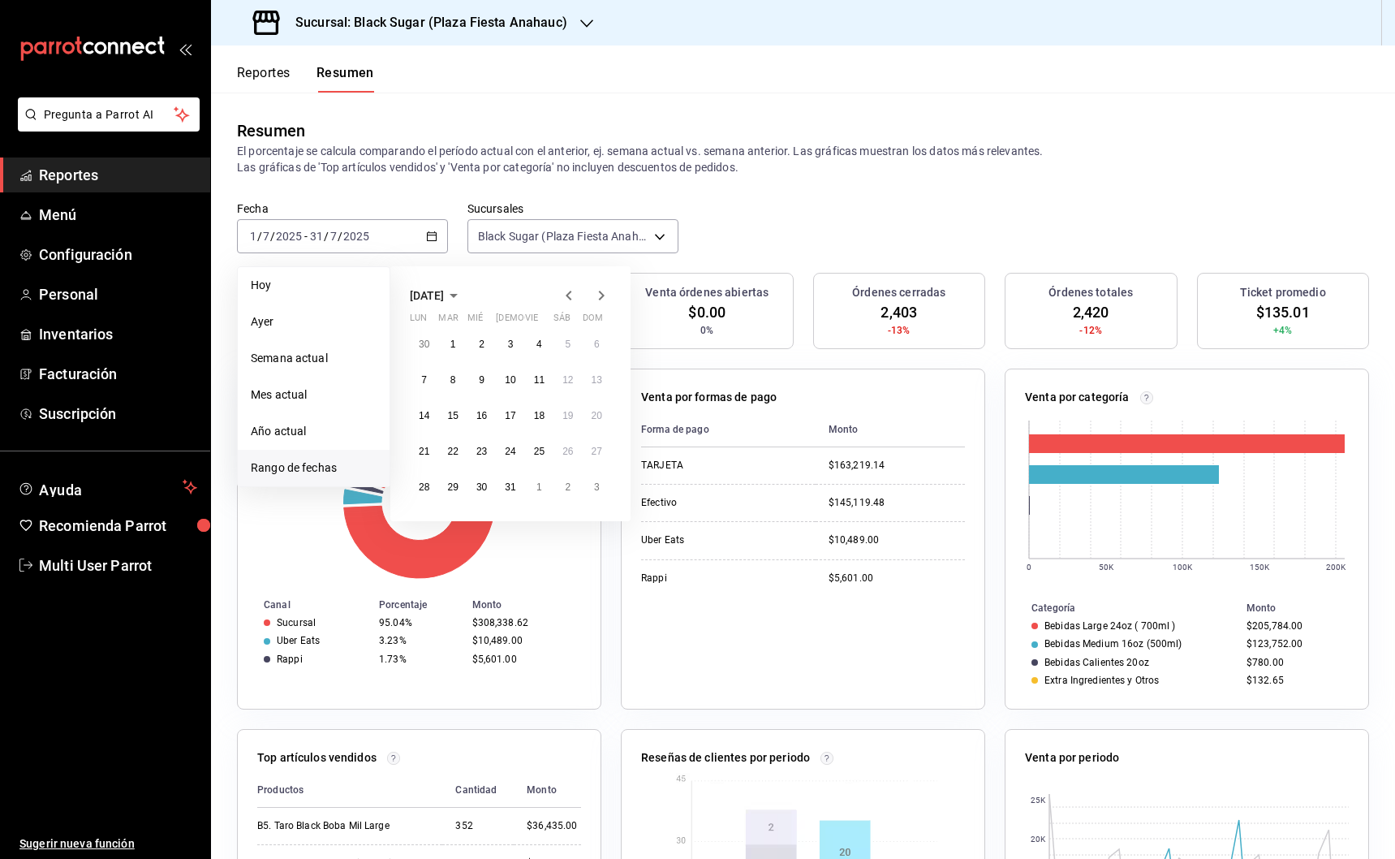
click at [571, 290] on icon "button" at bounding box center [568, 295] width 19 height 19
click at [598, 347] on abbr "1" at bounding box center [597, 343] width 6 height 11
click at [420, 527] on abbr "30" at bounding box center [424, 522] width 11 height 11
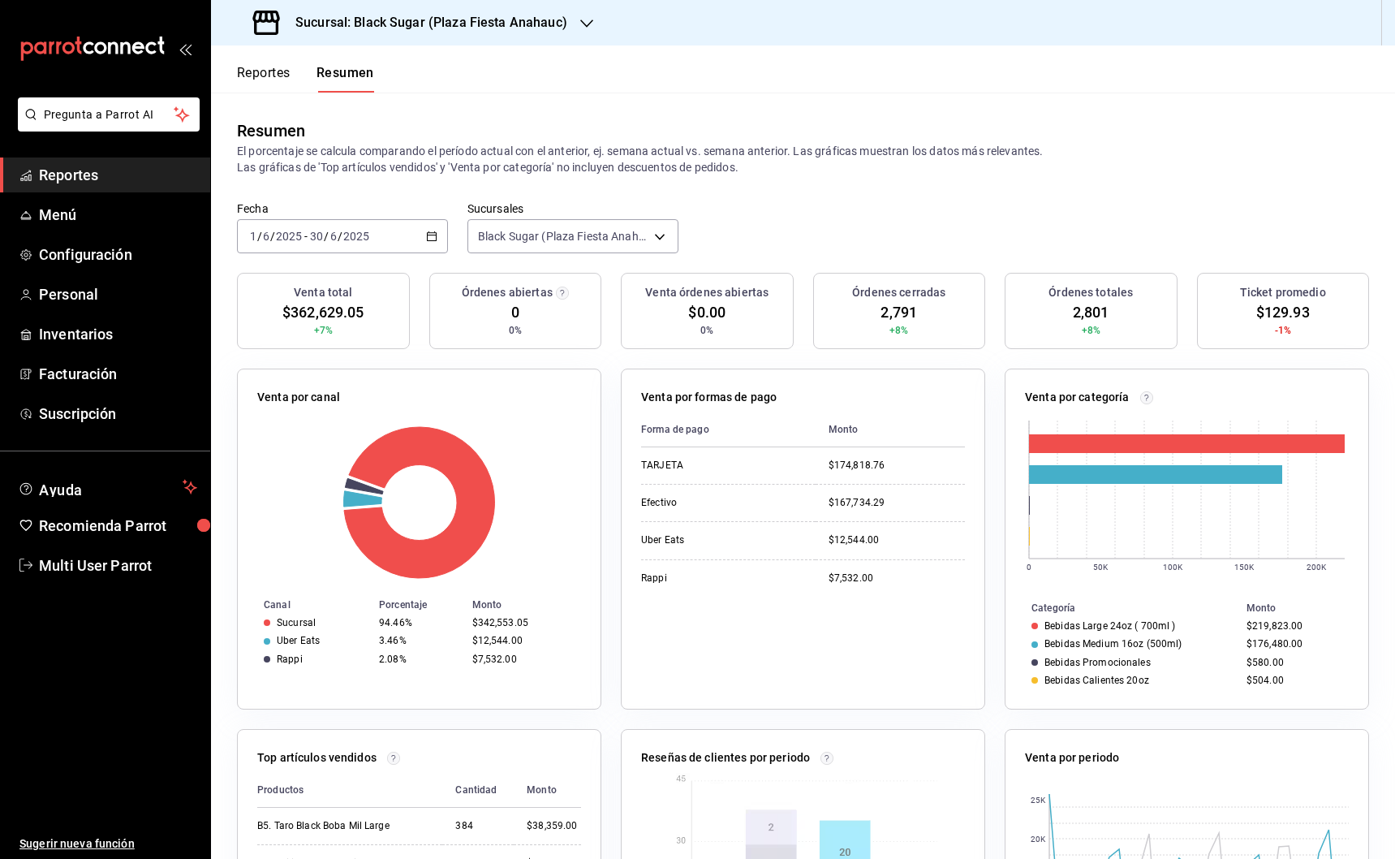
click at [406, 236] on div "[DATE] [DATE] - [DATE] [DATE]" at bounding box center [342, 236] width 211 height 34
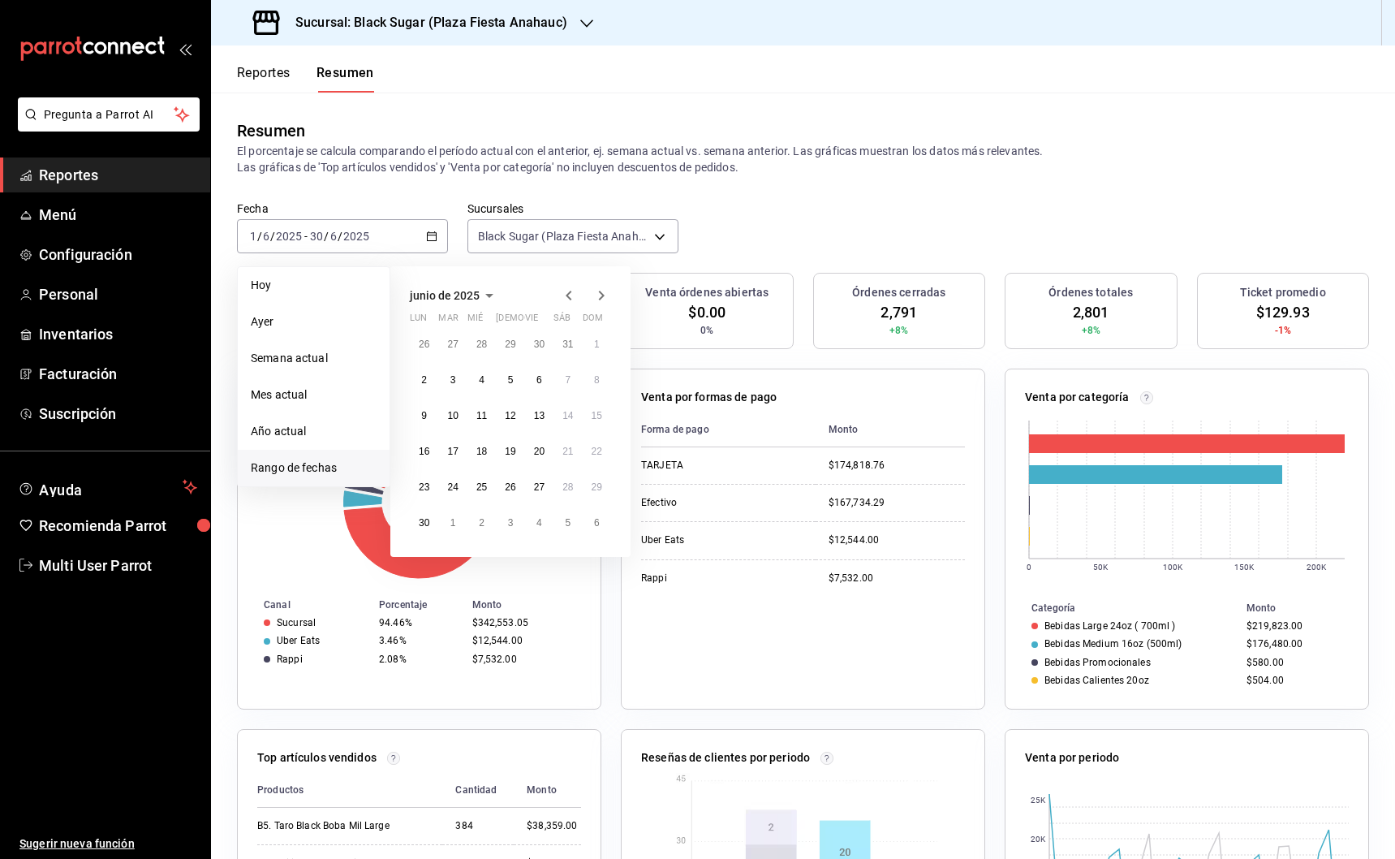
click at [571, 294] on icon "button" at bounding box center [568, 295] width 19 height 19
click at [499, 340] on button "1" at bounding box center [510, 344] width 28 height 29
click at [563, 492] on abbr "31" at bounding box center [567, 486] width 11 height 11
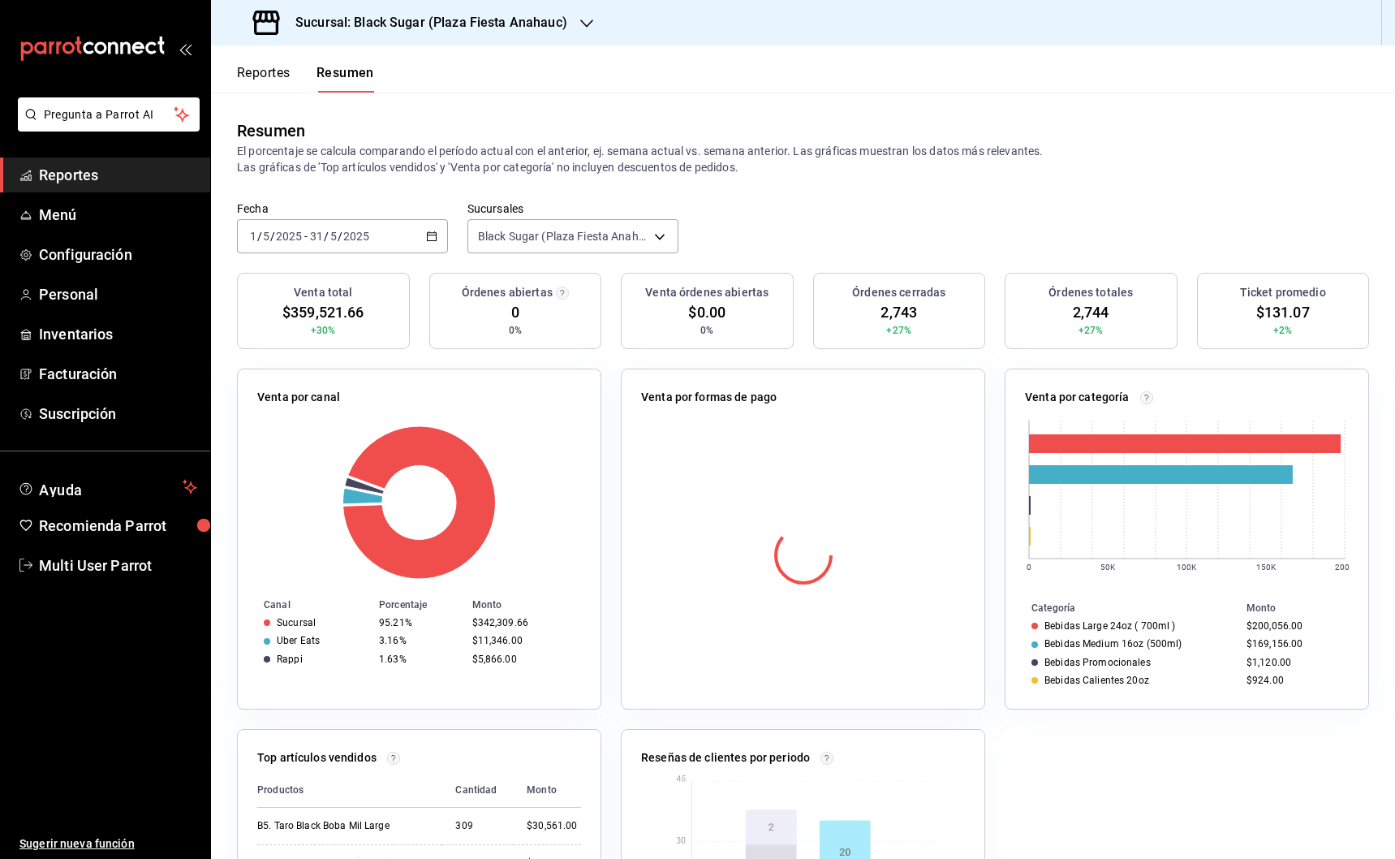
click at [349, 227] on div "[DATE] [DATE] - [DATE] [DATE]" at bounding box center [342, 236] width 211 height 34
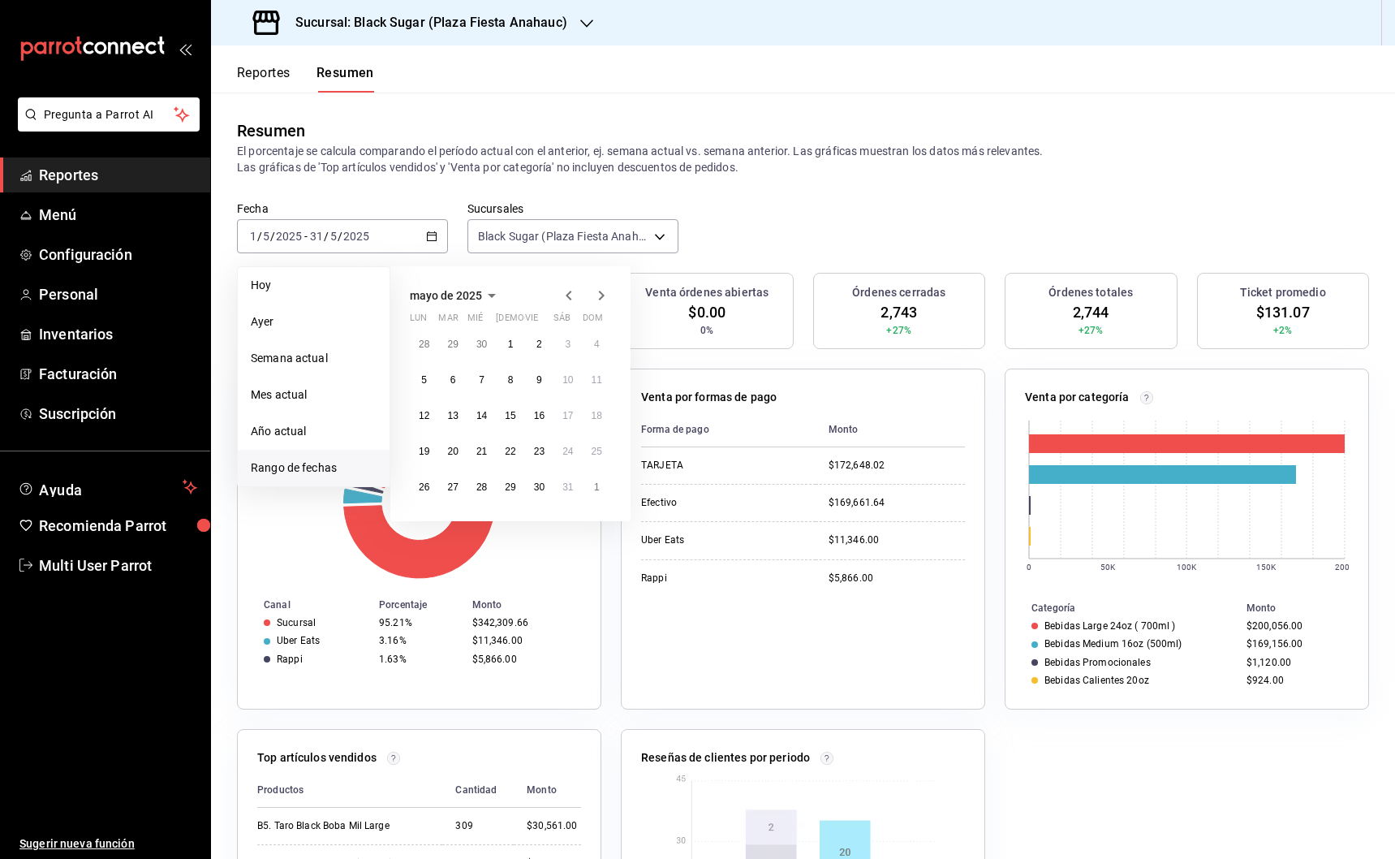
click at [600, 292] on icon "button" at bounding box center [602, 296] width 6 height 10
click at [535, 340] on button "1" at bounding box center [539, 344] width 28 height 29
click at [459, 489] on button "26" at bounding box center [452, 486] width 28 height 29
